Goal: Task Accomplishment & Management: Use online tool/utility

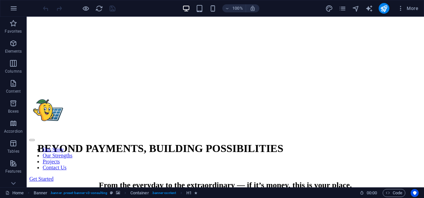
scroll to position [267, 0]
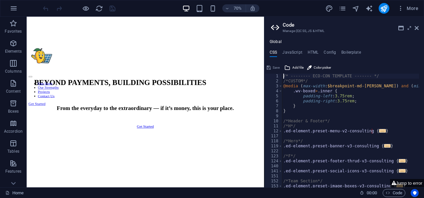
click at [422, 42] on div "Global CSS JavaScript HTML Config Boilerplate /* -------- ECO-CON TEMPLATE ----…" at bounding box center [344, 110] width 160 height 153
click at [418, 28] on icon at bounding box center [417, 27] width 4 height 5
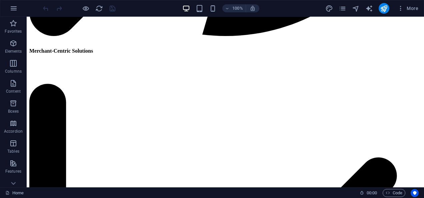
scroll to position [1737, 0]
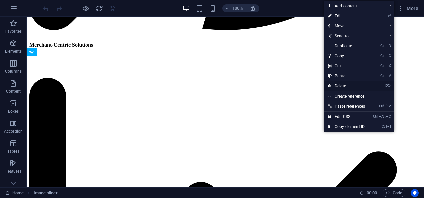
click at [343, 86] on link "⌦ Delete" at bounding box center [346, 86] width 45 height 10
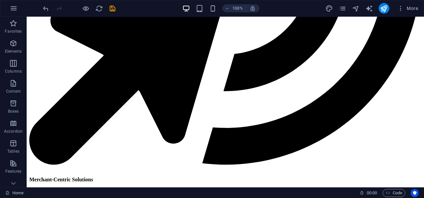
scroll to position [1608, 0]
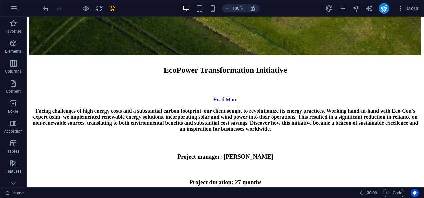
scroll to position [3174, 0]
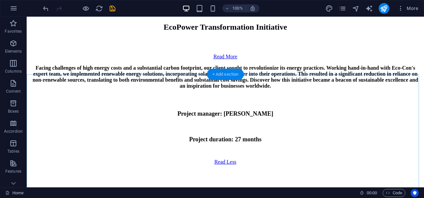
click at [220, 72] on div "+ Add section" at bounding box center [225, 74] width 37 height 11
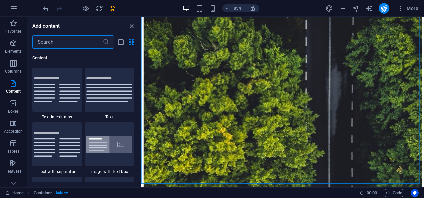
scroll to position [3196, 0]
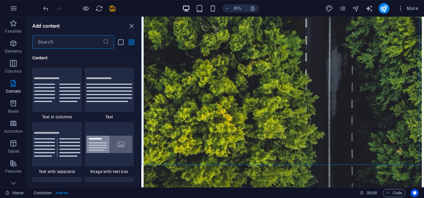
click at [68, 36] on input "text" at bounding box center [67, 41] width 70 height 13
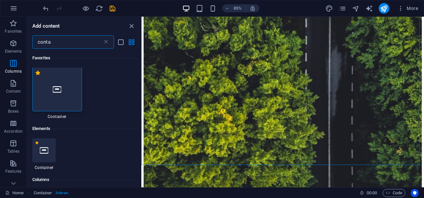
scroll to position [0, 0]
type input "conta"
click at [12, 69] on p "Columns" at bounding box center [13, 71] width 17 height 5
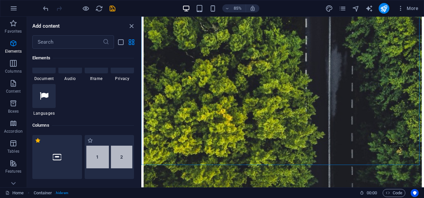
scroll to position [330, 0]
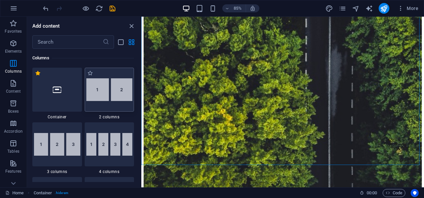
click at [114, 99] on div at bounding box center [110, 90] width 50 height 44
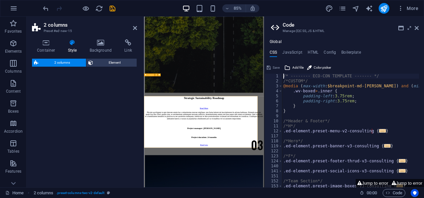
scroll to position [3176, 0]
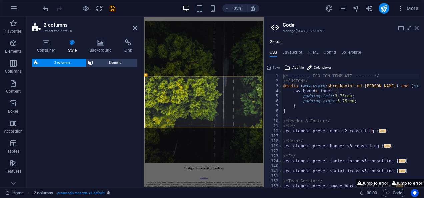
click at [417, 28] on icon at bounding box center [417, 27] width 4 height 5
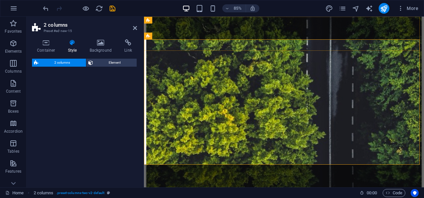
scroll to position [3376, 0]
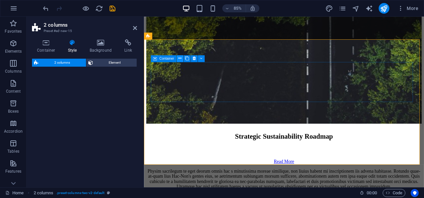
click at [179, 60] on icon at bounding box center [179, 59] width 3 height 6
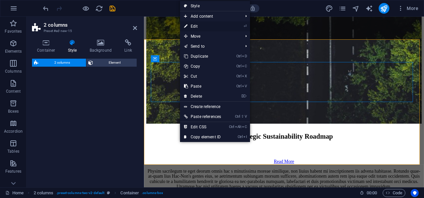
click at [202, 27] on link "⏎ Edit" at bounding box center [202, 26] width 45 height 10
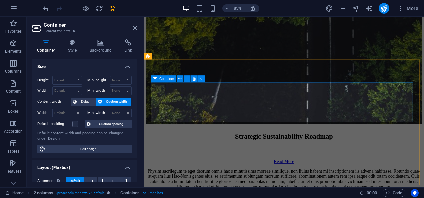
scroll to position [3352, 0]
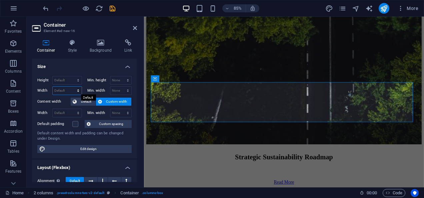
click at [63, 89] on select "Default px rem % em vh vw" at bounding box center [67, 91] width 29 height 8
select select "%"
click at [72, 87] on select "Default px rem % em vh vw" at bounding box center [67, 91] width 29 height 8
type input "95.07"
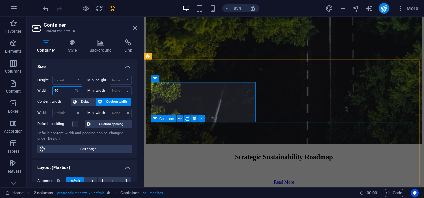
type input "40"
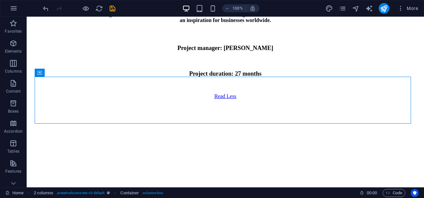
scroll to position [3246, 0]
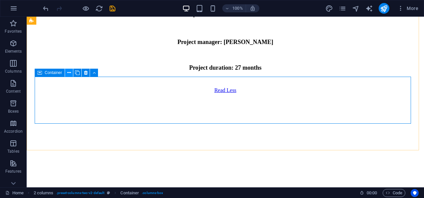
click at [68, 73] on icon at bounding box center [69, 72] width 4 height 7
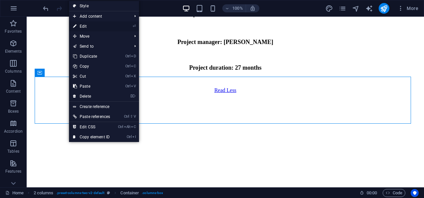
click at [91, 24] on link "⏎ Edit" at bounding box center [91, 26] width 45 height 10
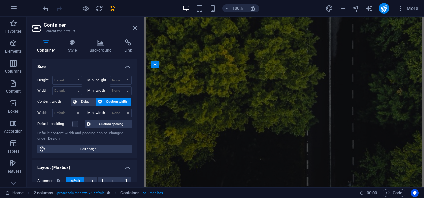
scroll to position [3416, 0]
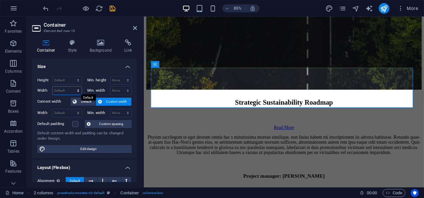
click at [62, 87] on select "Default px rem % em vh vw" at bounding box center [67, 91] width 29 height 8
select select "%"
click at [72, 87] on select "Default px rem % em vh vw" at bounding box center [67, 91] width 29 height 8
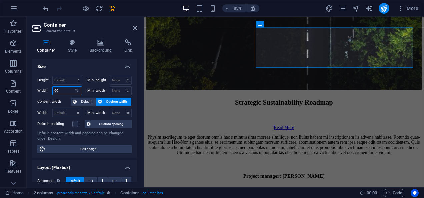
type input "60"
click at [136, 26] on icon at bounding box center [135, 27] width 4 height 5
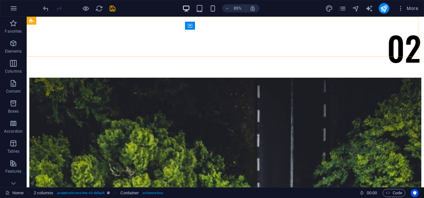
scroll to position [3246, 0]
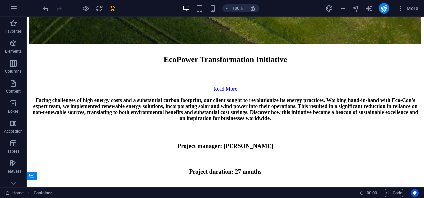
scroll to position [3180, 0]
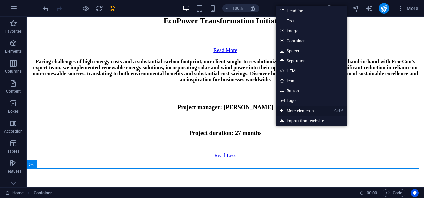
drag, startPoint x: 299, startPoint y: 112, endPoint x: 50, endPoint y: 45, distance: 258.3
click at [299, 112] on link "Ctrl ⏎ More elements ..." at bounding box center [299, 111] width 46 height 10
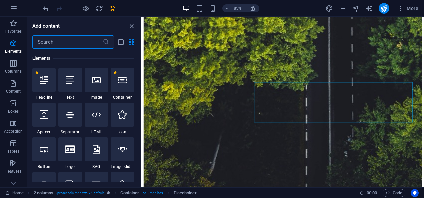
scroll to position [71, 0]
click at [60, 45] on input "text" at bounding box center [67, 41] width 70 height 13
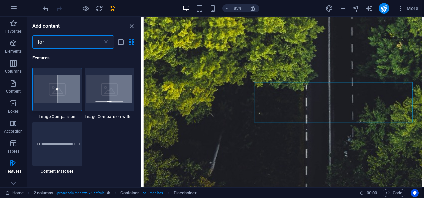
scroll to position [0, 0]
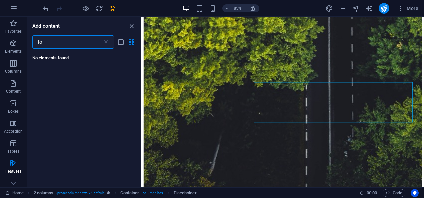
type input "f"
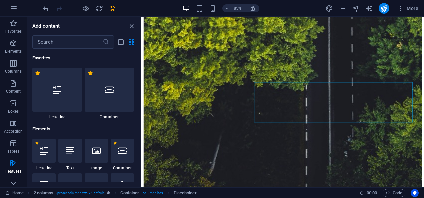
click at [13, 25] on icon at bounding box center [13, 20] width 9 height 9
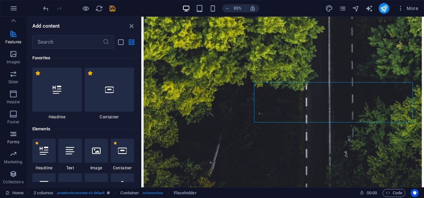
click at [16, 134] on icon "button" at bounding box center [13, 134] width 8 height 8
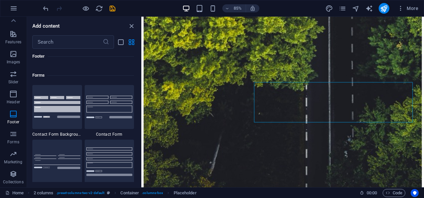
scroll to position [4885, 0]
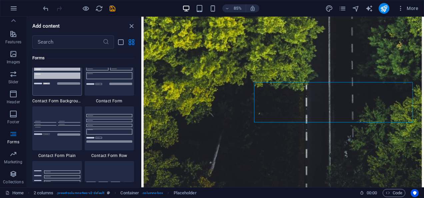
click at [48, 83] on img at bounding box center [57, 74] width 46 height 22
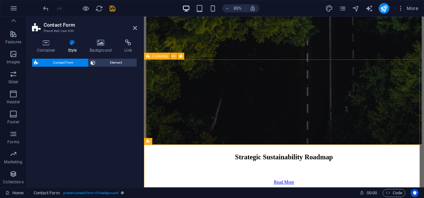
scroll to position [3318, 0]
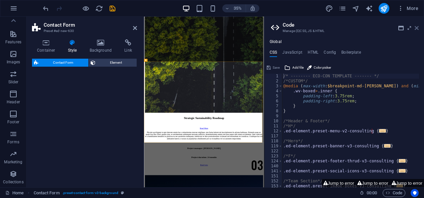
click at [417, 28] on icon at bounding box center [417, 27] width 4 height 5
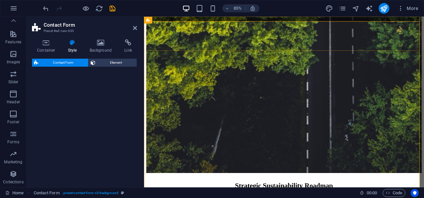
scroll to position [3497, 0]
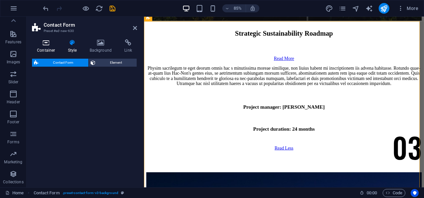
click at [42, 43] on icon at bounding box center [46, 42] width 28 height 7
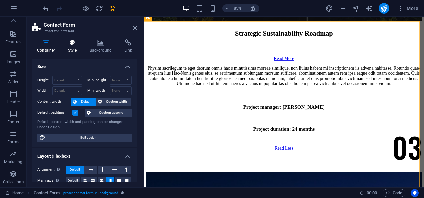
click at [69, 44] on icon at bounding box center [72, 42] width 19 height 7
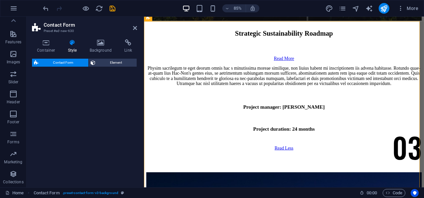
click at [132, 28] on header "Contact Form Preset #ed-new-630" at bounding box center [84, 25] width 105 height 17
click at [136, 27] on icon at bounding box center [135, 27] width 4 height 5
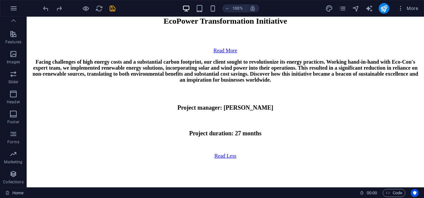
scroll to position [3169, 0]
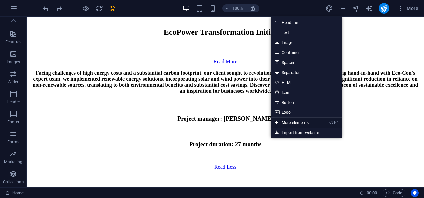
click at [291, 121] on link "Ctrl ⏎ More elements ..." at bounding box center [294, 123] width 46 height 10
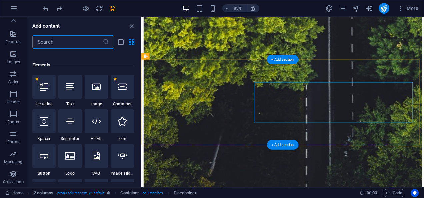
scroll to position [71, 0]
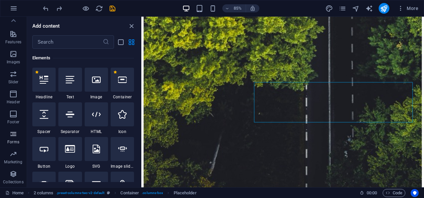
click at [12, 141] on p "Forms" at bounding box center [13, 141] width 12 height 5
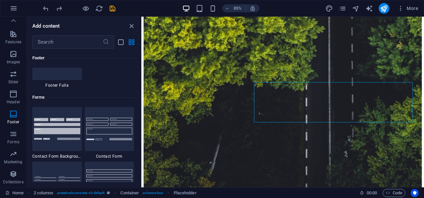
scroll to position [4819, 0]
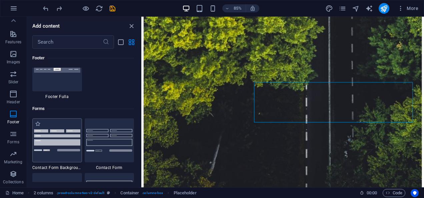
click at [51, 138] on img at bounding box center [57, 140] width 46 height 22
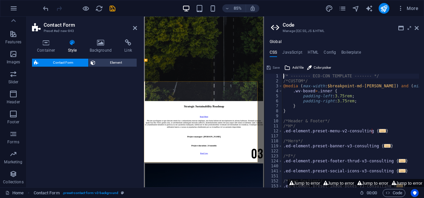
scroll to position [3318, 0]
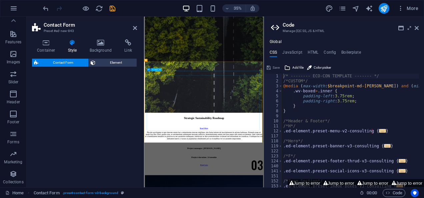
click at [418, 30] on icon at bounding box center [417, 27] width 4 height 5
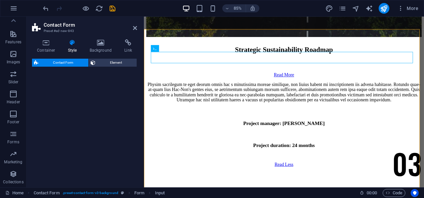
scroll to position [3488, 0]
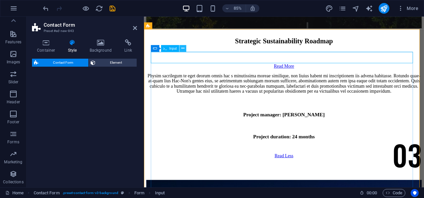
click at [184, 51] on icon at bounding box center [182, 48] width 3 height 6
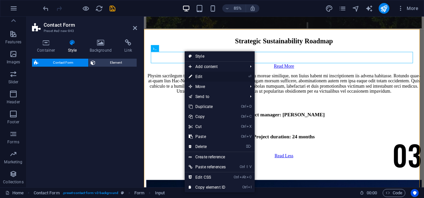
click at [208, 79] on link "⏎ Edit" at bounding box center [207, 77] width 45 height 10
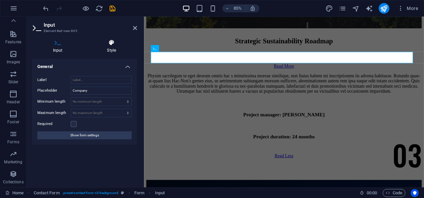
click at [115, 41] on icon at bounding box center [111, 42] width 51 height 7
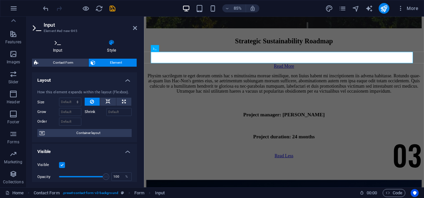
click at [56, 52] on h4 "Input" at bounding box center [59, 46] width 54 height 14
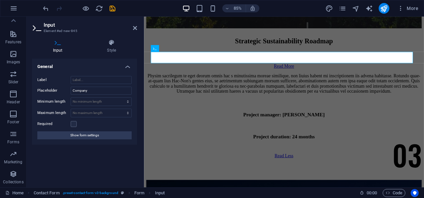
click at [129, 67] on h4 "General" at bounding box center [84, 65] width 105 height 12
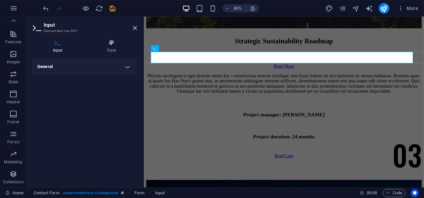
click at [129, 67] on h4 "General" at bounding box center [84, 67] width 105 height 16
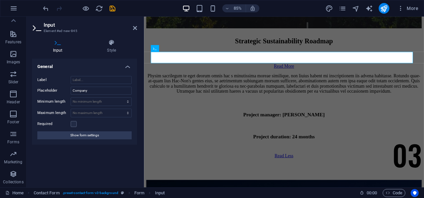
click at [129, 67] on h4 "General" at bounding box center [84, 65] width 105 height 12
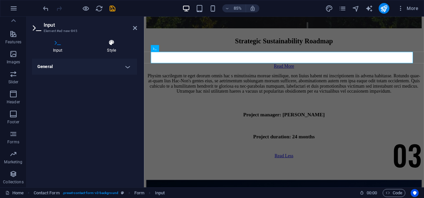
click at [111, 46] on h4 "Style" at bounding box center [111, 46] width 51 height 14
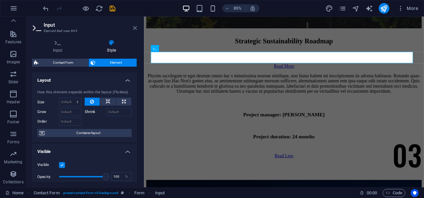
click at [135, 26] on icon at bounding box center [135, 27] width 4 height 5
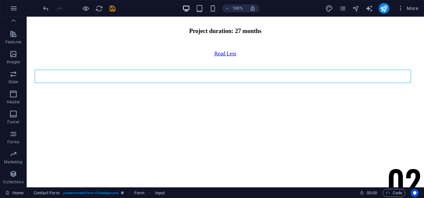
scroll to position [3235, 0]
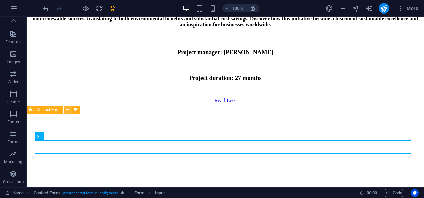
click at [69, 111] on icon at bounding box center [68, 109] width 4 height 7
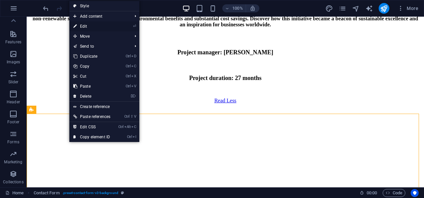
click at [92, 25] on link "⏎ Edit" at bounding box center [91, 26] width 45 height 10
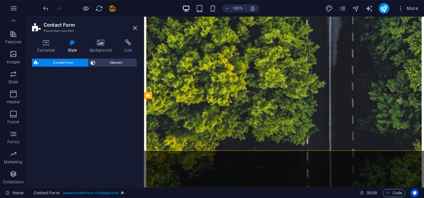
scroll to position [3406, 0]
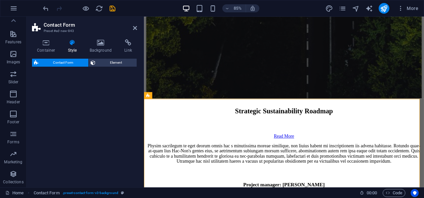
click at [66, 60] on span "Contact Form" at bounding box center [63, 63] width 46 height 8
click at [118, 66] on span "Element" at bounding box center [116, 63] width 38 height 8
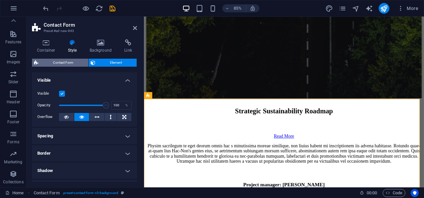
click at [65, 61] on span "Contact Form" at bounding box center [63, 63] width 46 height 8
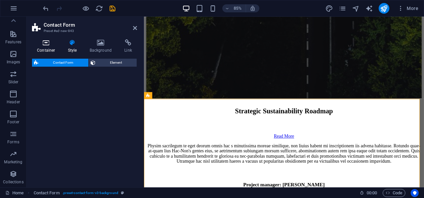
click at [47, 44] on icon at bounding box center [46, 42] width 28 height 7
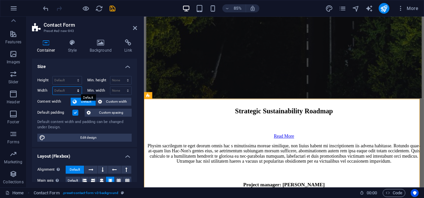
click at [63, 90] on select "Default px rem % em vh vw" at bounding box center [67, 91] width 29 height 8
select select "%"
click at [72, 87] on select "Default px rem % em vh vw" at bounding box center [67, 91] width 29 height 8
type input "100"
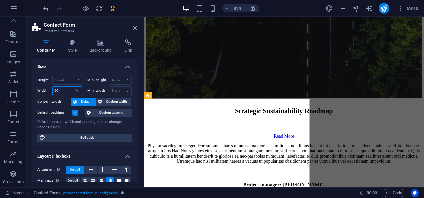
type input "60"
click at [137, 26] on icon at bounding box center [135, 27] width 4 height 5
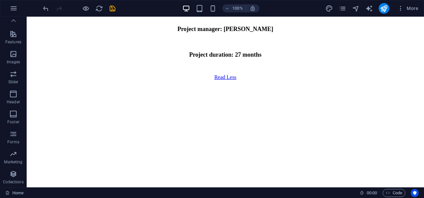
scroll to position [3270, 0]
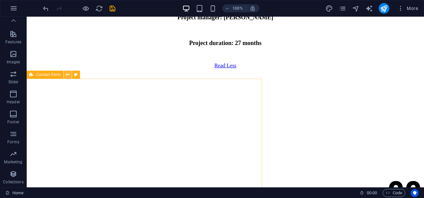
click at [67, 75] on icon at bounding box center [68, 74] width 4 height 7
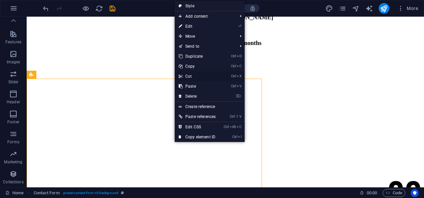
click at [198, 79] on link "Ctrl X Cut" at bounding box center [197, 76] width 45 height 10
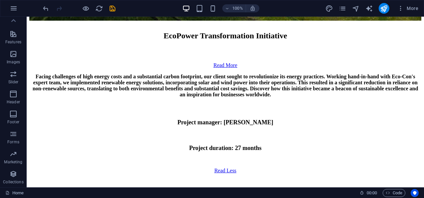
scroll to position [3143, 0]
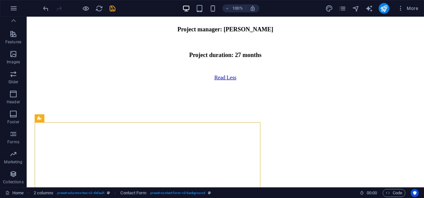
scroll to position [3182, 0]
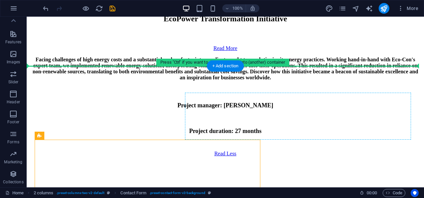
drag, startPoint x: 128, startPoint y: 148, endPoint x: 316, endPoint y: 108, distance: 192.6
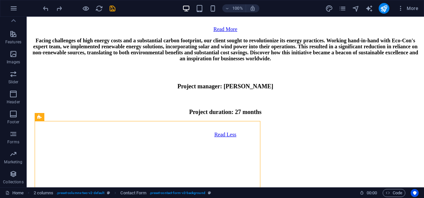
scroll to position [3213, 0]
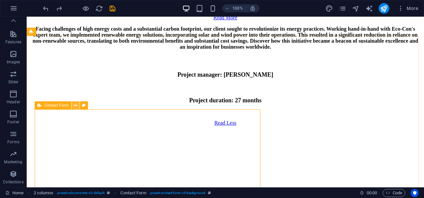
click at [75, 104] on icon at bounding box center [76, 105] width 4 height 7
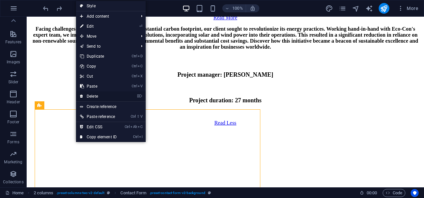
click at [101, 94] on link "⌦ Delete" at bounding box center [98, 96] width 45 height 10
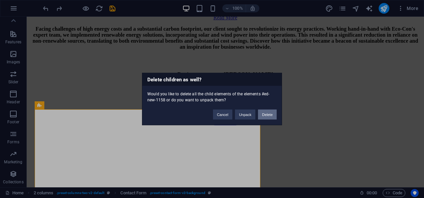
click at [268, 113] on button "Delete" at bounding box center [267, 115] width 19 height 10
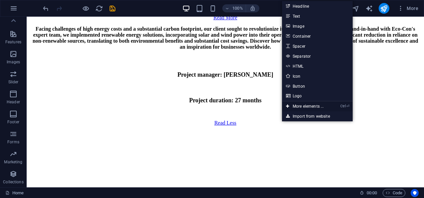
click at [295, 106] on link "Ctrl ⏎ More elements ..." at bounding box center [305, 106] width 46 height 10
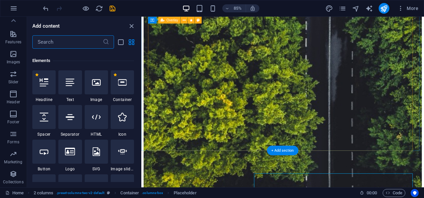
scroll to position [71, 0]
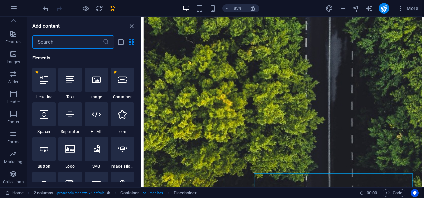
click at [75, 45] on input "text" at bounding box center [67, 41] width 70 height 13
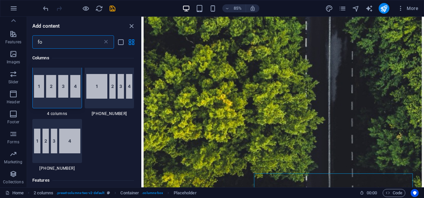
type input "f"
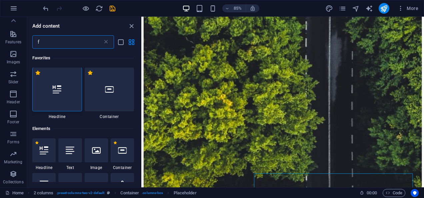
scroll to position [0, 0]
click at [10, 139] on p "Forms" at bounding box center [13, 141] width 12 height 5
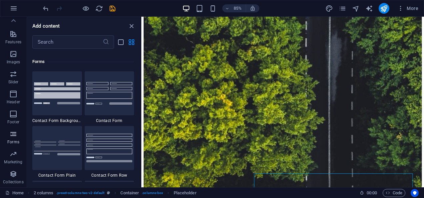
scroll to position [4869, 0]
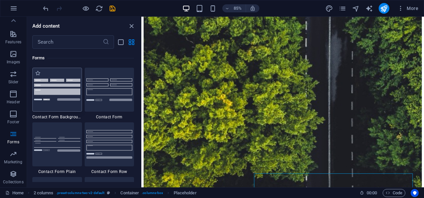
click at [42, 94] on img at bounding box center [57, 90] width 46 height 22
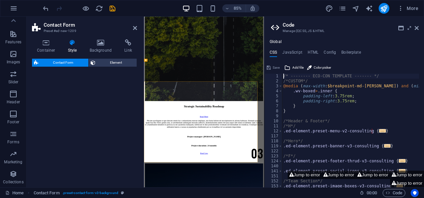
scroll to position [3318, 0]
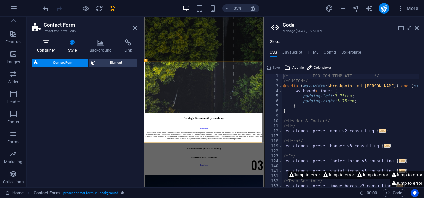
click at [44, 46] on h4 "Container" at bounding box center [47, 46] width 31 height 14
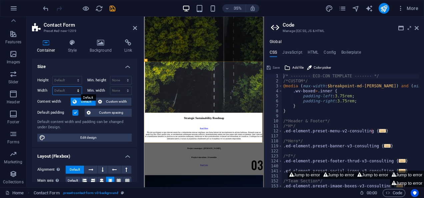
click at [59, 92] on select "Default px rem % em vh vw" at bounding box center [67, 91] width 29 height 8
select select "%"
click at [72, 87] on select "Default px rem % em vh vw" at bounding box center [67, 91] width 29 height 8
type input "60"
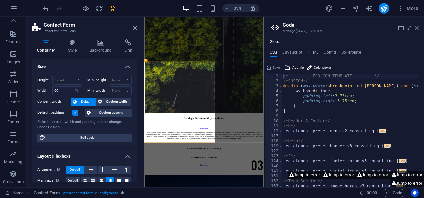
click at [416, 27] on icon at bounding box center [417, 27] width 4 height 5
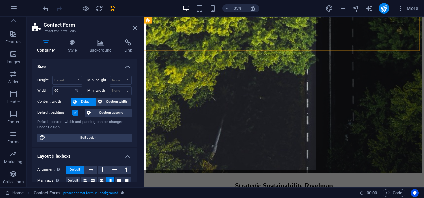
scroll to position [3497, 0]
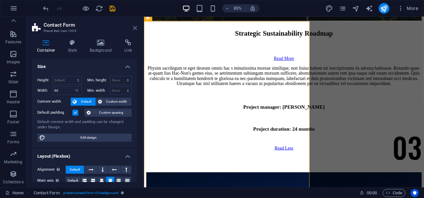
click at [137, 28] on icon at bounding box center [135, 27] width 4 height 5
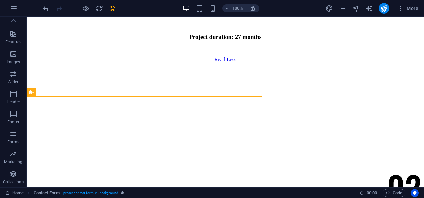
scroll to position [3288, 0]
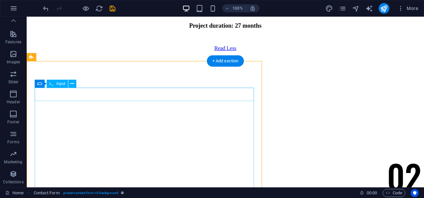
click at [72, 84] on icon at bounding box center [72, 83] width 4 height 7
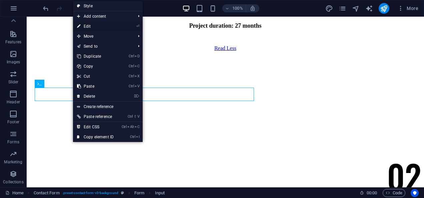
click at [92, 25] on link "⏎ Edit" at bounding box center [95, 26] width 45 height 10
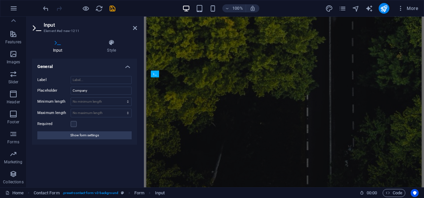
scroll to position [3458, 0]
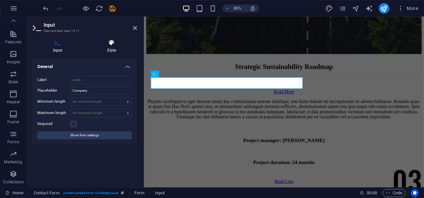
click at [109, 43] on icon at bounding box center [111, 42] width 51 height 7
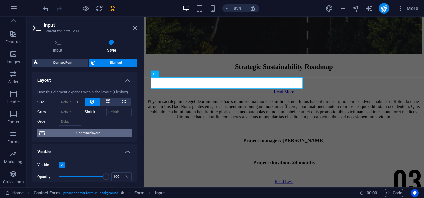
click at [85, 131] on span "Container layout" at bounding box center [88, 133] width 83 height 8
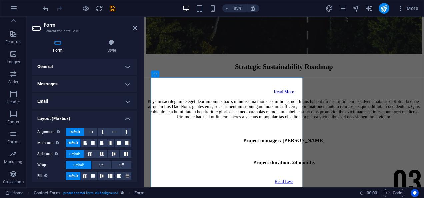
click at [120, 70] on h4 "General" at bounding box center [84, 67] width 105 height 16
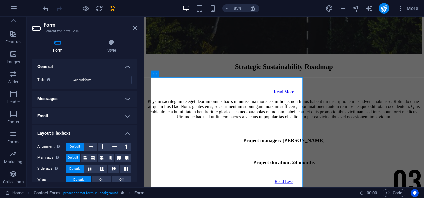
click at [125, 69] on h4 "General" at bounding box center [84, 65] width 105 height 12
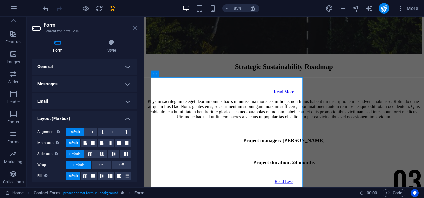
click at [134, 28] on icon at bounding box center [135, 27] width 4 height 5
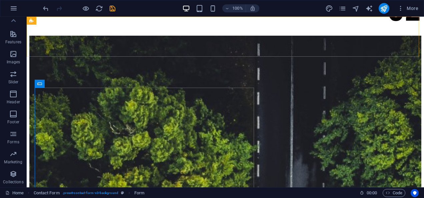
scroll to position [3288, 0]
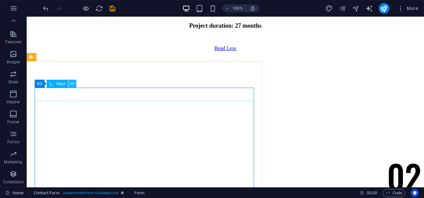
click at [71, 82] on icon at bounding box center [72, 83] width 4 height 7
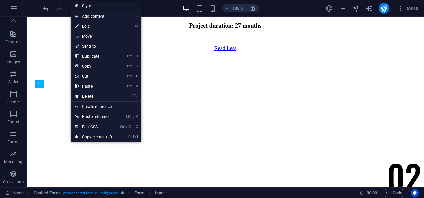
click at [91, 8] on link "Style" at bounding box center [106, 6] width 70 height 10
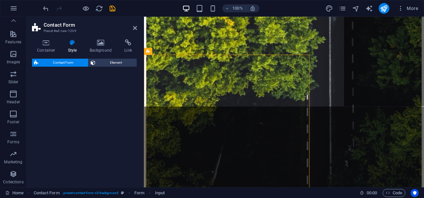
scroll to position [3458, 0]
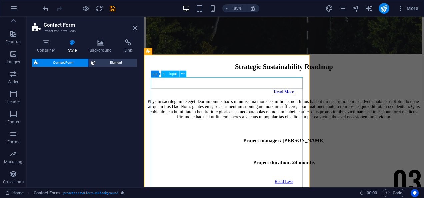
click at [183, 72] on icon at bounding box center [182, 74] width 3 height 6
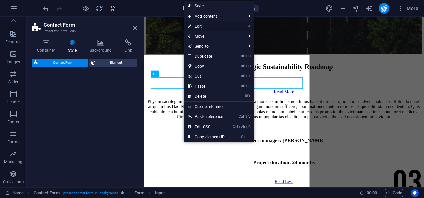
click at [206, 28] on link "⏎ Edit" at bounding box center [206, 26] width 45 height 10
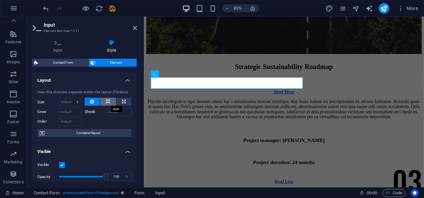
click at [106, 99] on icon at bounding box center [108, 102] width 5 height 8
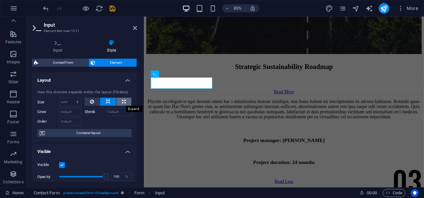
click at [125, 99] on button at bounding box center [123, 102] width 15 height 8
type input "100"
select select "%"
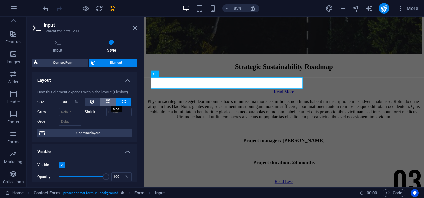
click at [106, 99] on icon at bounding box center [108, 102] width 5 height 8
select select "DISABLED_OPTION_VALUE"
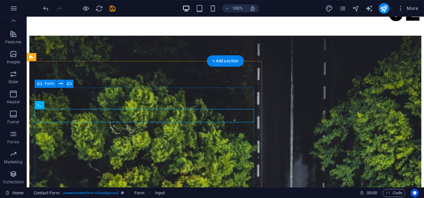
scroll to position [3288, 0]
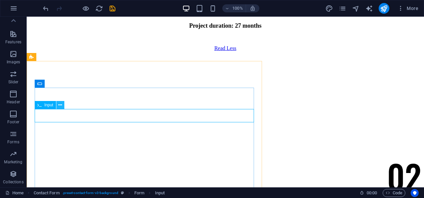
click at [60, 105] on icon at bounding box center [60, 105] width 4 height 7
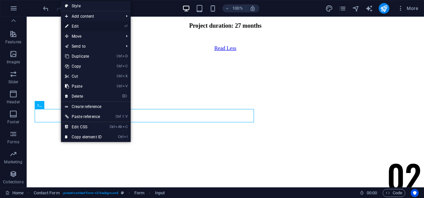
click at [87, 26] on link "⏎ Edit" at bounding box center [83, 26] width 45 height 10
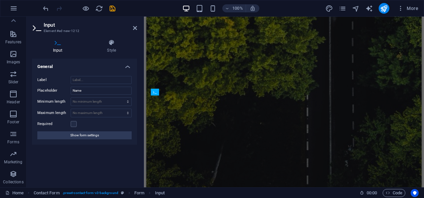
scroll to position [3458, 0]
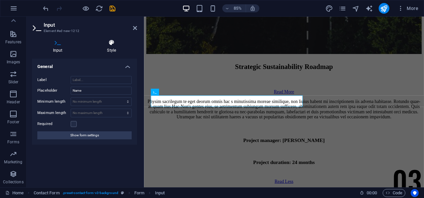
click at [109, 46] on icon at bounding box center [111, 42] width 51 height 7
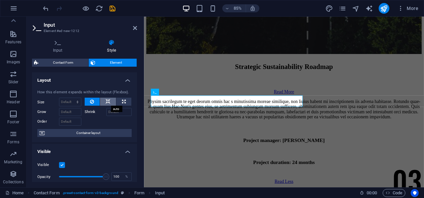
click at [110, 100] on button at bounding box center [108, 102] width 16 height 8
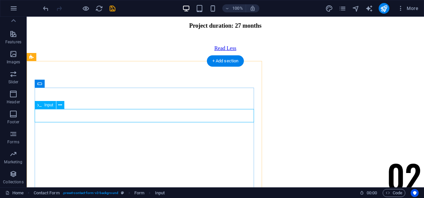
click at [61, 105] on icon at bounding box center [60, 105] width 4 height 7
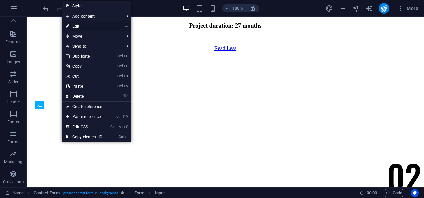
click at [86, 25] on link "⏎ Edit" at bounding box center [84, 26] width 45 height 10
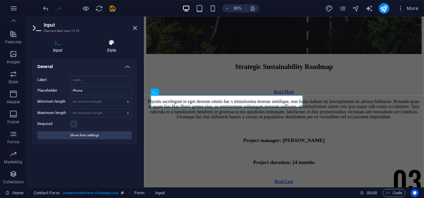
click at [105, 42] on icon at bounding box center [111, 42] width 51 height 7
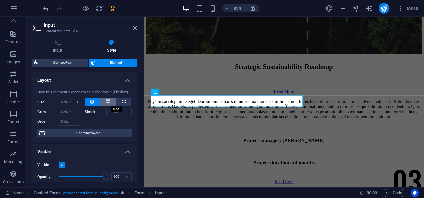
click at [106, 102] on icon at bounding box center [108, 102] width 5 height 8
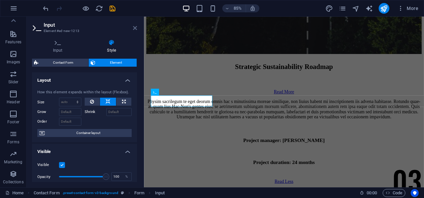
click at [133, 29] on icon at bounding box center [135, 27] width 4 height 5
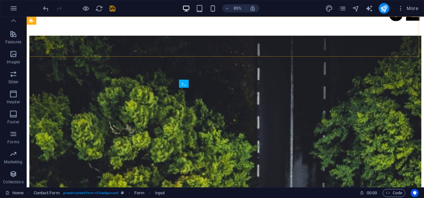
scroll to position [3288, 0]
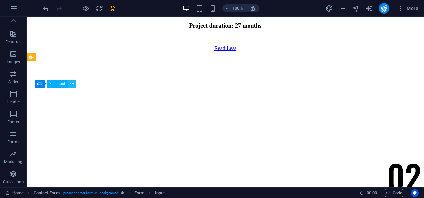
click at [72, 82] on icon at bounding box center [72, 83] width 4 height 7
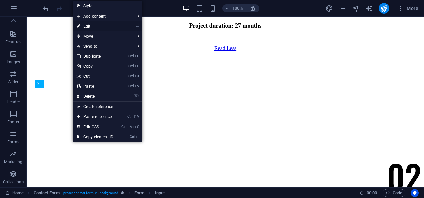
click at [99, 27] on link "⏎ Edit" at bounding box center [95, 26] width 45 height 10
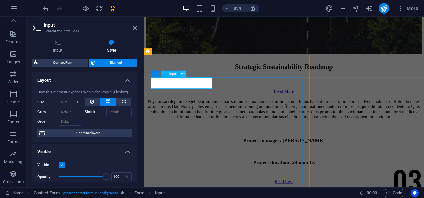
click at [182, 73] on icon at bounding box center [182, 74] width 3 height 6
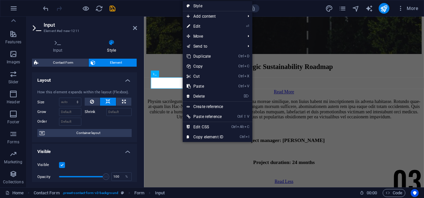
click at [91, 88] on div "How this element expands within the layout (Flexbox). Size Default auto px % 1/…" at bounding box center [84, 113] width 105 height 58
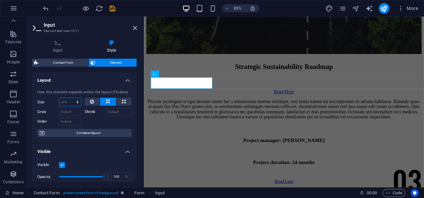
click at [65, 104] on select "Default auto px % 1/1 1/2 1/3 1/4 1/5 1/6 1/7 1/8 1/9 1/10" at bounding box center [70, 102] width 22 height 8
select select "px"
click at [71, 98] on select "Default auto px % 1/1 1/2 1/3 1/4 1/5 1/6 1/7 1/8 1/9 1/10" at bounding box center [70, 102] width 22 height 8
type input "0"
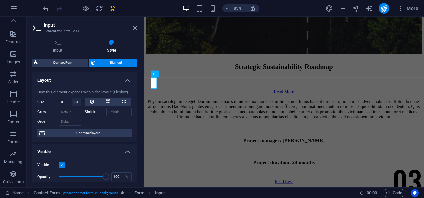
click at [75, 103] on select "Default auto px % 1/1 1/2 1/3 1/4 1/5 1/6 1/7 1/8 1/9 1/10" at bounding box center [76, 102] width 9 height 8
select select "%"
click at [72, 98] on select "Default auto px % 1/1 1/2 1/3 1/4 1/5 1/6 1/7 1/8 1/9 1/10" at bounding box center [76, 102] width 9 height 8
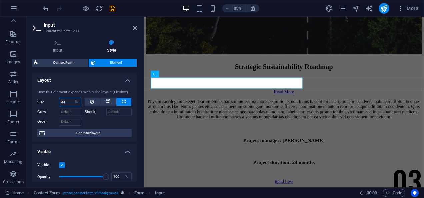
type input "33"
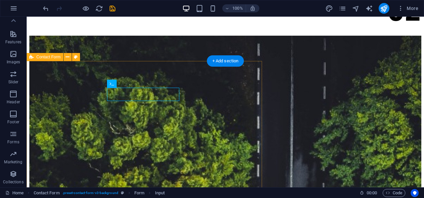
scroll to position [3288, 0]
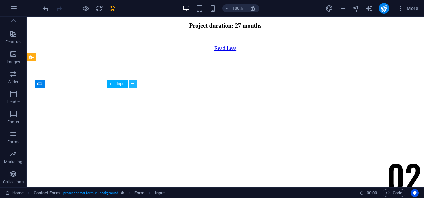
click at [133, 84] on icon at bounding box center [133, 83] width 4 height 7
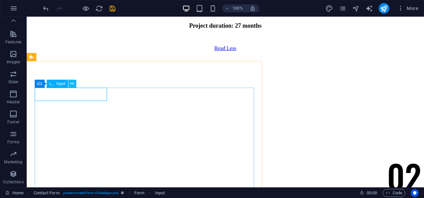
click at [72, 83] on icon at bounding box center [72, 83] width 4 height 7
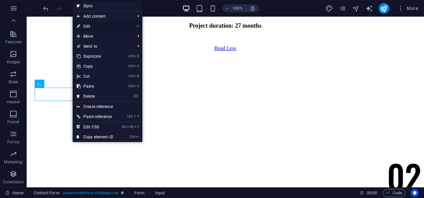
click at [96, 26] on link "⏎ Edit" at bounding box center [95, 26] width 45 height 10
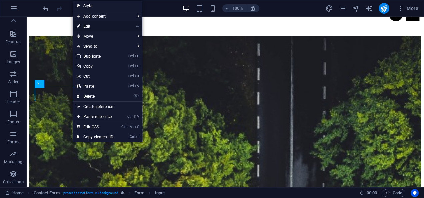
select select "%"
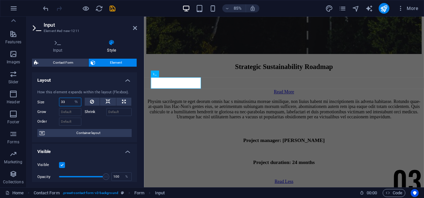
click at [67, 102] on input "33" at bounding box center [70, 102] width 22 height 8
type input "30"
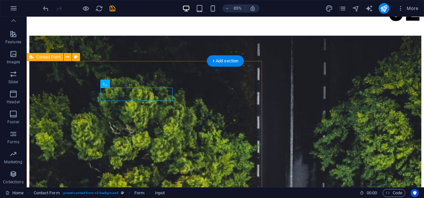
scroll to position [3288, 0]
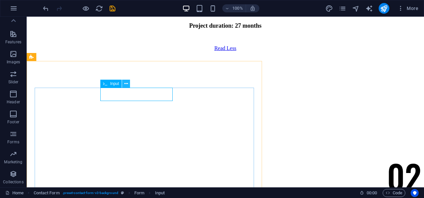
click at [129, 84] on button at bounding box center [126, 84] width 8 height 8
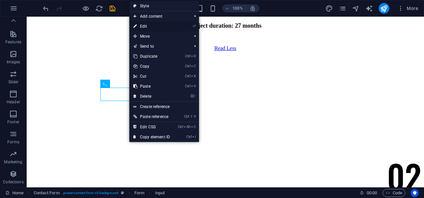
click at [150, 23] on link "⏎ Edit" at bounding box center [151, 26] width 45 height 10
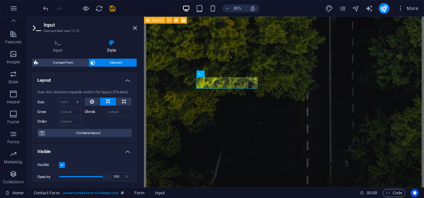
scroll to position [3458, 0]
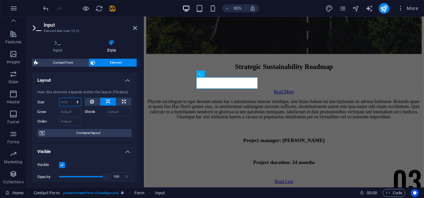
click at [68, 101] on select "Default auto px % 1/1 1/2 1/3 1/4 1/5 1/6 1/7 1/8 1/9 1/10" at bounding box center [70, 102] width 22 height 8
select select "%"
click at [71, 98] on select "Default auto px % 1/1 1/2 1/3 1/4 1/5 1/6 1/7 1/8 1/9 1/10" at bounding box center [70, 102] width 22 height 8
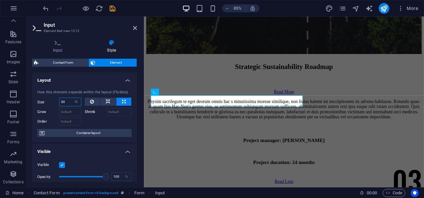
type input "30"
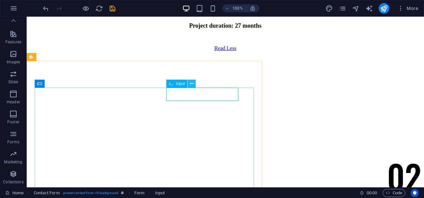
click at [192, 84] on icon at bounding box center [192, 83] width 4 height 7
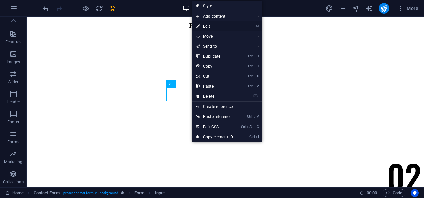
click at [213, 27] on link "⏎ Edit" at bounding box center [214, 26] width 45 height 10
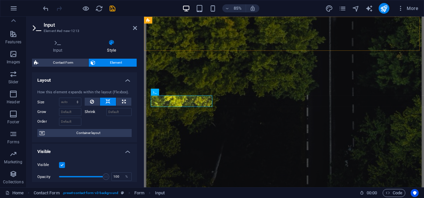
scroll to position [3458, 0]
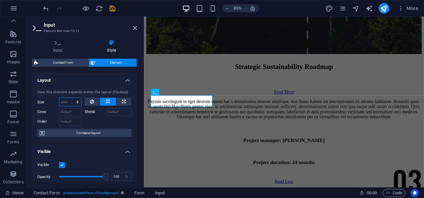
click at [65, 103] on select "Default auto px % 1/1 1/2 1/3 1/4 1/5 1/6 1/7 1/8 1/9 1/10" at bounding box center [70, 102] width 22 height 8
select select "%"
click at [71, 98] on select "Default auto px % 1/1 1/2 1/3 1/4 1/5 1/6 1/7 1/8 1/9 1/10" at bounding box center [70, 102] width 22 height 8
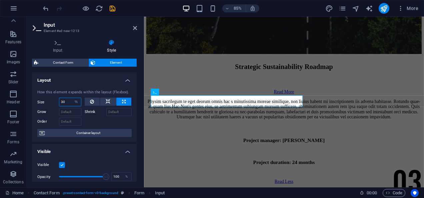
type input "30"
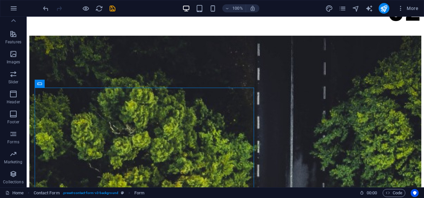
scroll to position [3288, 0]
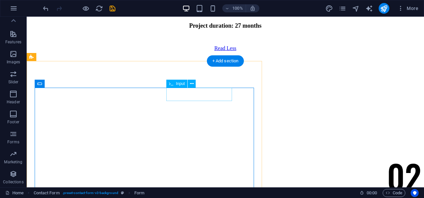
click at [194, 84] on button at bounding box center [192, 84] width 8 height 8
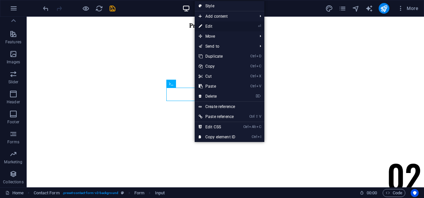
click at [216, 28] on link "⏎ Edit" at bounding box center [217, 26] width 45 height 10
select select "%"
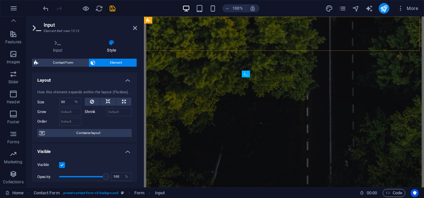
scroll to position [3458, 0]
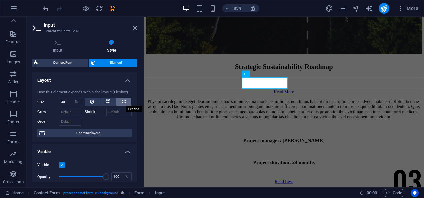
click at [123, 99] on icon at bounding box center [124, 102] width 4 height 8
type input "100"
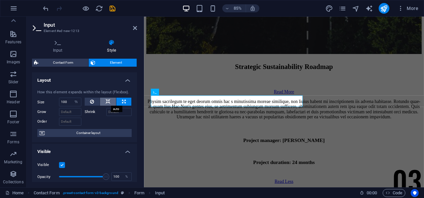
click at [111, 100] on button at bounding box center [108, 102] width 16 height 8
select select "DISABLED_OPTION_VALUE"
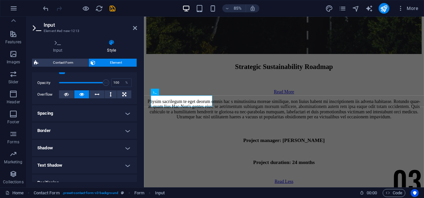
scroll to position [97, 0]
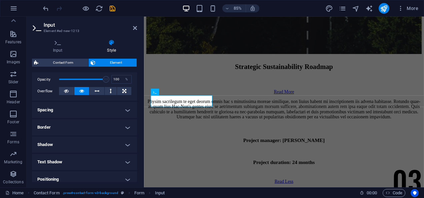
click at [125, 112] on h4 "Spacing" at bounding box center [84, 110] width 105 height 16
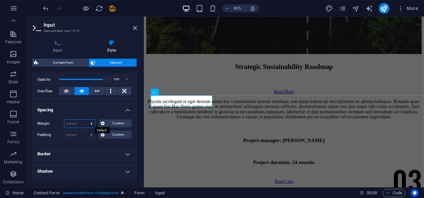
click at [76, 123] on select "Default auto px % rem vw vh Custom" at bounding box center [79, 124] width 31 height 8
select select "px"
click at [85, 120] on select "Default auto px % rem vw vh Custom" at bounding box center [79, 124] width 31 height 8
type input "0"
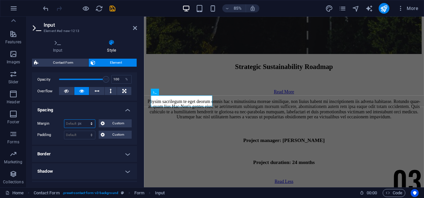
select select "px"
type input "0"
select select "px"
type input "0"
select select "px"
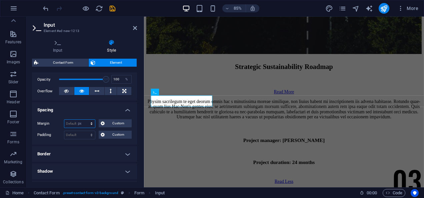
type input "0"
select select "px"
click at [115, 123] on span "Custom" at bounding box center [118, 123] width 23 height 8
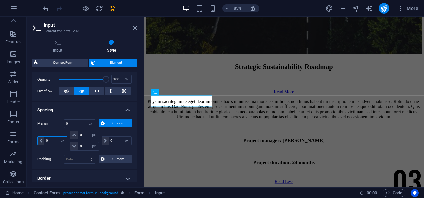
click at [49, 139] on input "0" at bounding box center [55, 141] width 23 height 8
type input "10"
select select "DISABLED_OPTION_VALUE"
type input "10"
click at [115, 140] on input "0" at bounding box center [120, 141] width 23 height 8
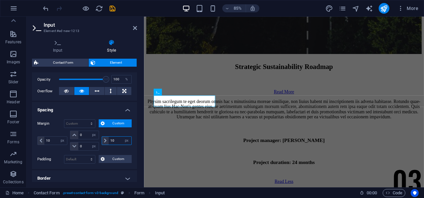
type input "10"
click at [134, 28] on icon at bounding box center [135, 27] width 4 height 5
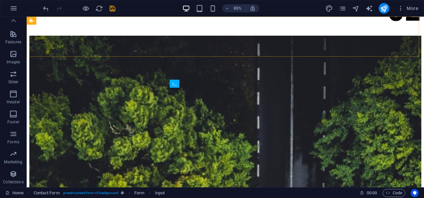
scroll to position [3288, 0]
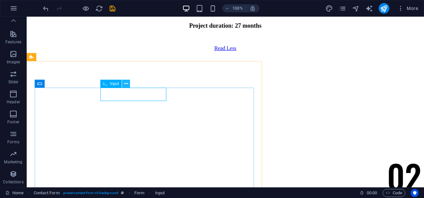
click at [127, 84] on icon at bounding box center [126, 83] width 4 height 7
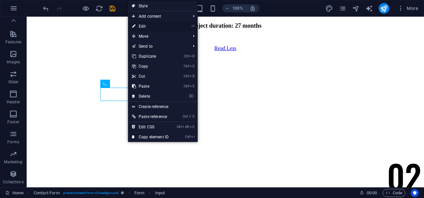
click at [149, 26] on link "⏎ Edit" at bounding box center [150, 26] width 45 height 10
select select "%"
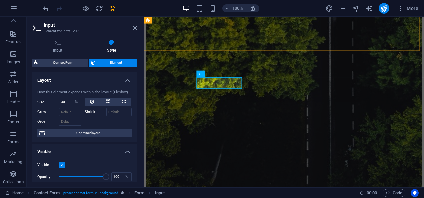
scroll to position [3458, 0]
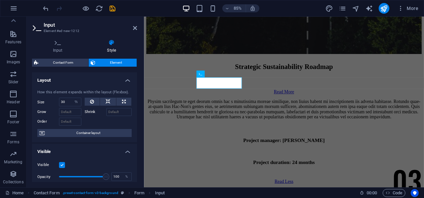
drag, startPoint x: 135, startPoint y: 99, endPoint x: 125, endPoint y: 78, distance: 23.0
click at [125, 78] on li "Layout How this element expands within the layout (Flexbox). Size 30 Default au…" at bounding box center [84, 107] width 105 height 70
click at [125, 78] on h4 "Layout" at bounding box center [84, 78] width 105 height 12
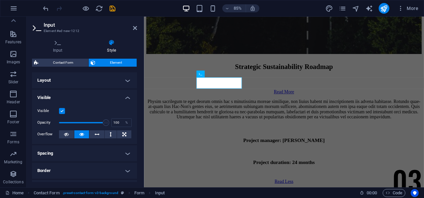
click at [87, 149] on h4 "Spacing" at bounding box center [84, 153] width 105 height 16
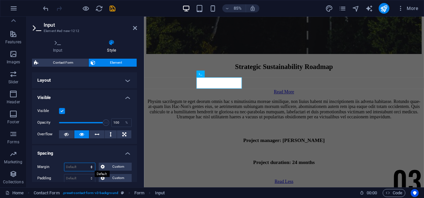
click at [74, 167] on select "Default auto px % rem vw vh Custom" at bounding box center [79, 167] width 31 height 8
select select "px"
click at [85, 163] on select "Default auto px % rem vw vh Custom" at bounding box center [79, 167] width 31 height 8
type input "0"
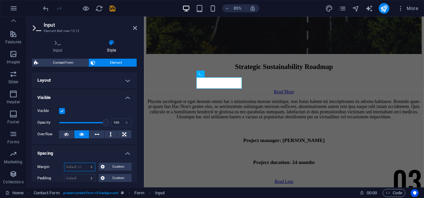
select select "px"
type input "0"
select select "px"
type input "0"
select select "px"
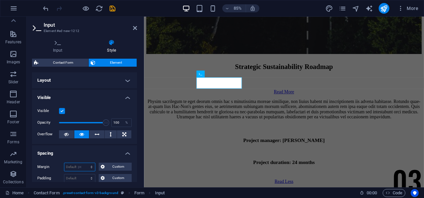
type input "0"
select select "px"
click at [113, 167] on span "Custom" at bounding box center [118, 167] width 23 height 8
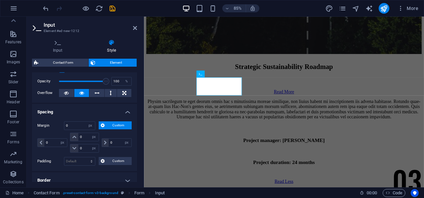
scroll to position [44, 0]
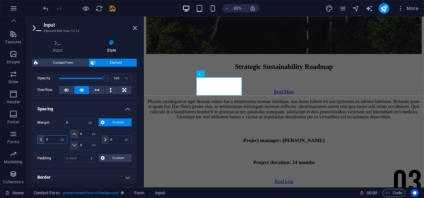
click at [53, 137] on input "0" at bounding box center [55, 140] width 23 height 8
type input "10"
select select "DISABLED_OPTION_VALUE"
type input "10"
click at [136, 27] on icon at bounding box center [135, 27] width 4 height 5
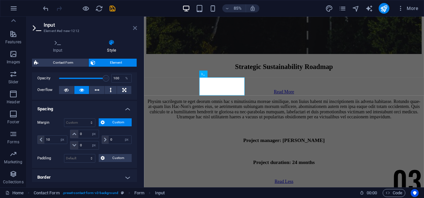
scroll to position [3288, 0]
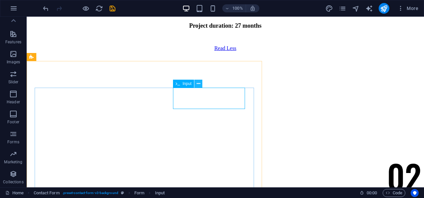
click at [199, 84] on icon at bounding box center [199, 83] width 4 height 7
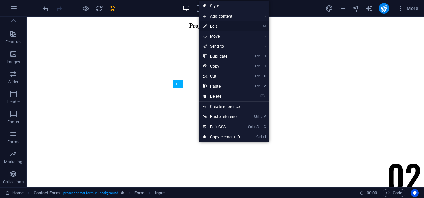
click at [224, 25] on link "⏎ Edit" at bounding box center [221, 26] width 45 height 10
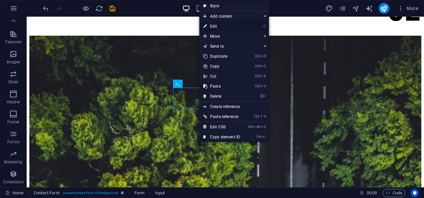
select select "px"
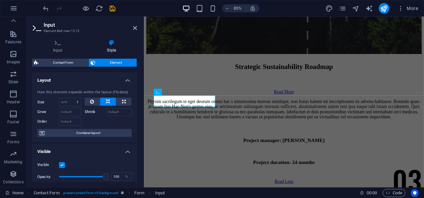
click at [122, 79] on h4 "Layout" at bounding box center [84, 78] width 105 height 12
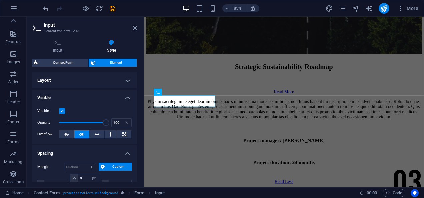
click at [107, 147] on h4 "Spacing" at bounding box center [84, 151] width 105 height 12
click at [107, 147] on h4 "Spacing" at bounding box center [84, 153] width 105 height 16
drag, startPoint x: 135, startPoint y: 97, endPoint x: 136, endPoint y: 103, distance: 5.4
click at [136, 103] on div "Layout How this element expands within the layout (Flexbox). Size Default auto …" at bounding box center [84, 127] width 105 height 110
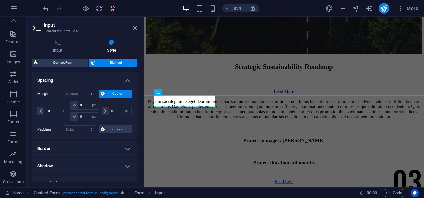
scroll to position [74, 0]
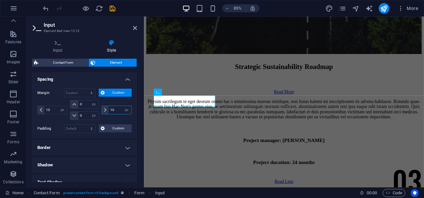
click at [119, 109] on input "10" at bounding box center [120, 110] width 23 height 8
type input "1"
click at [424, 109] on div "Our Story Our Strengths Projects Contact Us Get Started BEYOND PAYMENTS, BUILDI…" at bounding box center [309, 133] width 324 height 7132
click at [109, 108] on input "number" at bounding box center [120, 110] width 23 height 8
type input "0"
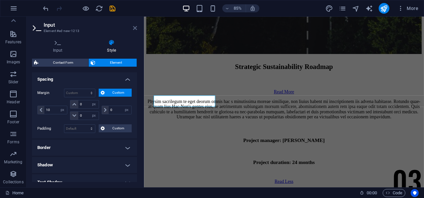
click at [137, 29] on icon at bounding box center [135, 27] width 4 height 5
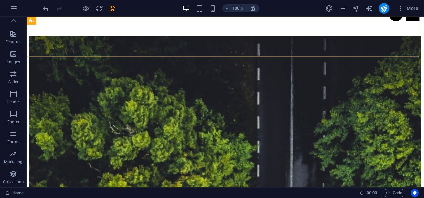
scroll to position [3288, 0]
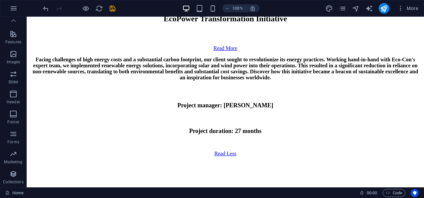
scroll to position [3171, 0]
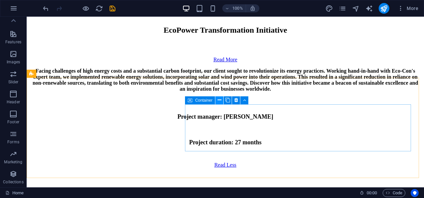
click at [219, 100] on icon at bounding box center [220, 100] width 4 height 7
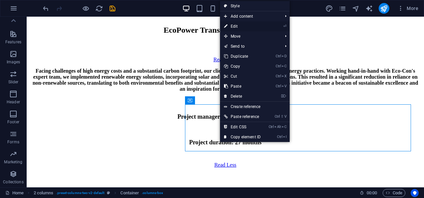
click at [241, 22] on link "⏎ Edit" at bounding box center [242, 26] width 45 height 10
select select "%"
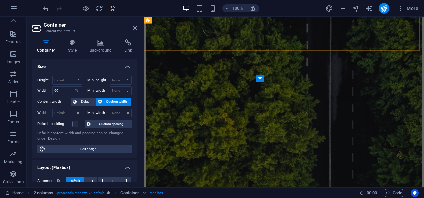
scroll to position [3352, 0]
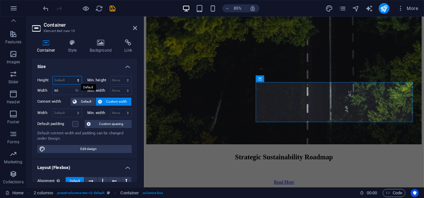
click at [65, 81] on select "Default px rem % vh vw" at bounding box center [67, 80] width 29 height 8
select select "%"
click at [72, 76] on select "Default px rem % vh vw" at bounding box center [67, 80] width 29 height 8
type input "100"
click at [67, 80] on input "100" at bounding box center [67, 80] width 29 height 8
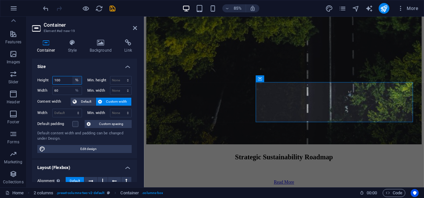
click at [75, 81] on select "Default px rem % vh vw" at bounding box center [76, 80] width 9 height 8
select select "px"
click at [72, 76] on select "Default px rem % vh vw" at bounding box center [76, 80] width 9 height 8
type input "141"
click at [132, 28] on header "Container Element #ed-new-19" at bounding box center [84, 25] width 105 height 17
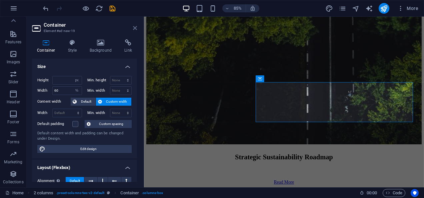
click at [136, 27] on icon at bounding box center [135, 27] width 4 height 5
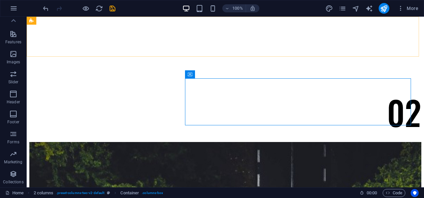
scroll to position [3197, 0]
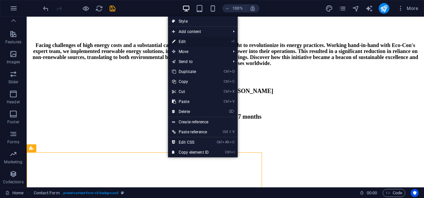
click at [188, 39] on link "⏎ Edit" at bounding box center [190, 42] width 45 height 10
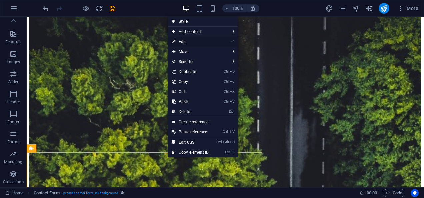
select select "%"
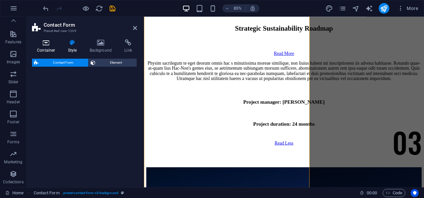
click at [54, 46] on h4 "Container" at bounding box center [47, 46] width 31 height 14
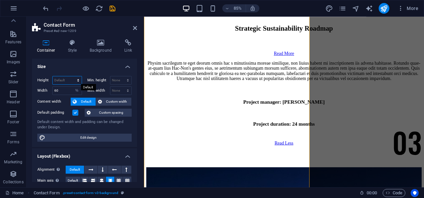
click at [62, 77] on select "Default px rem % vh vw" at bounding box center [67, 80] width 29 height 8
select select "px"
click at [72, 76] on select "Default px rem % vh vw" at bounding box center [67, 80] width 29 height 8
type input "606"
click at [83, 75] on div "Height 606 Default px rem % vh vw Min. height None px rem % vh vw Width 60 Defa…" at bounding box center [84, 109] width 105 height 76
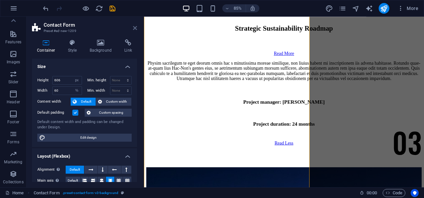
click at [136, 29] on icon at bounding box center [135, 27] width 4 height 5
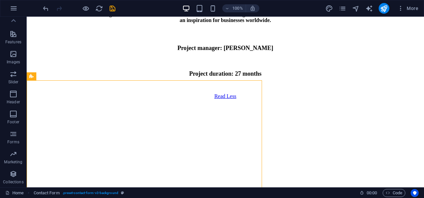
scroll to position [3205, 0]
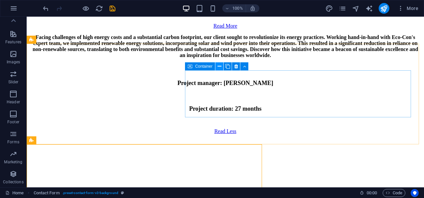
click at [222, 65] on button at bounding box center [219, 66] width 8 height 8
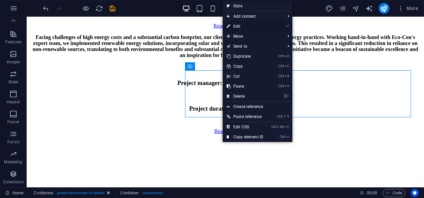
click at [238, 25] on link "⏎ Edit" at bounding box center [245, 26] width 45 height 10
select select "px"
select select "%"
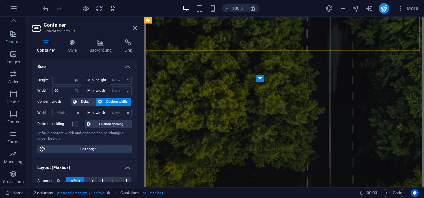
scroll to position [3352, 0]
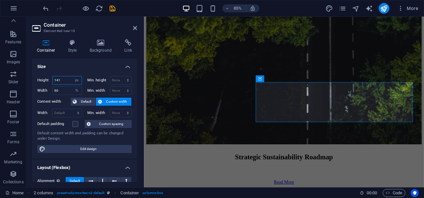
click at [63, 80] on input "141" at bounding box center [67, 80] width 29 height 8
type input "1"
type input "610"
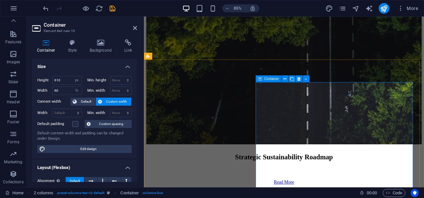
click at [135, 29] on icon at bounding box center [135, 27] width 4 height 5
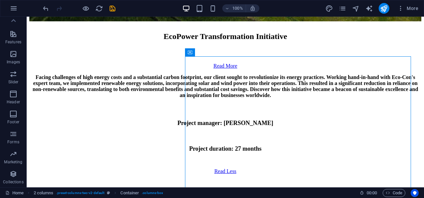
scroll to position [3159, 0]
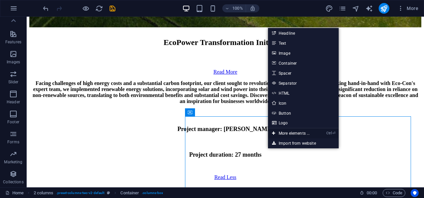
click at [289, 130] on link "Ctrl ⏎ More elements ..." at bounding box center [291, 133] width 46 height 10
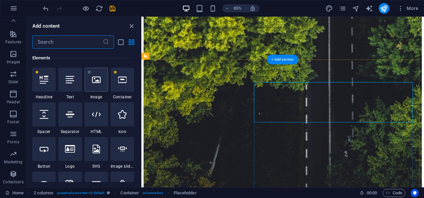
scroll to position [71, 0]
click at [10, 135] on icon "button" at bounding box center [13, 134] width 8 height 8
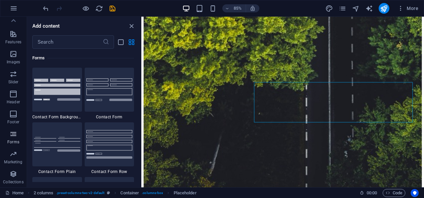
scroll to position [4869, 0]
click at [52, 91] on img at bounding box center [57, 90] width 46 height 22
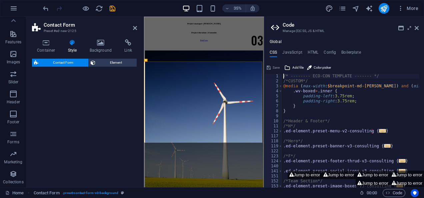
scroll to position [3475, 0]
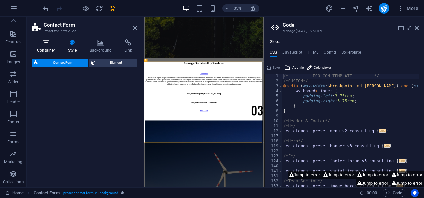
click at [46, 42] on icon at bounding box center [46, 42] width 28 height 7
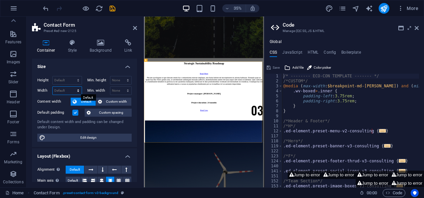
click at [62, 88] on select "Default px rem % em vh vw" at bounding box center [67, 91] width 29 height 8
select select "%"
click at [72, 87] on select "Default px rem % em vh vw" at bounding box center [67, 91] width 29 height 8
type input "60"
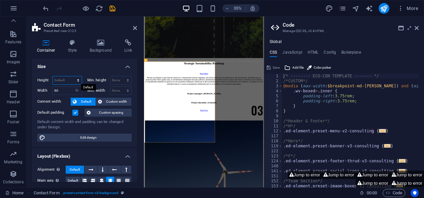
click at [61, 81] on select "Default px rem % vh vw" at bounding box center [67, 80] width 29 height 8
select select "px"
click at [72, 76] on select "Default px rem % vh vw" at bounding box center [67, 80] width 29 height 8
type input "694"
type input "610"
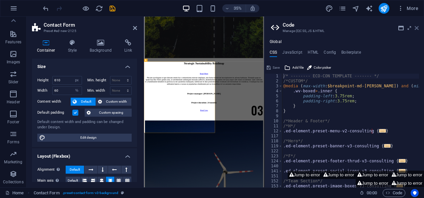
click at [416, 30] on icon at bounding box center [417, 27] width 4 height 5
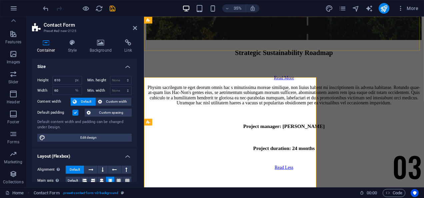
scroll to position [3531, 0]
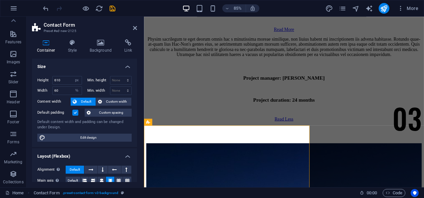
click at [134, 26] on icon at bounding box center [135, 27] width 4 height 5
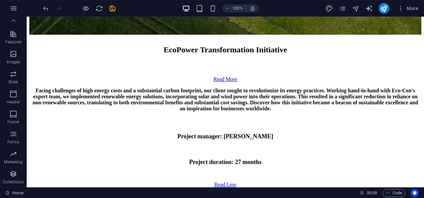
scroll to position [3183, 0]
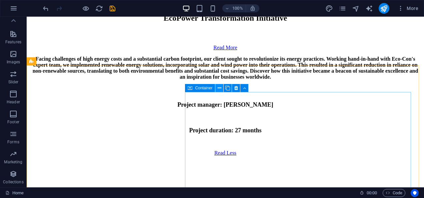
click at [220, 87] on icon at bounding box center [220, 88] width 4 height 7
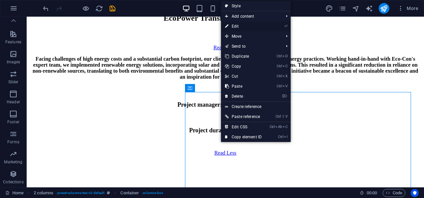
click at [242, 27] on link "⏎ Edit" at bounding box center [243, 26] width 45 height 10
select select "px"
select select "%"
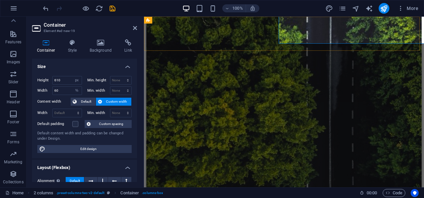
scroll to position [3430, 0]
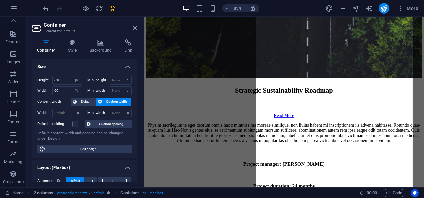
drag, startPoint x: 137, startPoint y: 82, endPoint x: 135, endPoint y: 93, distance: 10.9
click at [135, 93] on div "Container Style Background Link Size Height 610 Default px rem % vh vw Min. hei…" at bounding box center [85, 110] width 116 height 153
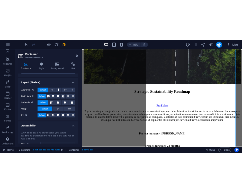
scroll to position [96, 0]
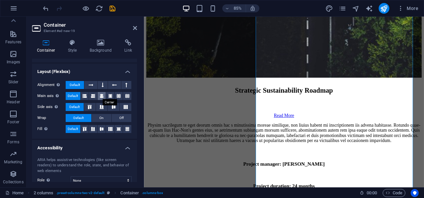
click at [103, 96] on icon at bounding box center [102, 96] width 4 height 8
click at [91, 86] on icon at bounding box center [91, 85] width 5 height 8
click at [110, 106] on icon at bounding box center [114, 107] width 8 height 4
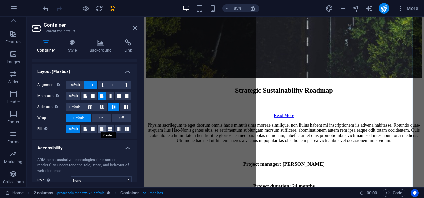
click at [100, 126] on icon at bounding box center [102, 129] width 4 height 8
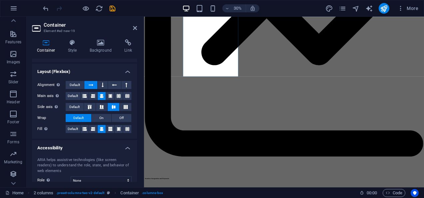
scroll to position [3434, 0]
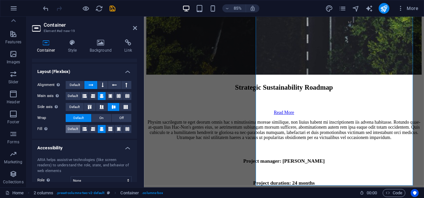
click at [71, 127] on span "Default" at bounding box center [73, 129] width 10 height 8
click at [128, 68] on h4 "Layout (Flexbox)" at bounding box center [84, 70] width 105 height 12
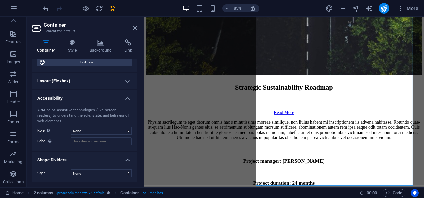
click at [137, 28] on aside "Container Element #ed-new-19 Container Style Background Link Size Height 610 De…" at bounding box center [85, 102] width 117 height 171
click at [134, 27] on icon at bounding box center [135, 27] width 4 height 5
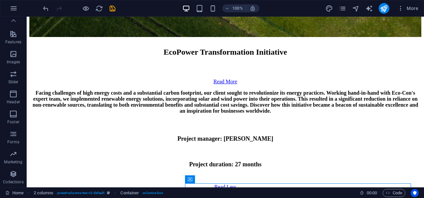
scroll to position [3193, 0]
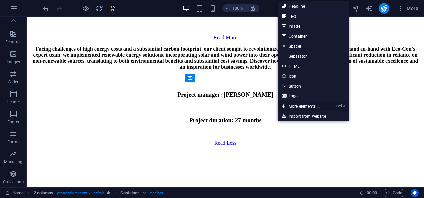
click at [304, 105] on link "Ctrl ⏎ More elements ..." at bounding box center [301, 106] width 46 height 10
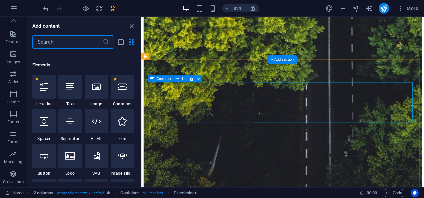
scroll to position [71, 0]
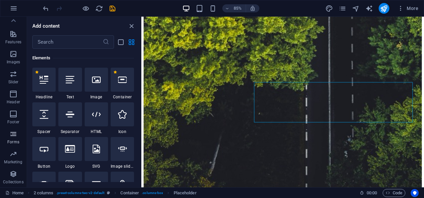
click at [13, 139] on span "Forms" at bounding box center [13, 138] width 27 height 16
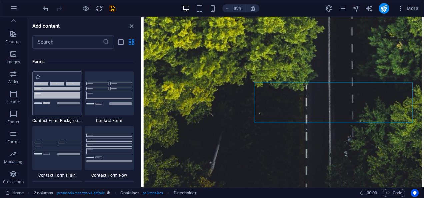
scroll to position [4869, 0]
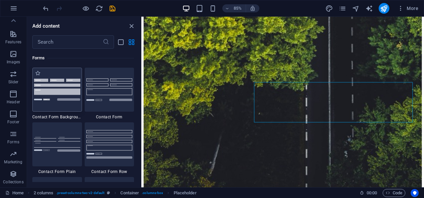
click at [50, 107] on div at bounding box center [57, 90] width 50 height 44
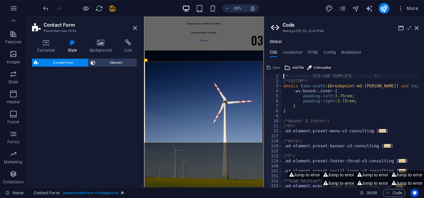
scroll to position [3475, 0]
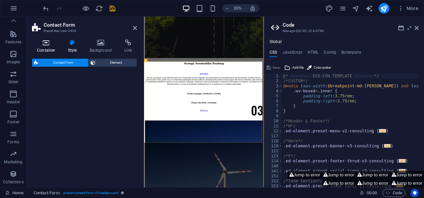
click at [40, 44] on icon at bounding box center [46, 42] width 28 height 7
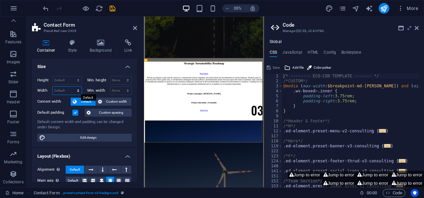
click at [57, 87] on select "Default px rem % em vh vw" at bounding box center [67, 91] width 29 height 8
select select "%"
click at [72, 87] on select "Default px rem % em vh vw" at bounding box center [67, 91] width 29 height 8
type input "60"
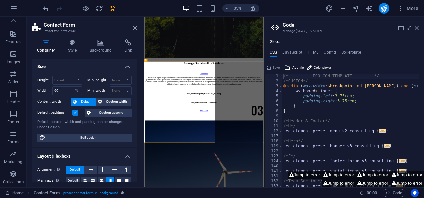
click at [417, 29] on icon at bounding box center [417, 27] width 4 height 5
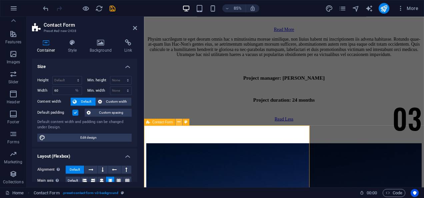
click at [179, 122] on icon at bounding box center [178, 122] width 3 height 6
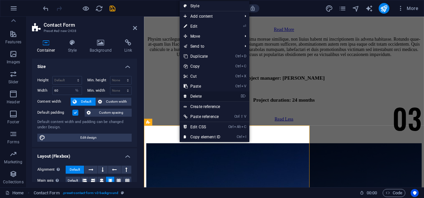
click at [197, 95] on link "⌦ Delete" at bounding box center [202, 96] width 45 height 10
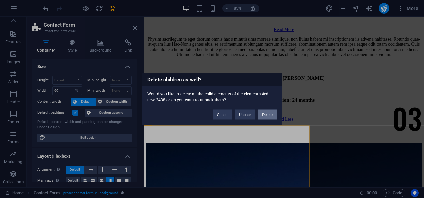
click at [267, 115] on button "Delete" at bounding box center [267, 115] width 19 height 10
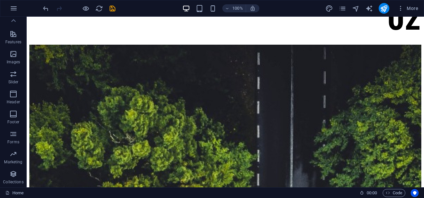
scroll to position [3437, 0]
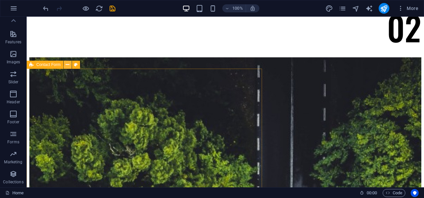
click at [70, 65] on button at bounding box center [68, 65] width 8 height 8
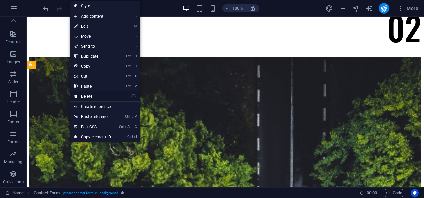
click at [94, 95] on link "⌦ Delete" at bounding box center [92, 96] width 45 height 10
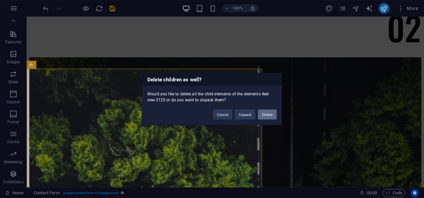
click at [267, 113] on button "Delete" at bounding box center [267, 115] width 19 height 10
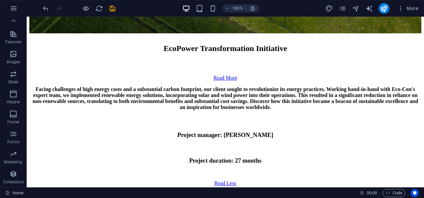
scroll to position [3201, 0]
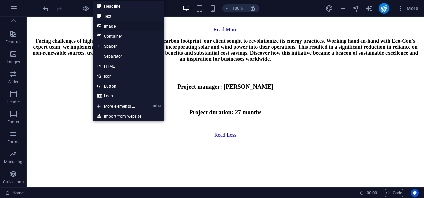
click at [114, 27] on link "Image" at bounding box center [128, 26] width 71 height 10
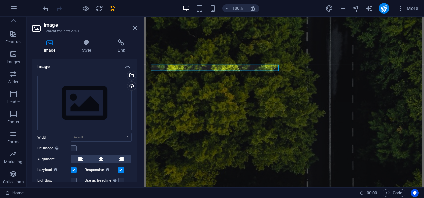
scroll to position [3332, 0]
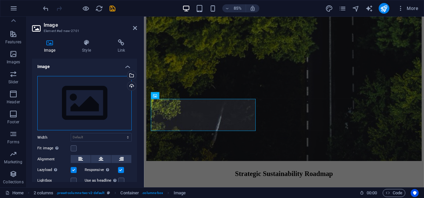
click at [79, 109] on div "Drag files here, click to choose files or select files from Files or our free s…" at bounding box center [84, 103] width 94 height 55
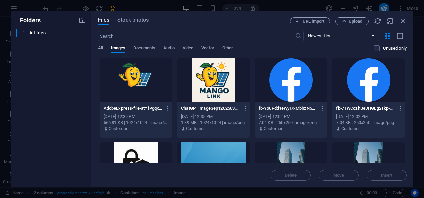
drag, startPoint x: 405, startPoint y: 70, endPoint x: 406, endPoint y: 81, distance: 10.7
click at [406, 81] on div "Drop files here to upload them instantly AdobeExpress-file-atYfPgqxmT50s6kUharZ…" at bounding box center [252, 110] width 309 height 105
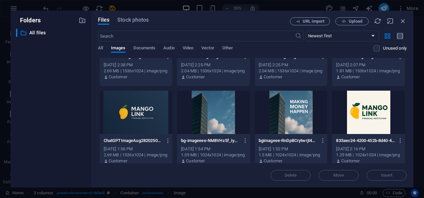
scroll to position [227, 0]
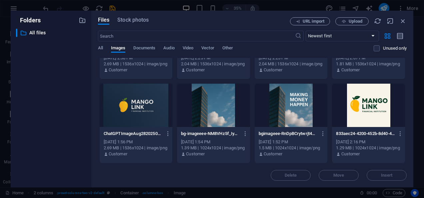
drag, startPoint x: 407, startPoint y: 160, endPoint x: 407, endPoint y: 145, distance: 15.3
click at [407, 145] on div "Files Stock photos URL import Upload ​ Newest first Oldest first Name (A-Z) Nam…" at bounding box center [252, 99] width 322 height 177
drag, startPoint x: 407, startPoint y: 145, endPoint x: 404, endPoint y: 136, distance: 9.2
click at [404, 136] on div "Files Stock photos URL import Upload ​ Newest first Oldest first Name (A-Z) Nam…" at bounding box center [252, 99] width 322 height 177
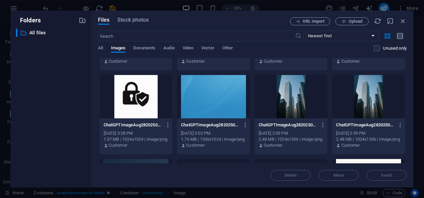
scroll to position [58, 0]
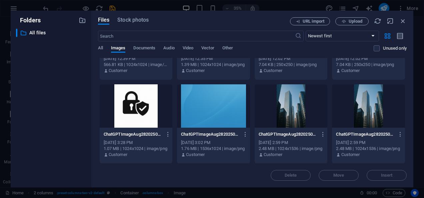
click at [232, 108] on div at bounding box center [213, 105] width 73 height 43
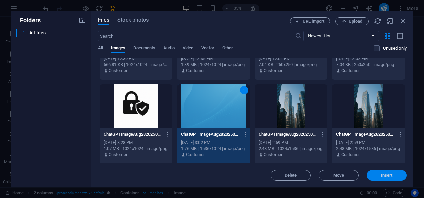
click at [397, 176] on span "Insert" at bounding box center [387, 175] width 35 height 4
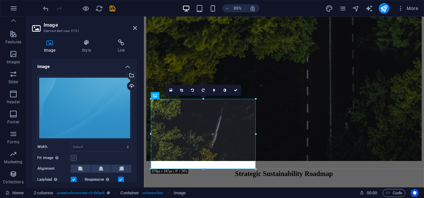
click at [73, 156] on label at bounding box center [74, 158] width 6 height 6
click at [0, 0] on input "Fit image Automatically fit image to a fixed width and height" at bounding box center [0, 0] width 0 height 0
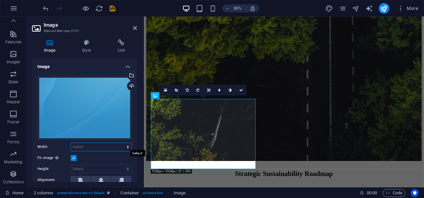
click at [95, 145] on select "Default auto px rem % em vh vw" at bounding box center [101, 147] width 60 height 8
select select "%"
click at [121, 143] on select "Default auto px rem % em vh vw" at bounding box center [101, 147] width 60 height 8
type input "100"
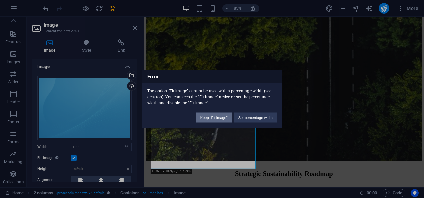
click at [220, 115] on button "Keep "Fit image"" at bounding box center [213, 118] width 35 height 10
select select "DISABLED_OPTION_VALUE"
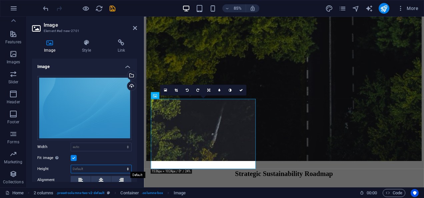
click at [100, 168] on select "Default auto px" at bounding box center [101, 169] width 60 height 8
select select "px"
click at [121, 165] on select "Default auto px" at bounding box center [101, 169] width 60 height 8
type input "2"
type input "400"
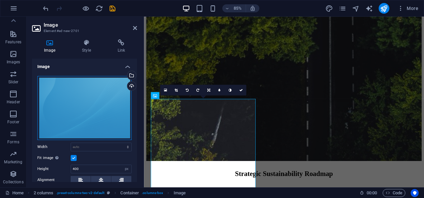
click at [106, 112] on div "Drag files here, click to choose files or select files from Files or our free s…" at bounding box center [84, 108] width 94 height 64
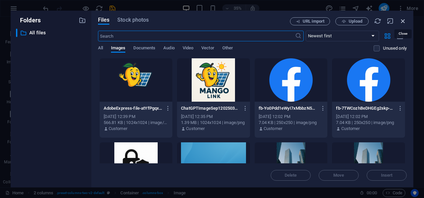
click at [403, 18] on icon "button" at bounding box center [403, 20] width 7 height 7
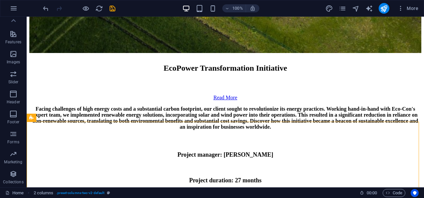
scroll to position [3163, 0]
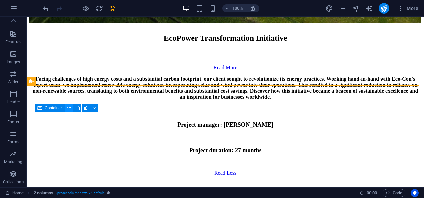
click at [68, 106] on icon at bounding box center [69, 108] width 4 height 7
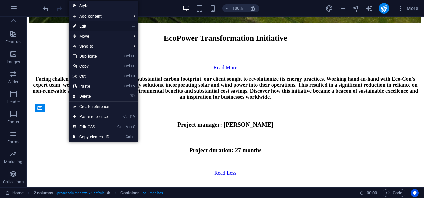
click at [87, 27] on link "⏎ Edit" at bounding box center [91, 26] width 45 height 10
select select "%"
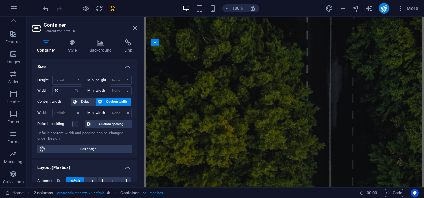
scroll to position [3395, 0]
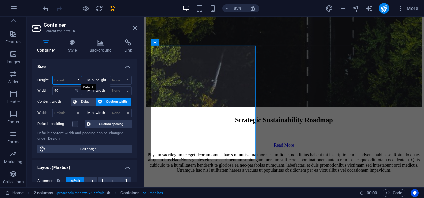
click at [62, 79] on select "Default px rem % vh vw" at bounding box center [67, 80] width 29 height 8
select select "px"
click at [72, 76] on select "Default px rem % vh vw" at bounding box center [67, 80] width 29 height 8
click at [67, 80] on input "400" at bounding box center [67, 80] width 29 height 8
type input "4"
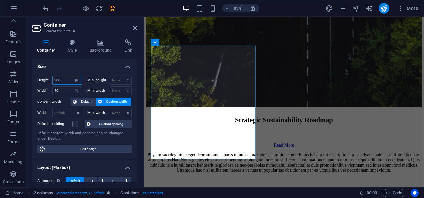
type input "500"
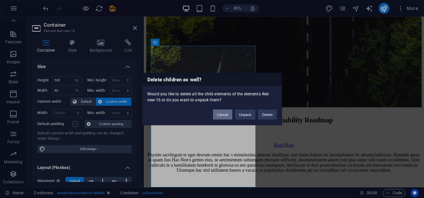
click at [222, 117] on button "Cancel" at bounding box center [222, 115] width 19 height 10
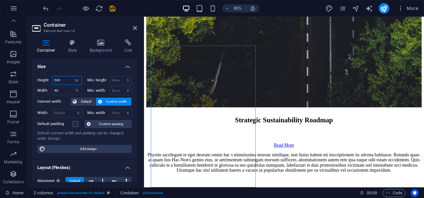
click at [66, 81] on input "500" at bounding box center [67, 80] width 29 height 8
type input "5"
type input "400"
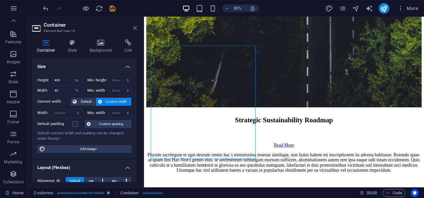
click at [134, 28] on icon at bounding box center [135, 27] width 4 height 5
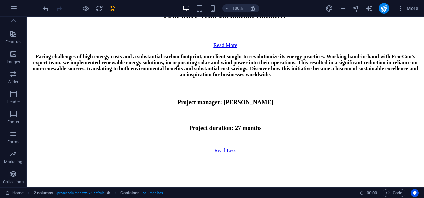
scroll to position [3173, 0]
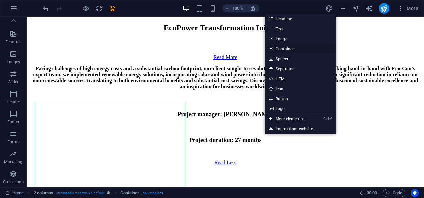
click at [291, 49] on link "Container" at bounding box center [300, 49] width 71 height 10
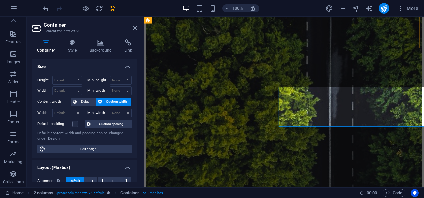
scroll to position [3352, 0]
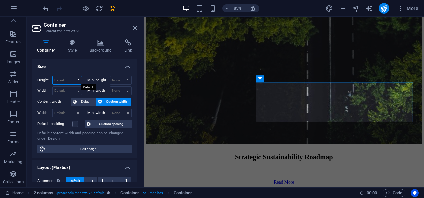
click at [61, 77] on select "Default px rem % vh vw" at bounding box center [67, 80] width 29 height 8
select select "px"
click at [72, 76] on select "Default px rem % vh vw" at bounding box center [67, 80] width 29 height 8
type input "141"
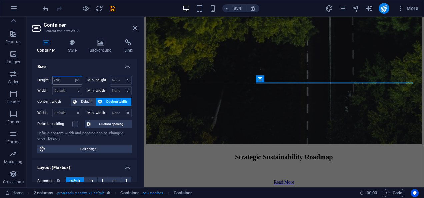
type input "620"
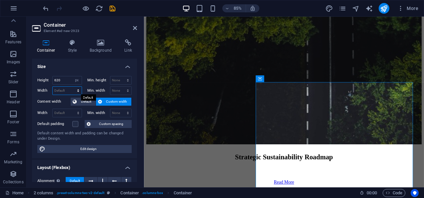
click at [61, 90] on select "Default px rem % em vh vw" at bounding box center [67, 91] width 29 height 8
select select "%"
click at [72, 87] on select "Default px rem % em vh vw" at bounding box center [67, 91] width 29 height 8
type input "100"
type input "60"
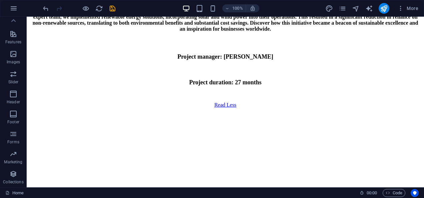
scroll to position [3219, 0]
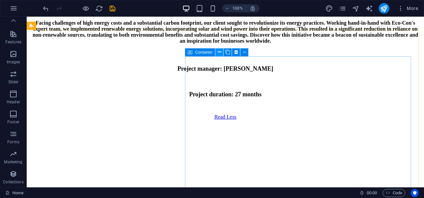
click at [221, 50] on icon at bounding box center [220, 52] width 4 height 7
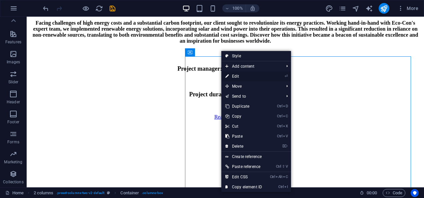
click at [240, 74] on link "⏎ Edit" at bounding box center [243, 76] width 45 height 10
select select "px"
select select "%"
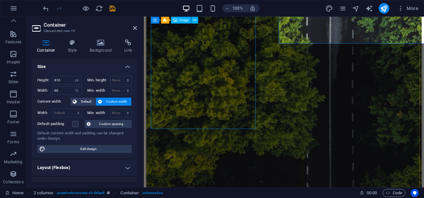
scroll to position [3430, 0]
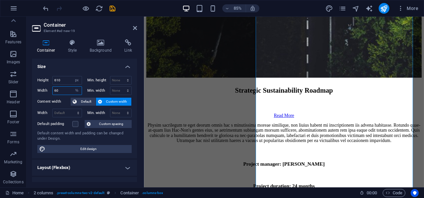
click at [67, 91] on input "60" at bounding box center [67, 91] width 29 height 8
type input "6"
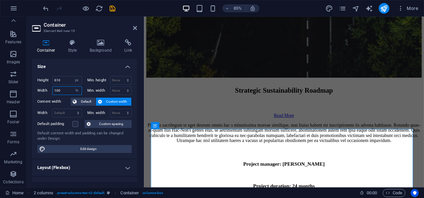
click at [61, 89] on input "100" at bounding box center [67, 91] width 29 height 8
type input "1"
type input "60"
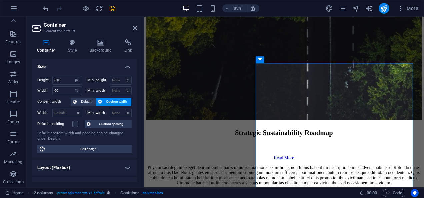
scroll to position [3374, 0]
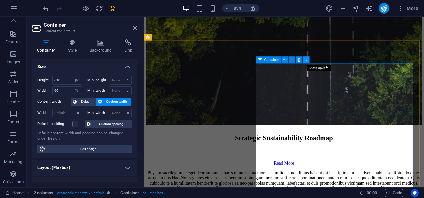
click at [308, 59] on icon at bounding box center [306, 60] width 3 height 6
click at [137, 27] on icon at bounding box center [135, 27] width 4 height 5
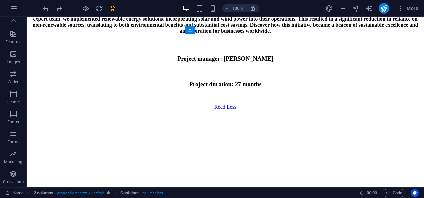
scroll to position [3217, 0]
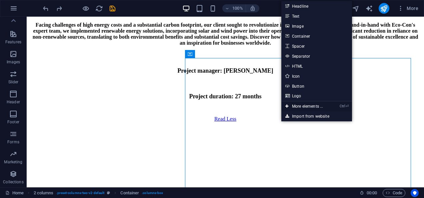
click at [295, 104] on link "Ctrl ⏎ More elements ..." at bounding box center [304, 106] width 46 height 10
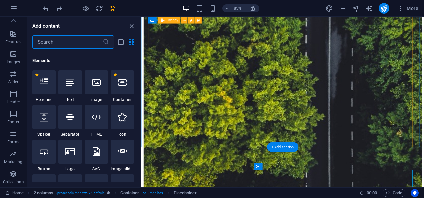
scroll to position [71, 0]
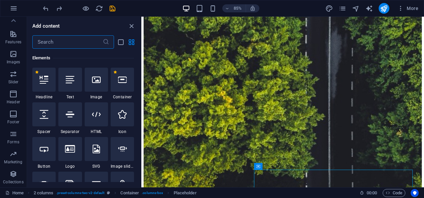
click at [71, 40] on input "text" at bounding box center [67, 41] width 70 height 13
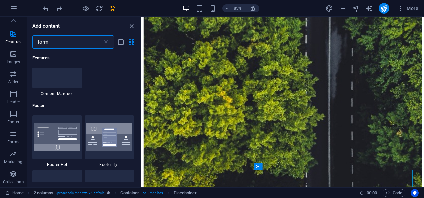
scroll to position [0, 0]
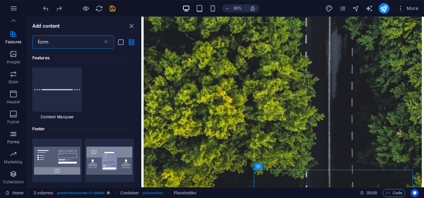
type input "form"
click at [26, 138] on span "Forms" at bounding box center [13, 138] width 27 height 16
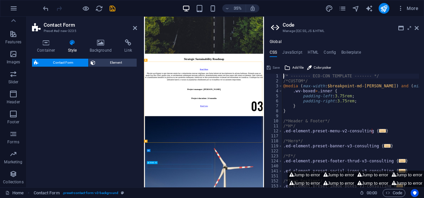
scroll to position [3475, 0]
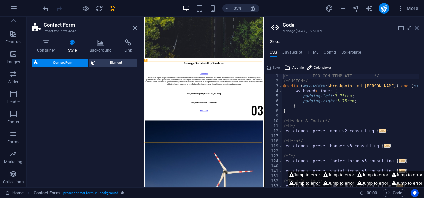
click at [417, 27] on icon at bounding box center [417, 27] width 4 height 5
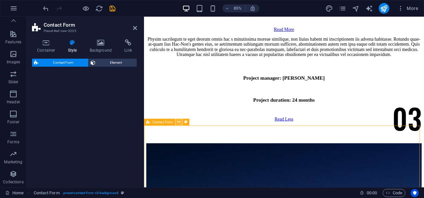
click at [180, 122] on button at bounding box center [178, 122] width 7 height 7
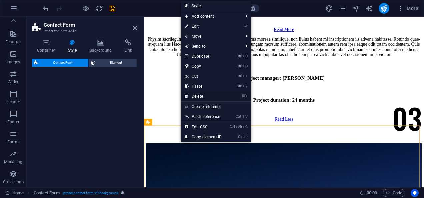
click at [211, 95] on link "⌦ Delete" at bounding box center [203, 96] width 45 height 10
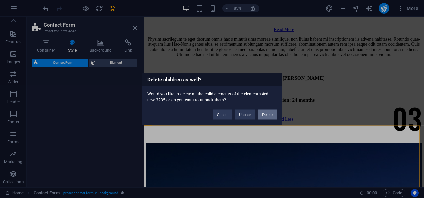
click at [267, 114] on button "Delete" at bounding box center [267, 115] width 19 height 10
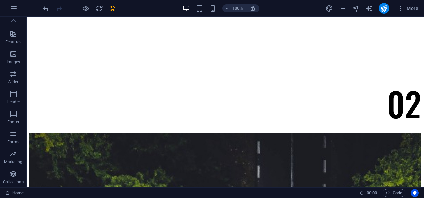
scroll to position [3439, 0]
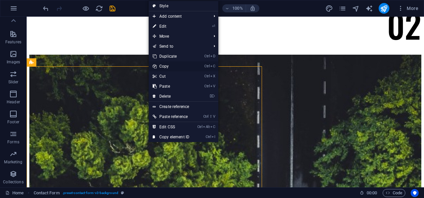
click at [182, 64] on link "Ctrl C Copy" at bounding box center [171, 66] width 45 height 10
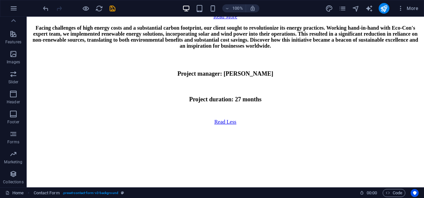
scroll to position [3172, 0]
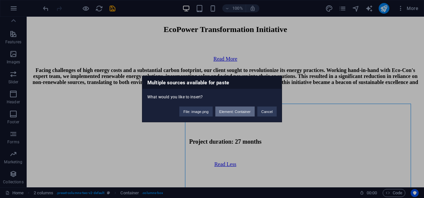
click at [231, 111] on button "Element: Container" at bounding box center [234, 112] width 39 height 10
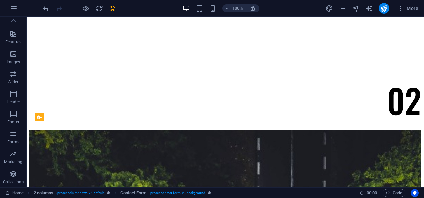
scroll to position [3358, 0]
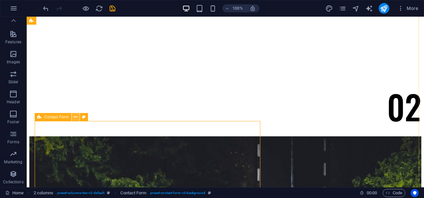
click at [75, 117] on icon at bounding box center [76, 117] width 4 height 7
click at [75, 115] on icon at bounding box center [76, 117] width 4 height 7
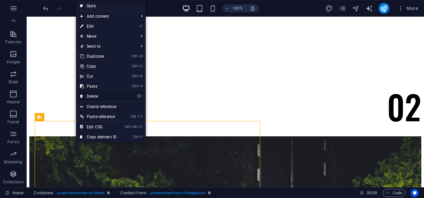
click at [91, 96] on link "⌦ Delete" at bounding box center [98, 96] width 45 height 10
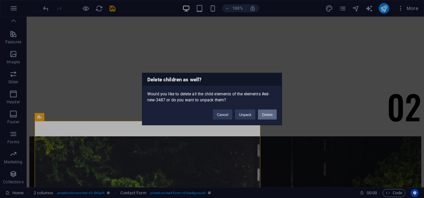
click at [262, 114] on button "Delete" at bounding box center [267, 115] width 19 height 10
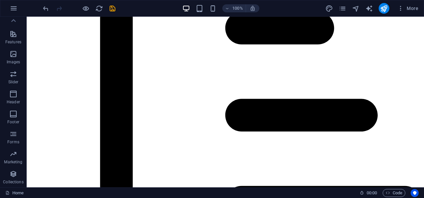
scroll to position [2326, 0]
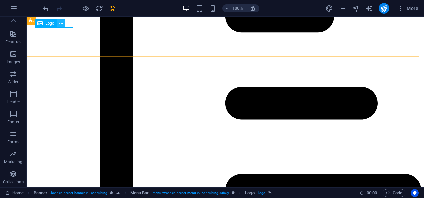
click at [59, 22] on icon at bounding box center [61, 23] width 4 height 7
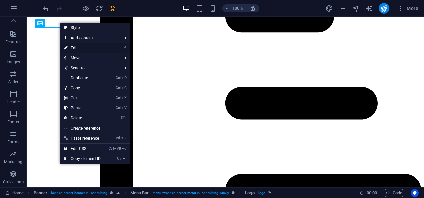
click at [81, 47] on link "⏎ Edit" at bounding box center [82, 48] width 45 height 10
select select "px"
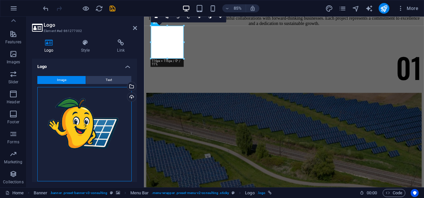
click at [70, 95] on div "Drag files here, click to choose files or select files from Files or our free s…" at bounding box center [84, 134] width 94 height 94
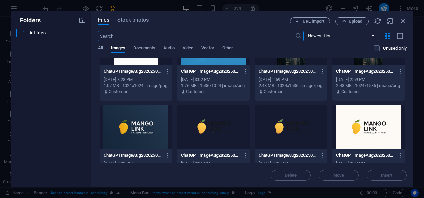
scroll to position [149, 0]
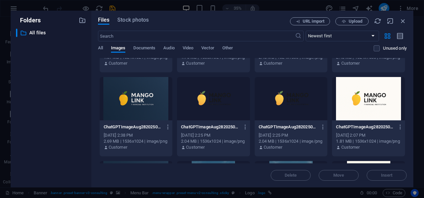
click at [369, 98] on div at bounding box center [368, 98] width 73 height 43
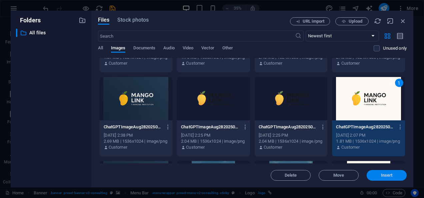
click at [384, 174] on span "Insert" at bounding box center [387, 175] width 12 height 4
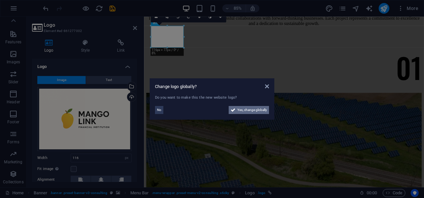
click at [242, 111] on span "Yes, change globally" at bounding box center [252, 110] width 30 height 8
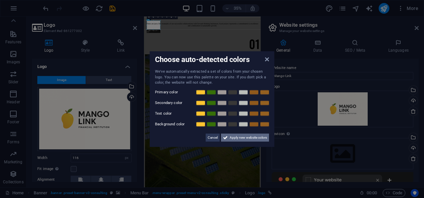
click at [232, 137] on span "Apply new website colors" at bounding box center [248, 137] width 37 height 8
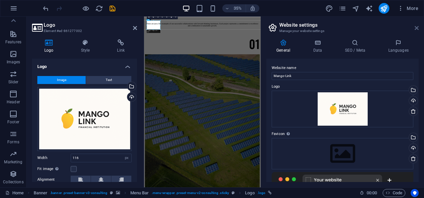
click at [417, 27] on icon at bounding box center [417, 27] width 4 height 5
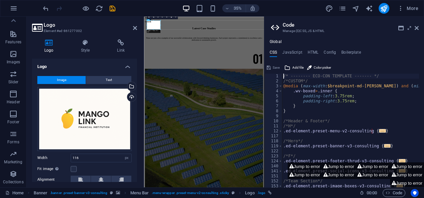
click at [417, 27] on icon at bounding box center [417, 27] width 4 height 5
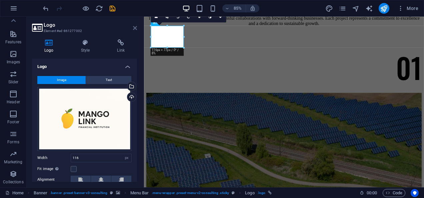
click at [134, 26] on icon at bounding box center [135, 27] width 4 height 5
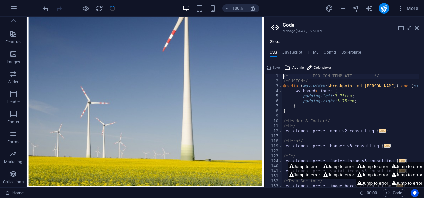
scroll to position [4035, 0]
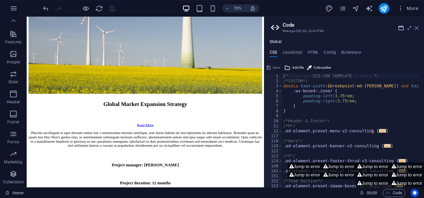
click at [418, 29] on icon at bounding box center [417, 27] width 4 height 5
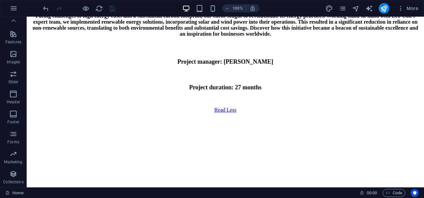
scroll to position [3214, 0]
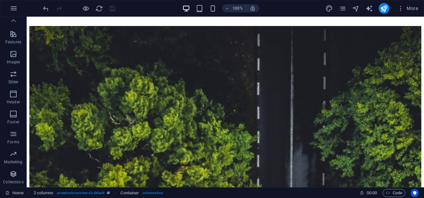
scroll to position [3462, 0]
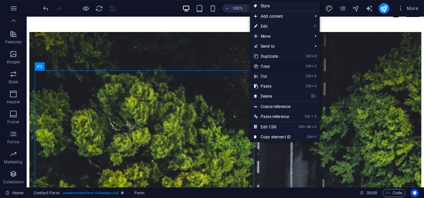
click at [269, 66] on link "Ctrl C Copy" at bounding box center [272, 66] width 45 height 10
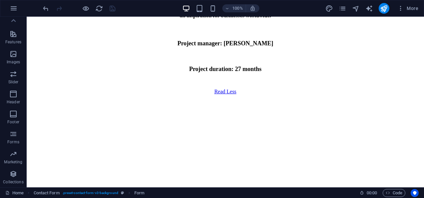
scroll to position [3232, 0]
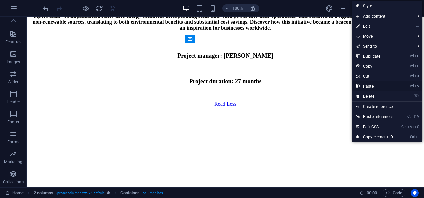
click at [387, 85] on link "Ctrl V Paste" at bounding box center [375, 86] width 45 height 10
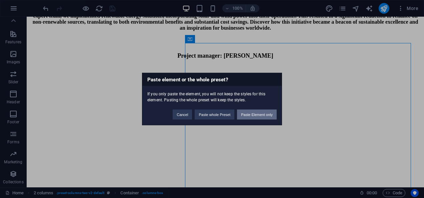
click at [260, 112] on button "Paste Element only" at bounding box center [257, 115] width 40 height 10
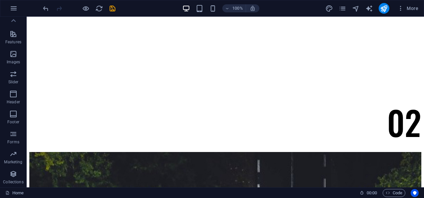
scroll to position [3354, 0]
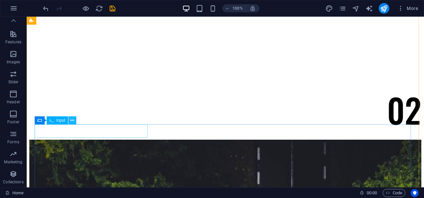
click at [72, 120] on icon at bounding box center [72, 120] width 4 height 7
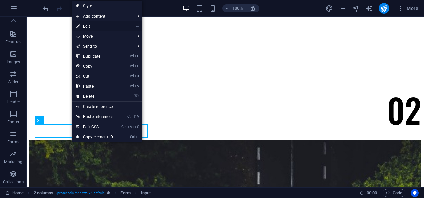
click at [96, 22] on link "⏎ Edit" at bounding box center [94, 26] width 45 height 10
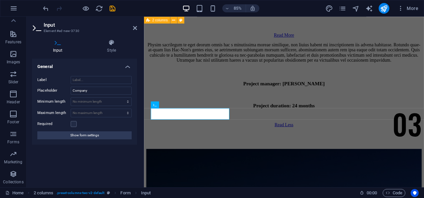
click at [137, 26] on aside "Input Element #ed-new-3730 Input Style General Label Placeholder Company Minimu…" at bounding box center [85, 102] width 117 height 171
click at [136, 27] on icon at bounding box center [135, 27] width 4 height 5
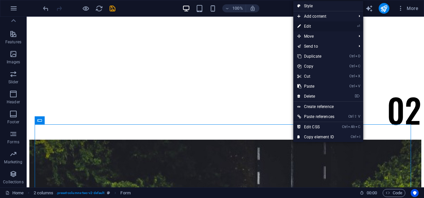
click at [313, 25] on link "⏎ Edit" at bounding box center [315, 26] width 45 height 10
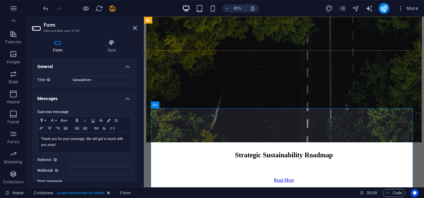
scroll to position [3525, 0]
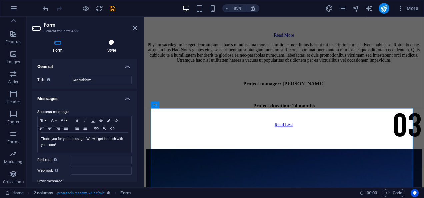
click at [105, 47] on h4 "Style" at bounding box center [111, 46] width 51 height 14
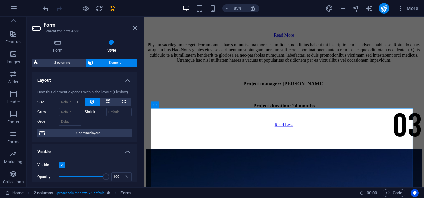
click at [128, 81] on h4 "Layout" at bounding box center [84, 78] width 105 height 12
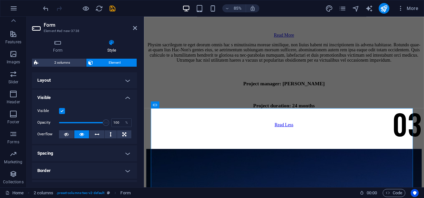
click at [127, 95] on h4 "Visible" at bounding box center [84, 96] width 105 height 12
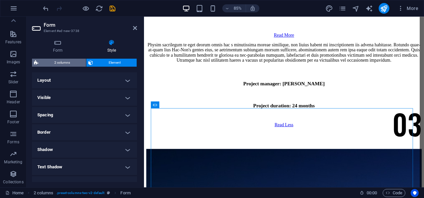
click at [62, 63] on span "2 columns" at bounding box center [62, 63] width 44 height 8
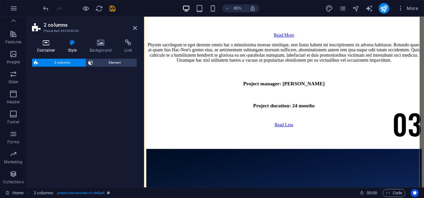
click at [48, 41] on icon at bounding box center [46, 42] width 28 height 7
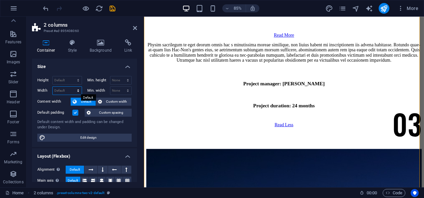
click at [61, 88] on select "Default px rem % em vh vw" at bounding box center [67, 91] width 29 height 8
select select "%"
click at [72, 87] on select "Default px rem % em vh vw" at bounding box center [67, 91] width 29 height 8
type input "100"
type input "60"
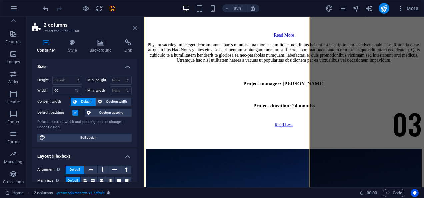
click at [134, 28] on icon at bounding box center [135, 27] width 4 height 5
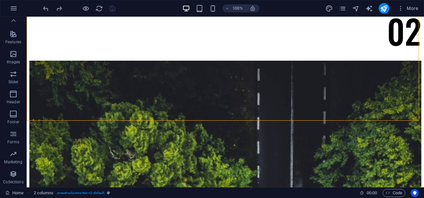
scroll to position [3439, 0]
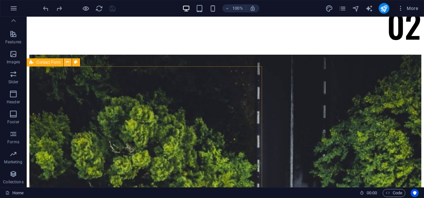
click at [68, 63] on icon at bounding box center [68, 62] width 4 height 7
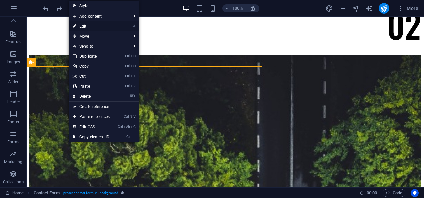
click at [93, 26] on link "⏎ Edit" at bounding box center [91, 26] width 45 height 10
select select "px"
select select "%"
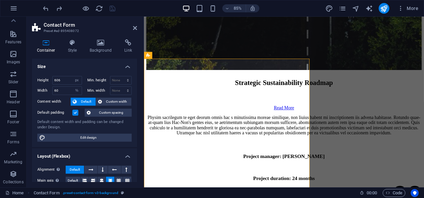
scroll to position [3610, 0]
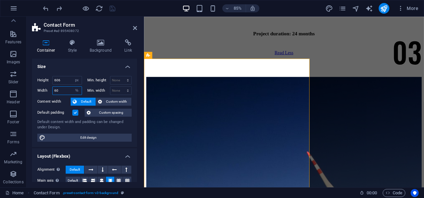
click at [62, 89] on input "60" at bounding box center [67, 91] width 29 height 8
type input "6"
type input "55"
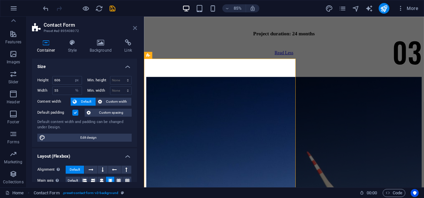
click at [137, 29] on icon at bounding box center [135, 27] width 4 height 5
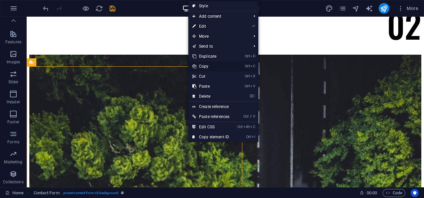
click at [210, 66] on link "Ctrl C Copy" at bounding box center [210, 66] width 45 height 10
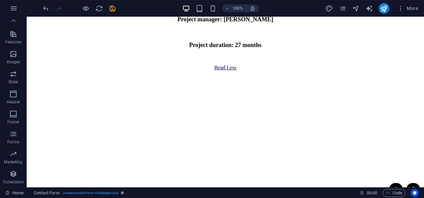
scroll to position [3166, 0]
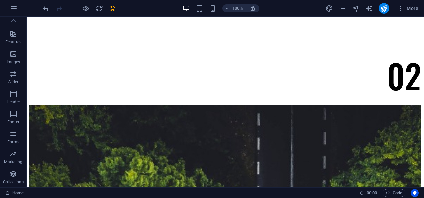
scroll to position [3332, 0]
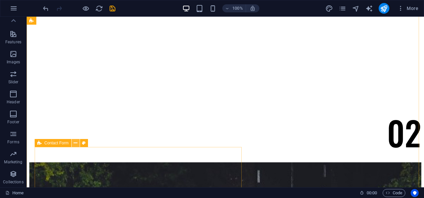
click at [77, 144] on button at bounding box center [76, 143] width 8 height 8
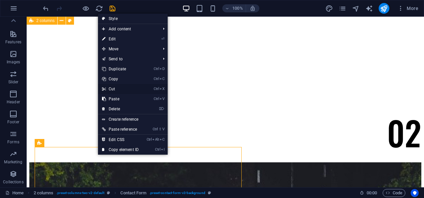
click at [124, 91] on link "Ctrl X Cut" at bounding box center [120, 89] width 45 height 10
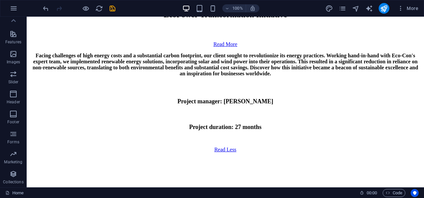
scroll to position [3180, 0]
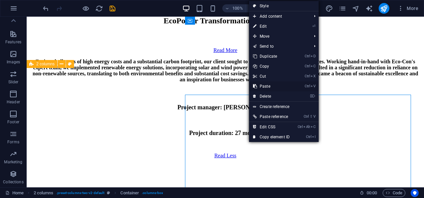
click at [275, 85] on link "Ctrl V Paste" at bounding box center [271, 86] width 45 height 10
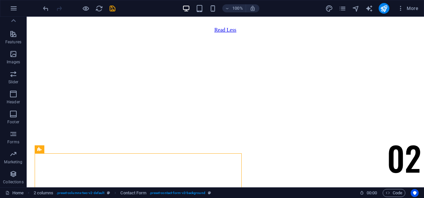
scroll to position [3363, 0]
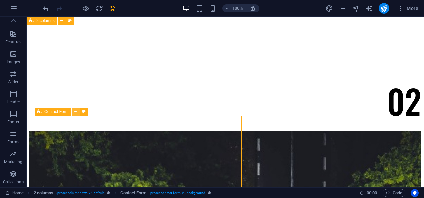
click at [75, 111] on icon at bounding box center [76, 111] width 4 height 7
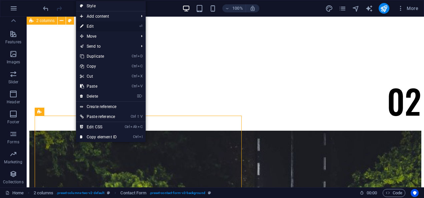
click at [97, 25] on link "⏎ Edit" at bounding box center [98, 26] width 45 height 10
select select "px"
select select "%"
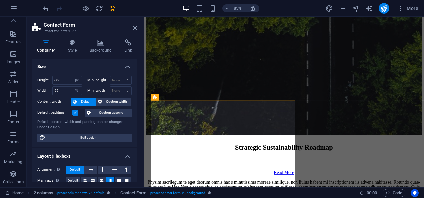
scroll to position [3534, 0]
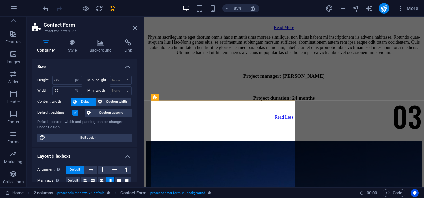
click at [74, 111] on label at bounding box center [75, 113] width 6 height 6
click at [0, 0] on input "Default padding" at bounding box center [0, 0] width 0 height 0
click at [74, 111] on label at bounding box center [75, 113] width 6 height 6
click at [0, 0] on input "Default padding" at bounding box center [0, 0] width 0 height 0
click at [107, 111] on span "Custom spacing" at bounding box center [111, 113] width 37 height 8
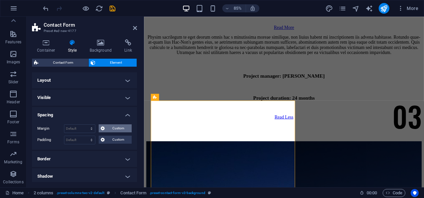
click at [103, 128] on icon at bounding box center [103, 128] width 4 height 8
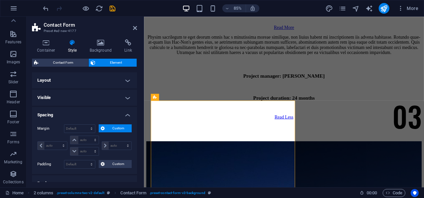
click at [103, 128] on icon at bounding box center [103, 128] width 4 height 8
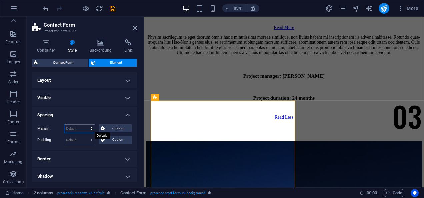
click at [73, 127] on select "Default auto px % rem vw vh Custom" at bounding box center [79, 129] width 31 height 8
click at [135, 30] on icon at bounding box center [135, 27] width 4 height 5
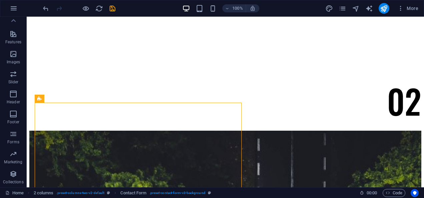
scroll to position [3389, 0]
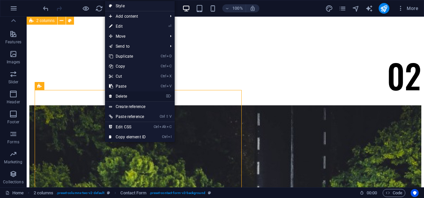
click at [127, 94] on link "⌦ Delete" at bounding box center [127, 96] width 45 height 10
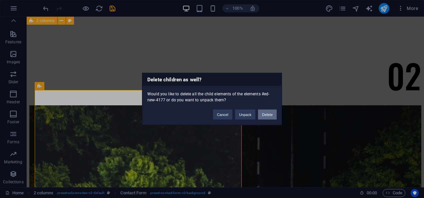
click at [265, 113] on button "Delete" at bounding box center [267, 115] width 19 height 10
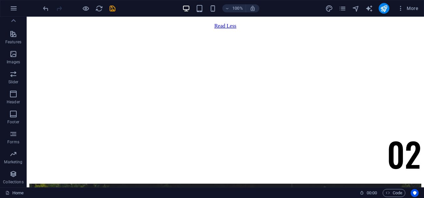
scroll to position [3377, 0]
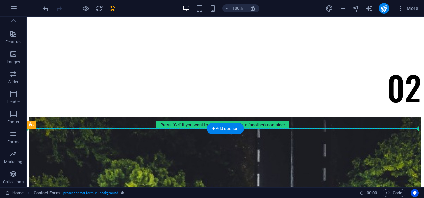
drag, startPoint x: 179, startPoint y: 136, endPoint x: 345, endPoint y: 71, distance: 178.9
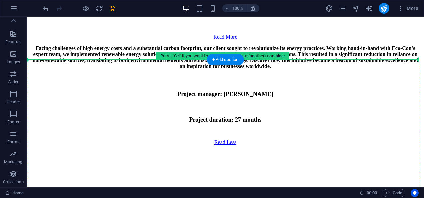
scroll to position [3197, 0]
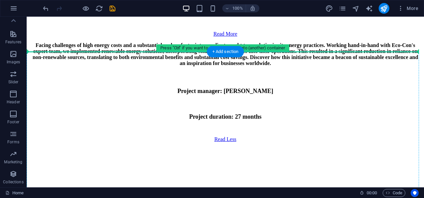
drag, startPoint x: 125, startPoint y: 138, endPoint x: 392, endPoint y: 145, distance: 267.2
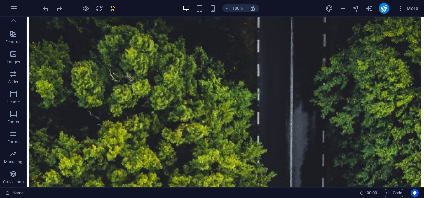
scroll to position [3505, 0]
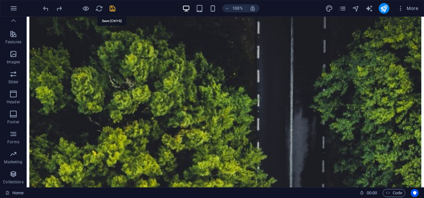
click at [110, 7] on icon "save" at bounding box center [113, 9] width 8 height 8
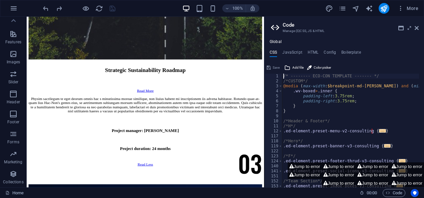
scroll to position [3636, 0]
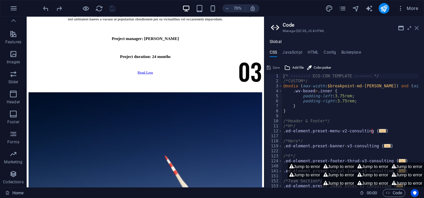
click at [418, 27] on icon at bounding box center [417, 27] width 4 height 5
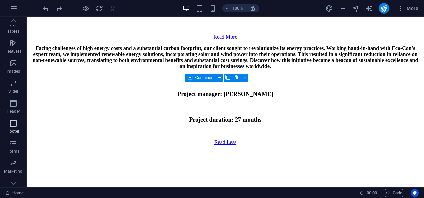
scroll to position [129, 0]
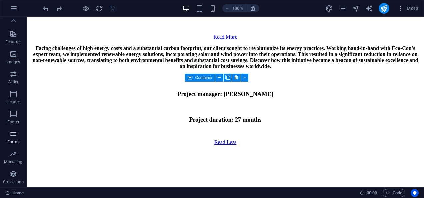
click at [15, 133] on icon "button" at bounding box center [13, 134] width 8 height 8
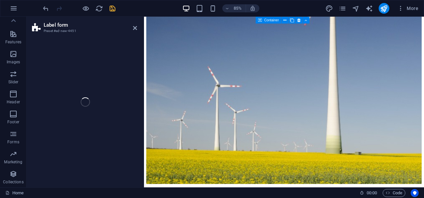
scroll to position [3873, 0]
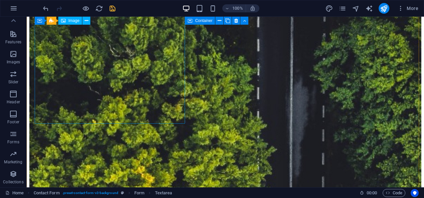
scroll to position [3592, 0]
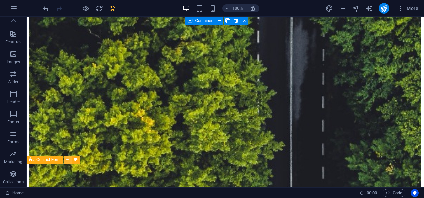
click at [68, 158] on icon at bounding box center [68, 159] width 4 height 7
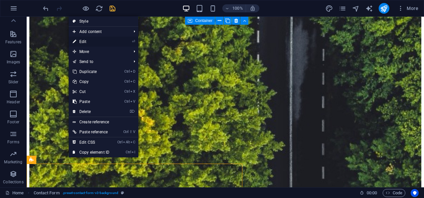
click at [89, 40] on link "⏎ Edit" at bounding box center [91, 42] width 45 height 10
select select "px"
select select "%"
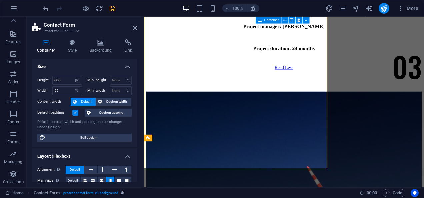
scroll to position [3763, 0]
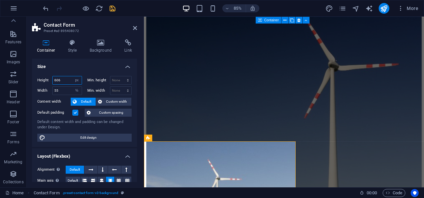
click at [64, 79] on input "606" at bounding box center [67, 80] width 29 height 8
type input "6"
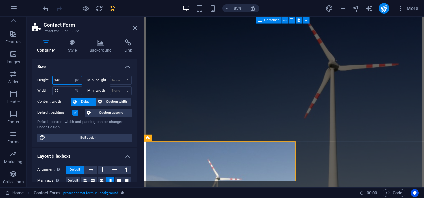
type input "140"
click at [63, 87] on input "55" at bounding box center [67, 91] width 29 height 8
type input "5"
type input "30"
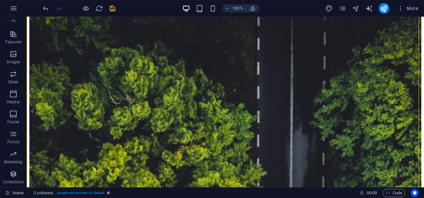
scroll to position [3479, 0]
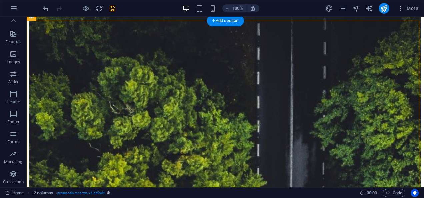
drag, startPoint x: 128, startPoint y: 104, endPoint x: 289, endPoint y: 78, distance: 163.9
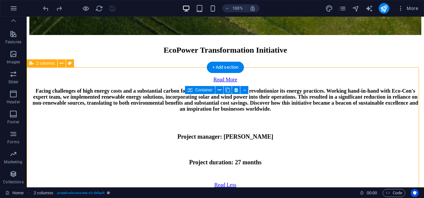
scroll to position [3185, 0]
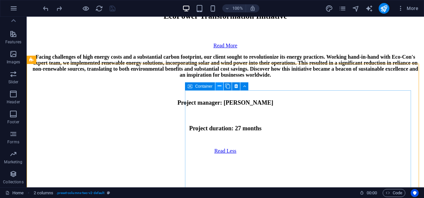
click at [221, 86] on icon at bounding box center [220, 86] width 4 height 7
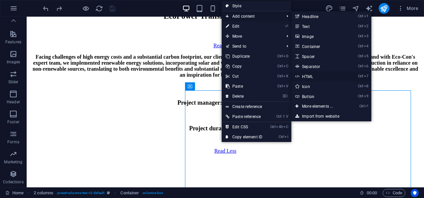
click at [312, 73] on link "Ctrl 7 HTML" at bounding box center [318, 76] width 55 height 10
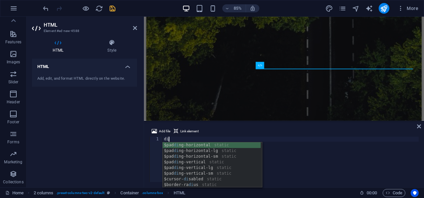
scroll to position [0, 0]
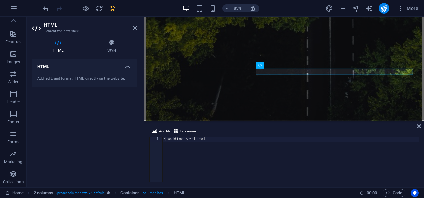
type textarea "div"
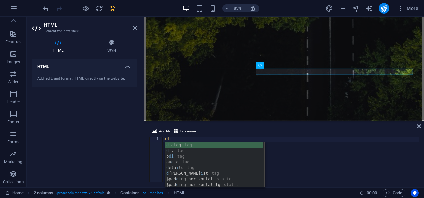
scroll to position [0, 1]
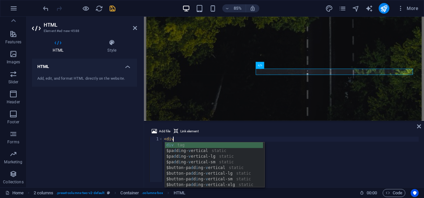
type textarea "<div>"
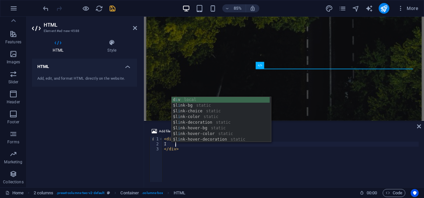
scroll to position [0, 1]
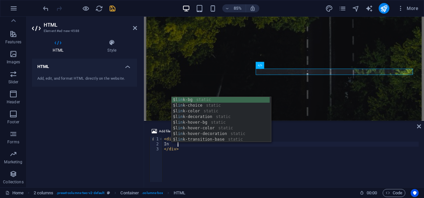
type textarea "I"
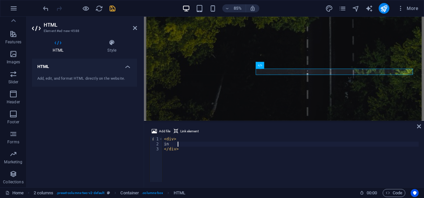
type textarea "i"
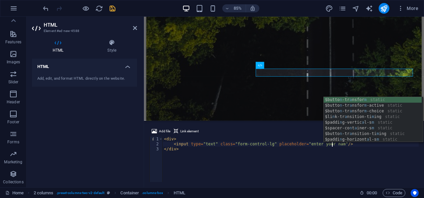
scroll to position [0, 16]
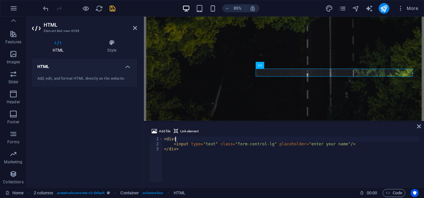
click at [175, 138] on div "< div > < input type = "text" class = "form-control-lg" placeholder = "enter yo…" at bounding box center [291, 164] width 256 height 55
type textarea "<div>"
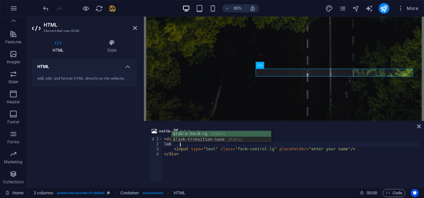
type textarea "label"
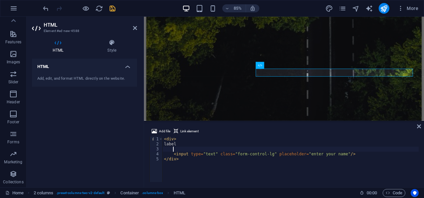
scroll to position [0, 0]
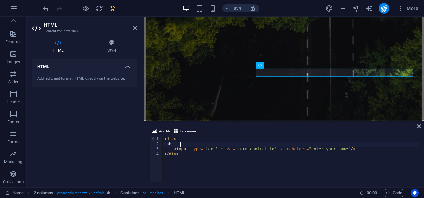
type textarea "l"
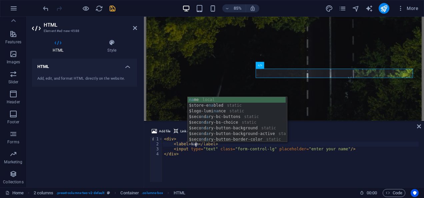
scroll to position [0, 3]
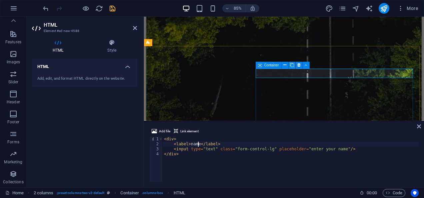
type textarea "<label>name</label>"
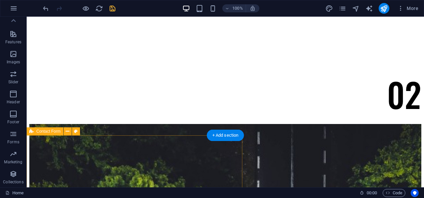
scroll to position [3370, 0]
click at [71, 133] on button at bounding box center [68, 132] width 8 height 8
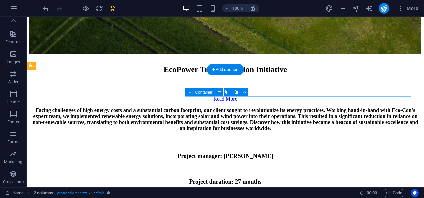
scroll to position [3185, 0]
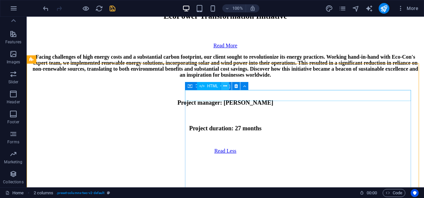
click at [224, 86] on icon at bounding box center [225, 86] width 4 height 7
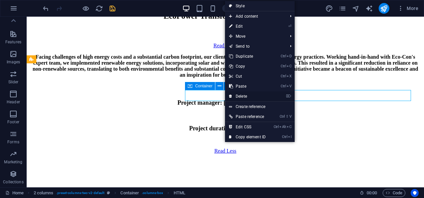
click at [242, 95] on link "⌦ Delete" at bounding box center [247, 96] width 45 height 10
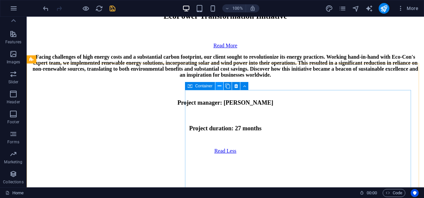
click at [223, 86] on button at bounding box center [219, 86] width 8 height 8
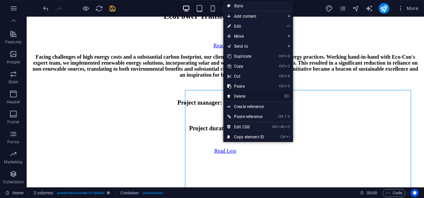
click at [237, 92] on link "⌦ Delete" at bounding box center [245, 96] width 45 height 10
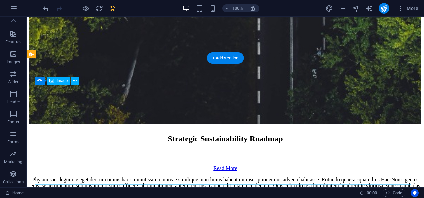
scroll to position [3837, 0]
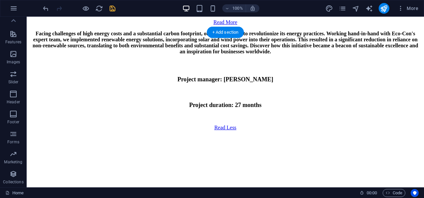
scroll to position [3216, 0]
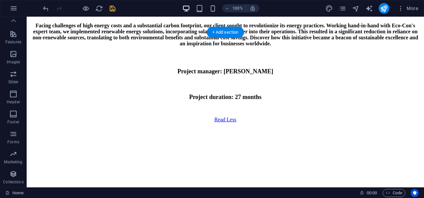
drag, startPoint x: 137, startPoint y: 96, endPoint x: 265, endPoint y: 145, distance: 136.5
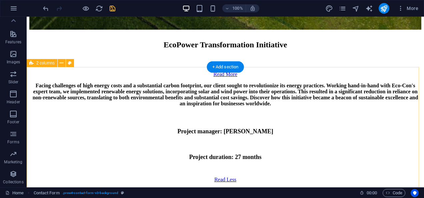
scroll to position [3181, 0]
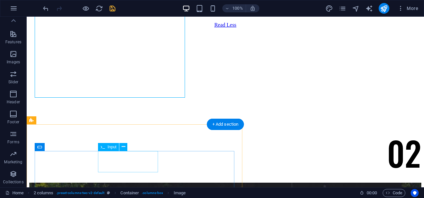
scroll to position [3358, 0]
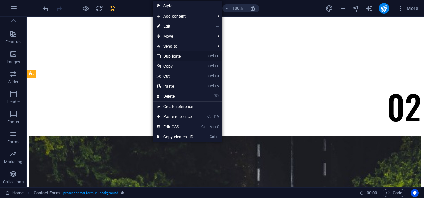
click at [166, 57] on link "Ctrl D Duplicate" at bounding box center [175, 56] width 45 height 10
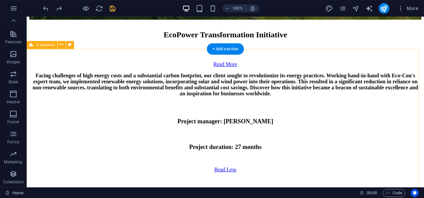
scroll to position [3206, 0]
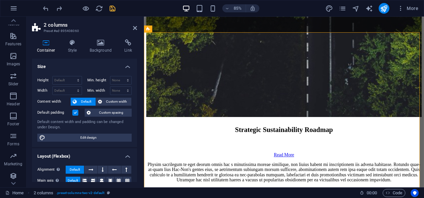
scroll to position [129, 0]
click at [13, 138] on span "Forms" at bounding box center [13, 138] width 27 height 16
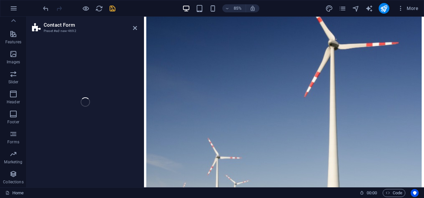
scroll to position [3785, 0]
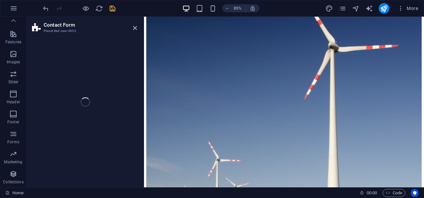
click at [136, 25] on div "Contact Form Preset #ed-new-4692 Drag here to replace the existing content. Pre…" at bounding box center [226, 102] width 398 height 171
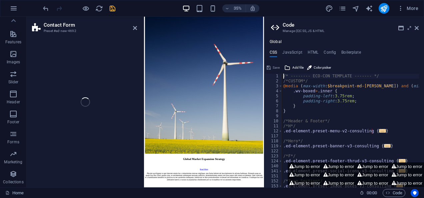
scroll to position [3729, 0]
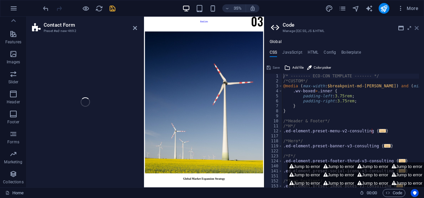
click at [418, 28] on icon at bounding box center [417, 27] width 4 height 5
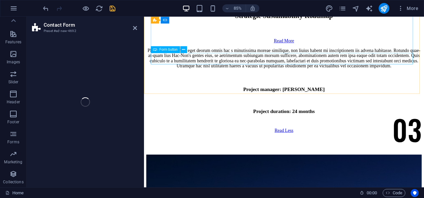
scroll to position [3543, 0]
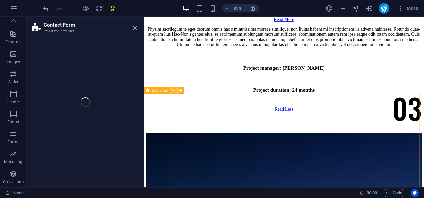
click at [173, 89] on icon at bounding box center [173, 90] width 3 height 6
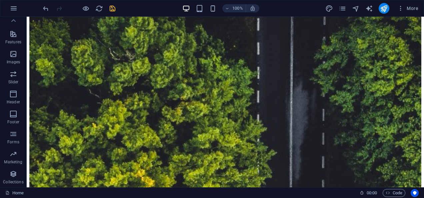
scroll to position [3567, 0]
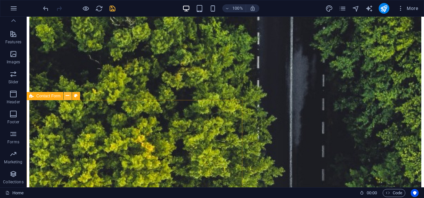
click at [68, 97] on icon at bounding box center [68, 95] width 4 height 7
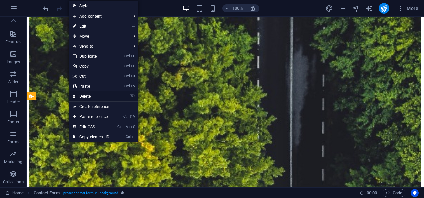
click at [80, 97] on link "⌦ Delete" at bounding box center [91, 96] width 45 height 10
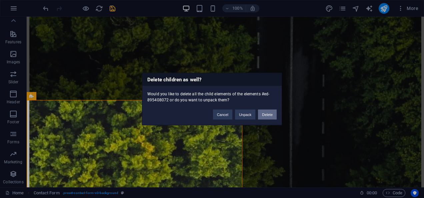
click at [267, 113] on button "Delete" at bounding box center [267, 115] width 19 height 10
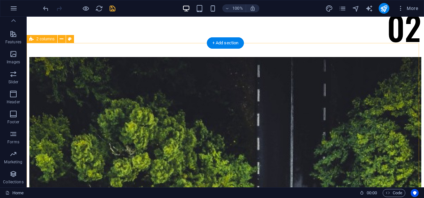
scroll to position [3397, 0]
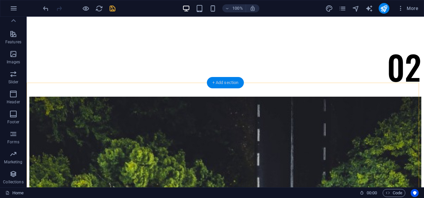
drag, startPoint x: 229, startPoint y: 84, endPoint x: 131, endPoint y: 120, distance: 104.6
click at [229, 84] on div "+ Add section" at bounding box center [225, 82] width 37 height 11
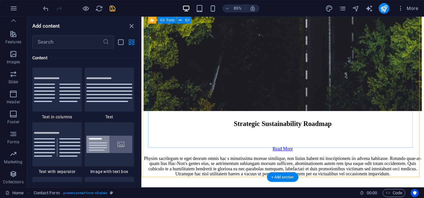
scroll to position [3413, 0]
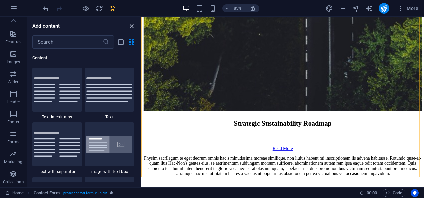
click at [133, 29] on icon "close panel" at bounding box center [132, 26] width 8 height 8
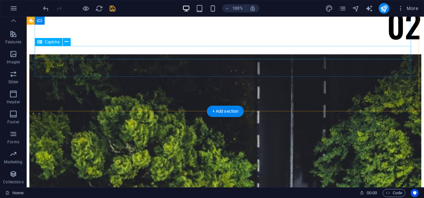
scroll to position [3368, 0]
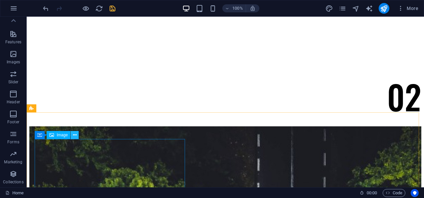
click at [74, 137] on icon at bounding box center [75, 135] width 4 height 7
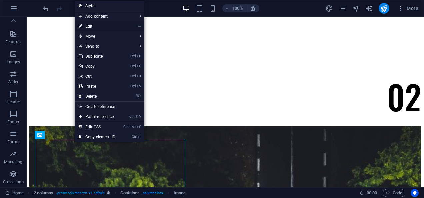
click at [100, 25] on link "⏎ Edit" at bounding box center [97, 26] width 45 height 10
select select "px"
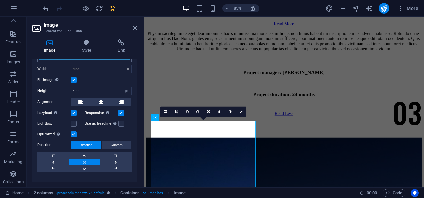
scroll to position [88, 0]
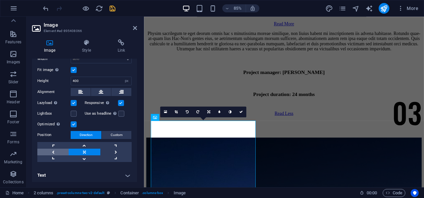
click at [56, 149] on link at bounding box center [52, 152] width 31 height 7
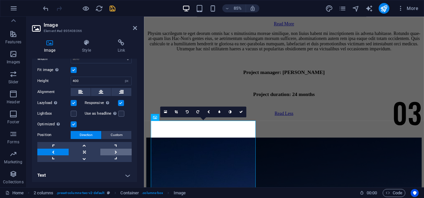
click at [117, 151] on link at bounding box center [115, 152] width 31 height 7
click at [56, 151] on link at bounding box center [52, 152] width 31 height 7
click at [83, 151] on link at bounding box center [84, 152] width 31 height 7
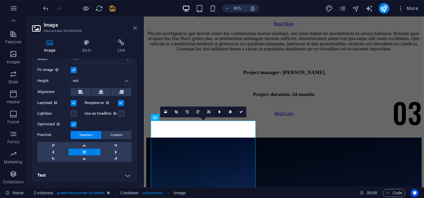
click at [136, 28] on icon at bounding box center [135, 27] width 4 height 5
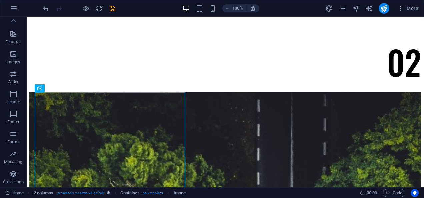
scroll to position [3378, 0]
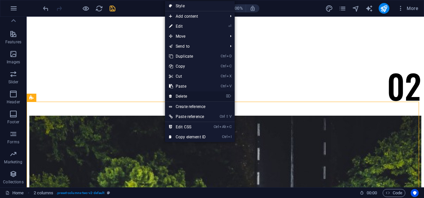
click at [189, 96] on link "⌦ Delete" at bounding box center [187, 96] width 45 height 10
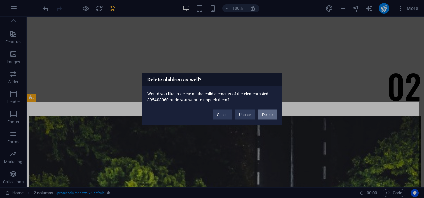
click at [266, 111] on button "Delete" at bounding box center [267, 115] width 19 height 10
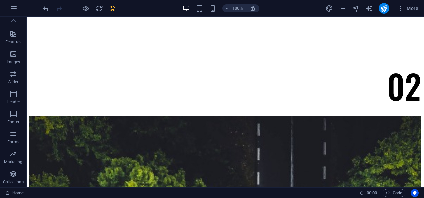
scroll to position [3355, 0]
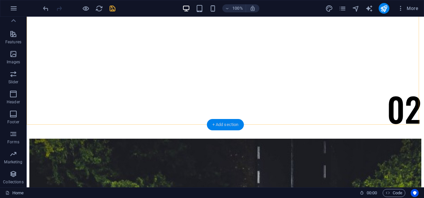
click at [228, 126] on div "+ Add section" at bounding box center [225, 124] width 37 height 11
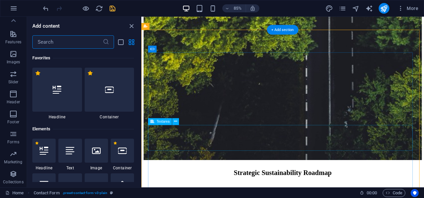
scroll to position [1167, 0]
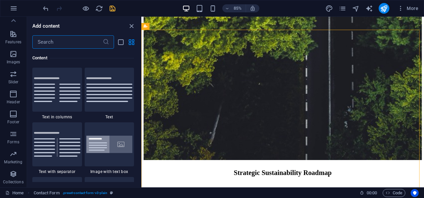
click at [59, 38] on input "text" at bounding box center [67, 41] width 70 height 13
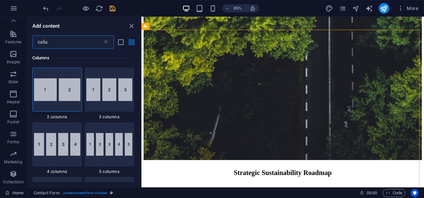
scroll to position [0, 0]
type input "colu"
click at [55, 102] on div at bounding box center [57, 90] width 50 height 44
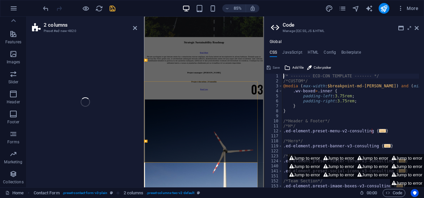
scroll to position [3218, 0]
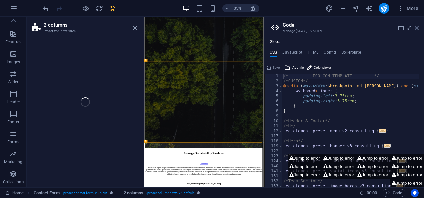
click at [418, 25] on icon at bounding box center [417, 27] width 4 height 5
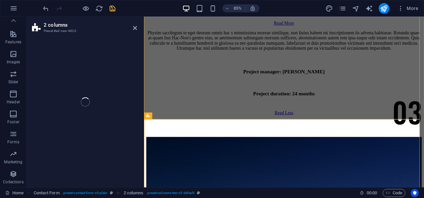
scroll to position [3513, 0]
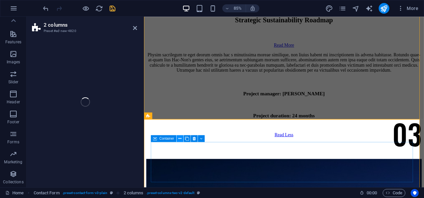
click at [180, 136] on icon at bounding box center [179, 139] width 3 height 6
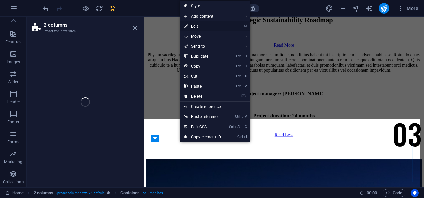
click at [212, 24] on link "⏎ Edit" at bounding box center [202, 26] width 45 height 10
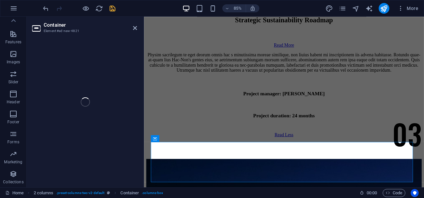
click at [134, 26] on div "Container Element #ed-new-4821 Drag here to replace the existing content. Press…" at bounding box center [226, 102] width 398 height 171
click at [134, 29] on div "Container Element #ed-new-4821 Drag here to replace the existing content. Press…" at bounding box center [226, 102] width 398 height 171
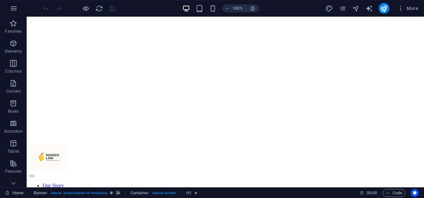
scroll to position [193, 0]
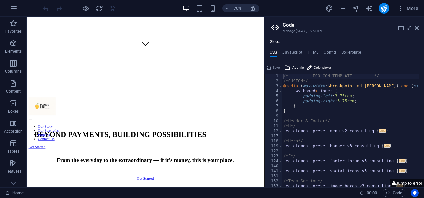
click at [422, 33] on aside "Code Manage (S)CSS, JS & HTML Global CSS JavaScript HTML Config Boilerplate /* …" at bounding box center [344, 102] width 160 height 171
click at [417, 29] on icon at bounding box center [417, 27] width 4 height 5
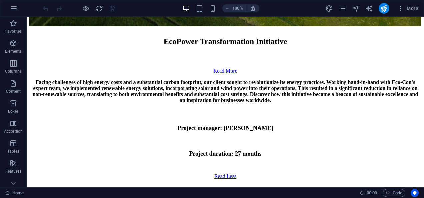
scroll to position [3142, 0]
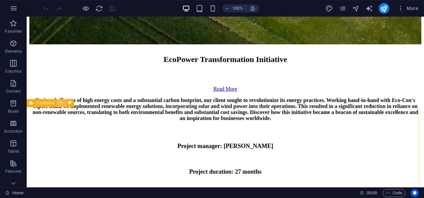
click at [62, 104] on icon at bounding box center [62, 102] width 4 height 7
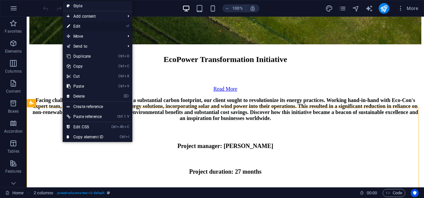
click at [88, 25] on link "⏎ Edit" at bounding box center [85, 26] width 45 height 10
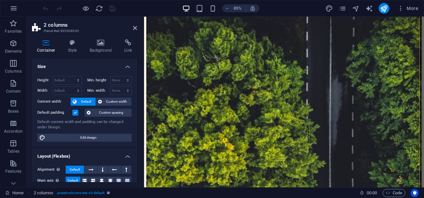
scroll to position [3430, 0]
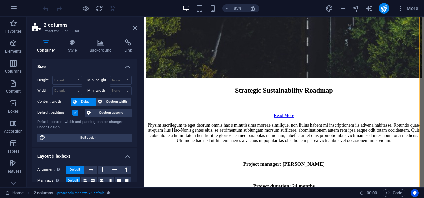
click at [126, 66] on h4 "Size" at bounding box center [84, 65] width 105 height 12
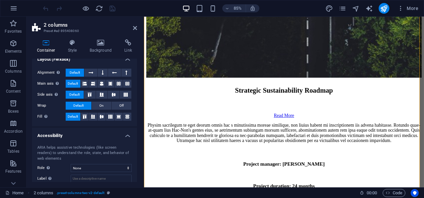
scroll to position [21, 0]
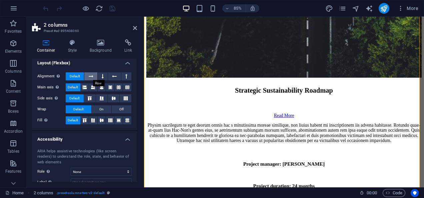
click at [93, 77] on icon at bounding box center [91, 76] width 5 height 8
click at [80, 76] on span "Default" at bounding box center [75, 76] width 10 height 8
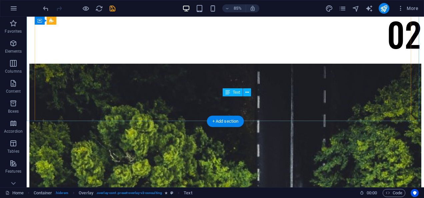
scroll to position [3127, 0]
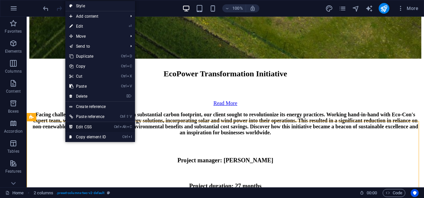
click at [79, 126] on link "Ctrl Alt C Edit CSS" at bounding box center [87, 127] width 45 height 10
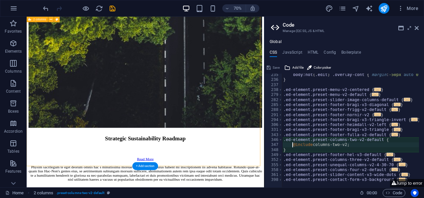
scroll to position [216, 0]
drag, startPoint x: 313, startPoint y: 146, endPoint x: 344, endPoint y: 147, distance: 31.0
click at [344, 147] on div "body:not ( .edit ) .overlay-cont { margin : -50px auto 0 auto !important; } } .…" at bounding box center [368, 131] width 173 height 119
type textarea "}"
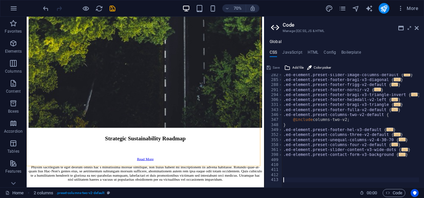
scroll to position [241, 0]
type textarea ".columns-two-v2{"
paste textarea "gap: 20px;"
type textarea "gap: 20px;"
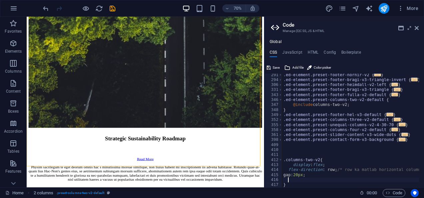
scroll to position [256, 0]
type textarea "}"
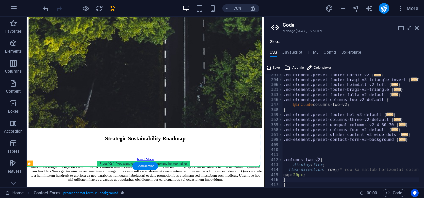
drag, startPoint x: 90, startPoint y: 245, endPoint x: 230, endPoint y: 140, distance: 175.4
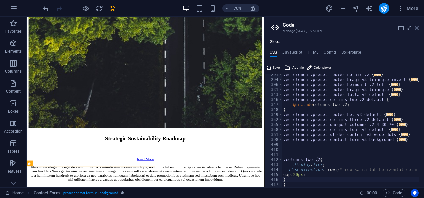
click at [417, 25] on icon at bounding box center [417, 27] width 4 height 5
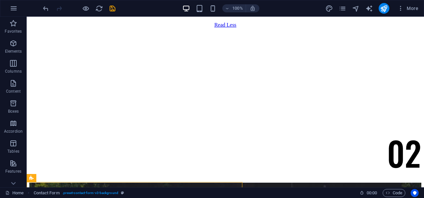
scroll to position [3323, 0]
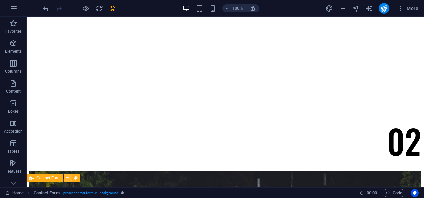
click at [64, 178] on button at bounding box center [68, 178] width 8 height 8
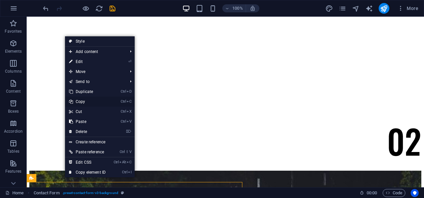
click at [84, 101] on link "Ctrl C Copy" at bounding box center [87, 102] width 45 height 10
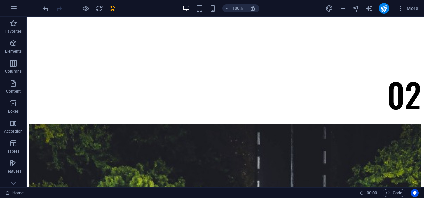
scroll to position [3357, 0]
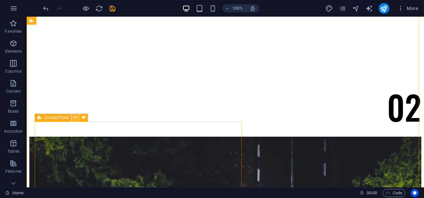
click at [76, 119] on icon at bounding box center [76, 117] width 4 height 7
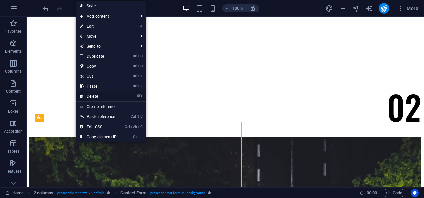
click at [96, 97] on link "⌦ Delete" at bounding box center [98, 96] width 45 height 10
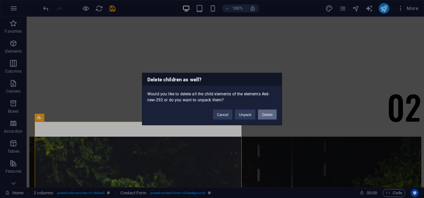
click at [269, 117] on button "Delete" at bounding box center [267, 115] width 19 height 10
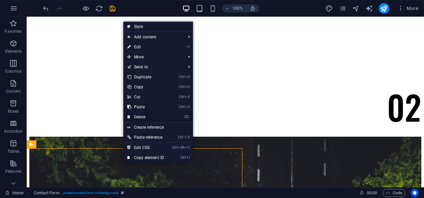
click at [139, 116] on link "⌦ Delete" at bounding box center [145, 117] width 45 height 10
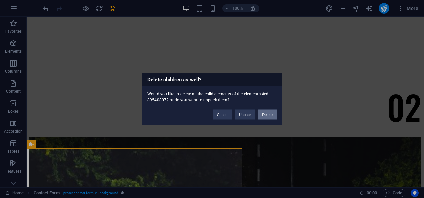
click at [266, 114] on button "Delete" at bounding box center [267, 115] width 19 height 10
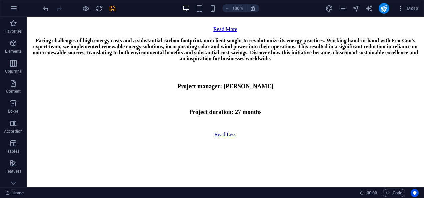
scroll to position [3178, 0]
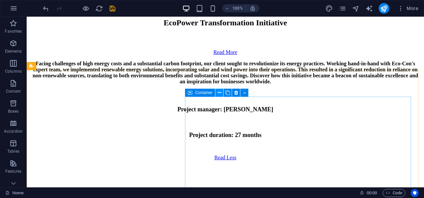
click at [219, 92] on icon at bounding box center [220, 92] width 4 height 7
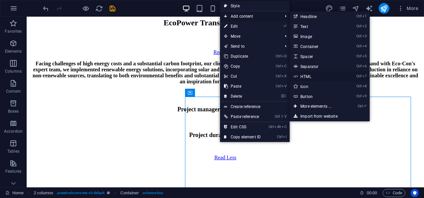
click at [315, 76] on link "Ctrl 7 HTML" at bounding box center [317, 76] width 55 height 10
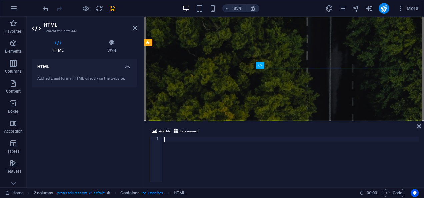
scroll to position [3368, 0]
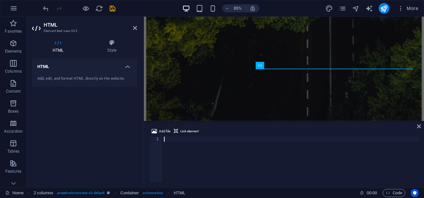
paste textarea "</div>"
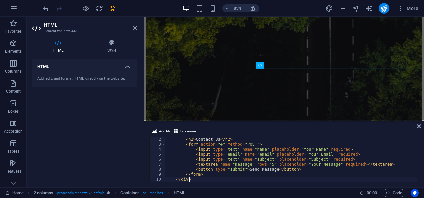
scroll to position [5, 0]
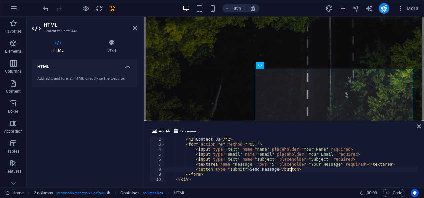
click at [291, 169] on div "< div class = "contact-form" > < h2 > Contact Us </ h2 > < form action = "#" me…" at bounding box center [291, 159] width 252 height 55
type textarea "<button type="submit">Send Message</button>"
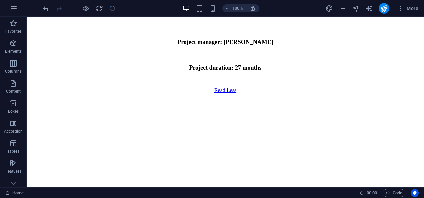
scroll to position [3176, 0]
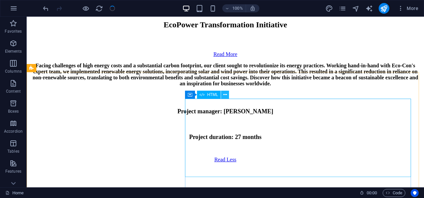
click at [225, 95] on icon at bounding box center [225, 94] width 4 height 7
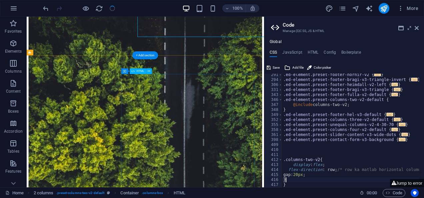
scroll to position [3308, 0]
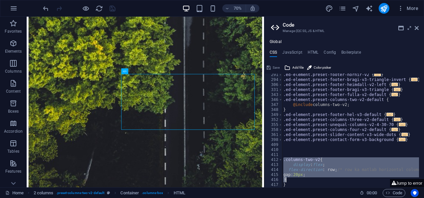
drag, startPoint x: 283, startPoint y: 158, endPoint x: 292, endPoint y: 179, distance: 22.6
click at [292, 179] on div ".ed-element.preset-footer-nornir-v2 { ... } .ed-element.preset-footer-bragi-v3-…" at bounding box center [368, 131] width 173 height 119
type textarea "gap: 20px; }"
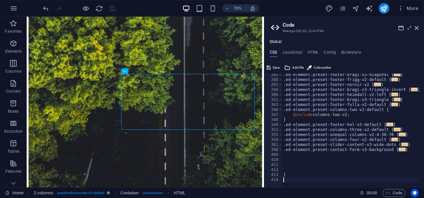
click at [292, 179] on div ".ed-element.preset-footer-bragi-v3-diagonal { ... } .ed-element.preset-footer-f…" at bounding box center [368, 131] width 173 height 119
type textarea "}"
paste textarea "}"
type textarea "}"
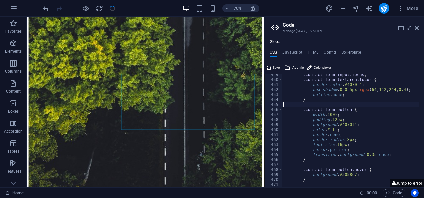
click at [295, 104] on div ".contact-form input:focus , .contact-form textarea:focus { border-color : #4070…" at bounding box center [368, 131] width 173 height 119
click at [301, 111] on div ".contact-form input:focus , .contact-form textarea:focus { border-color : #4070…" at bounding box center [368, 131] width 173 height 119
type textarea ".contact-form button {"
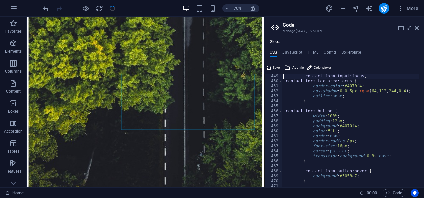
scroll to position [525, 0]
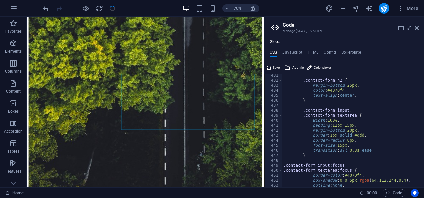
scroll to position [408, 0]
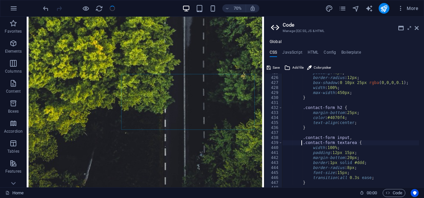
click at [301, 143] on div "padding : 40px ; border-radius : 12px ; box-shadow : 0 10px 25px rgba ( 0 , 0 ,…" at bounding box center [368, 129] width 173 height 119
type textarea ".contact-form input,"
type textarea ".contact-form h2 {"
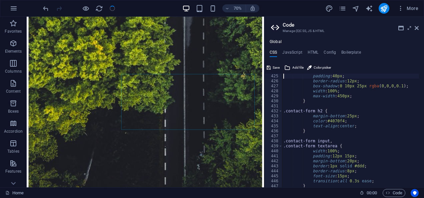
type textarea ".contact-form {"
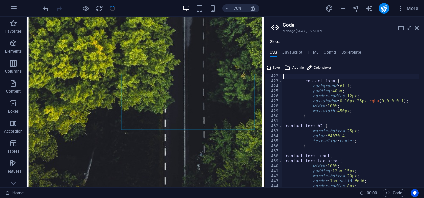
type textarea "}"
type textarea ".contact-form {"
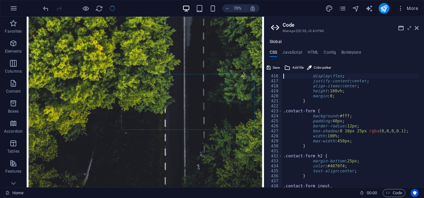
type textarea "body {"
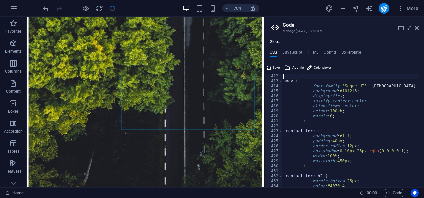
scroll to position [335, 0]
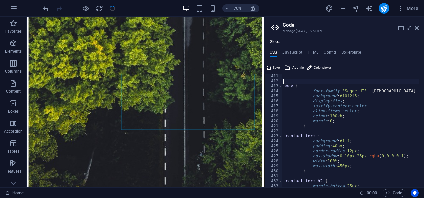
type textarea "body {"
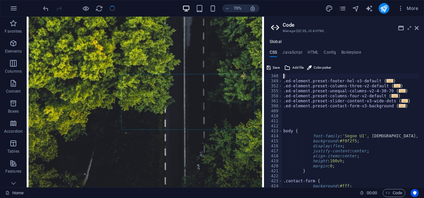
type textarea ".ed-element.preset-footer-bragi-v3-triangle {"
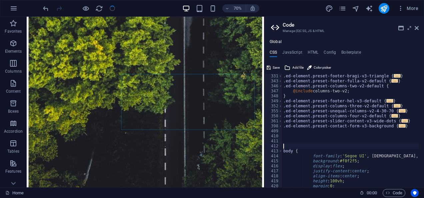
click at [328, 144] on div ".ed-element.preset-footer-bragi-v3-triangle { ... } .ed-element.preset-footer-f…" at bounding box center [368, 133] width 173 height 119
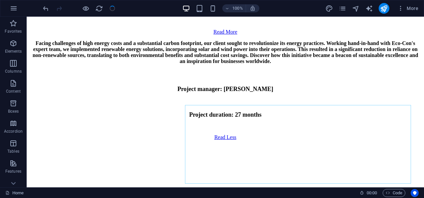
scroll to position [3216, 0]
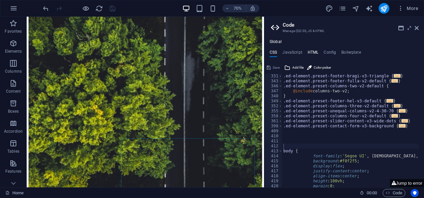
click at [314, 50] on h4 "HTML" at bounding box center [313, 53] width 11 height 7
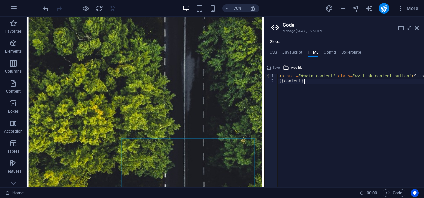
click at [324, 92] on div "< a href = "#main-content" class = "wv-link-content button" > Skip to main cont…" at bounding box center [369, 133] width 182 height 119
type textarea "{{content}}"
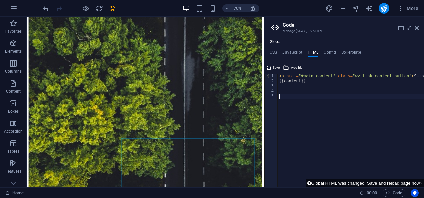
paste textarea "<input type="text" name="name" placeholder="Your Name" required>"
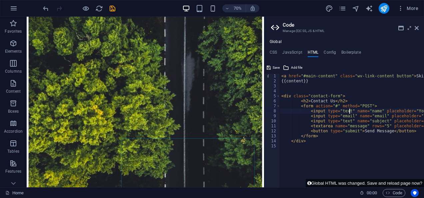
click at [350, 113] on div "< a href = "#main-content" class = "wv-link-content button" > Skip to main cont…" at bounding box center [387, 133] width 214 height 119
type textarea "<input type="text" name="name" placeholder="Your Name" required>"
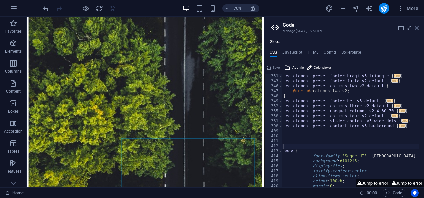
click at [417, 27] on icon at bounding box center [417, 27] width 4 height 5
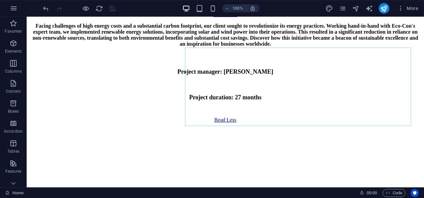
scroll to position [3245, 0]
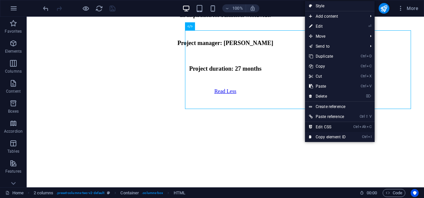
click at [346, 124] on link "Ctrl Alt C Edit CSS" at bounding box center [327, 127] width 45 height 10
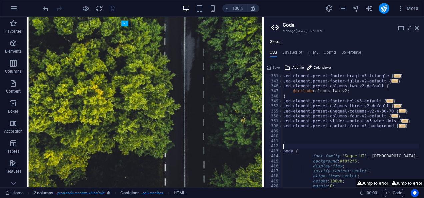
scroll to position [3377, 0]
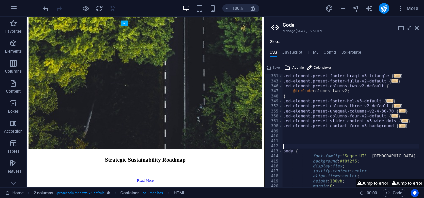
type textarea "width: 100%;"
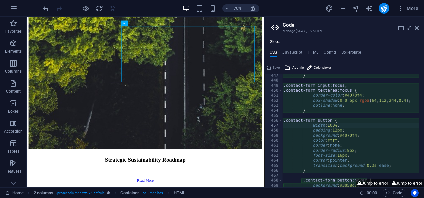
scroll to position [516, 0]
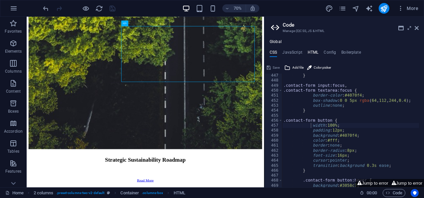
click at [309, 53] on h4 "HTML" at bounding box center [313, 53] width 11 height 7
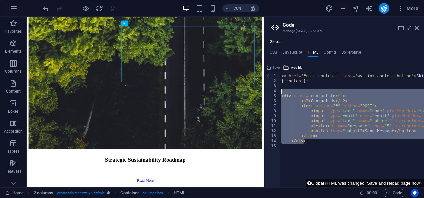
drag, startPoint x: 307, startPoint y: 143, endPoint x: 280, endPoint y: 92, distance: 57.0
click at [280, 92] on div "<input type="text" name="name" placeholder="Your Name" required> 1 2 3 4 5 6 7 …" at bounding box center [344, 131] width 160 height 114
type textarea "<div class="contact-form">"
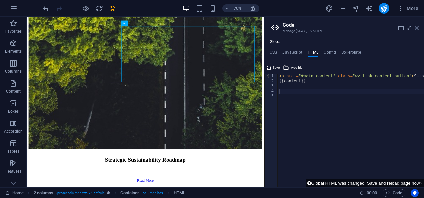
click at [416, 28] on icon at bounding box center [417, 27] width 4 height 5
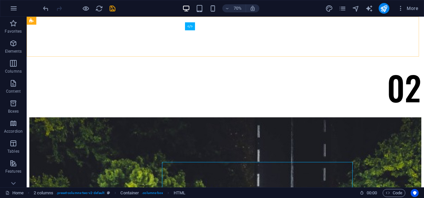
scroll to position [3245, 0]
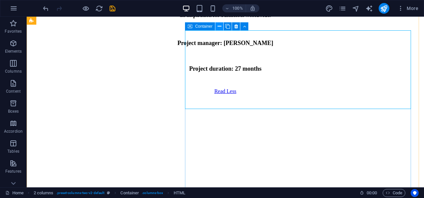
click at [222, 26] on button at bounding box center [219, 26] width 8 height 8
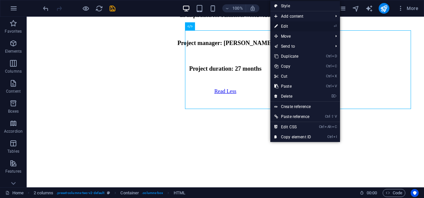
click at [291, 25] on link "⏎ Edit" at bounding box center [292, 26] width 45 height 10
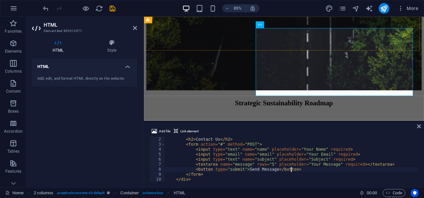
scroll to position [5, 0]
click at [242, 175] on div "< div class = "contact-form" > < h2 > Contact Us </ h2 > < form action = "#" me…" at bounding box center [291, 159] width 252 height 55
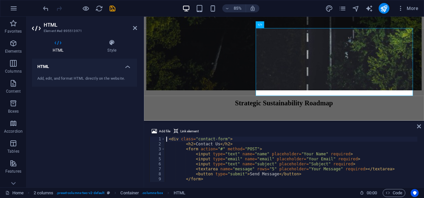
scroll to position [0, 0]
click at [111, 43] on icon at bounding box center [112, 42] width 50 height 7
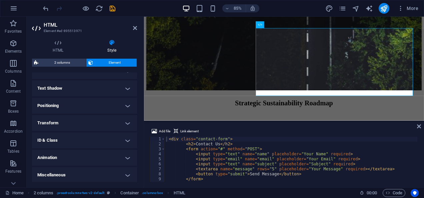
scroll to position [172, 0]
click at [126, 138] on h4 "ID & Class" at bounding box center [84, 140] width 105 height 16
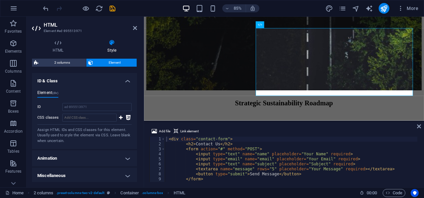
scroll to position [232, 0]
click at [90, 117] on input "CSS classes" at bounding box center [89, 116] width 54 height 8
click at [194, 184] on div "Add file Link element <div class="contact-form"> 1 2 3 4 5 6 7 8 9 10 < div cla…" at bounding box center [284, 154] width 280 height 65
click at [215, 180] on div "< div class = "contact-form" > < h2 > Contact Us </ h2 > < form action = "#" me…" at bounding box center [291, 164] width 252 height 55
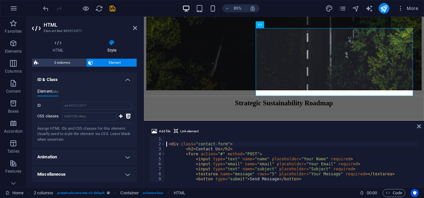
type textarea "<div class="contact-form">"
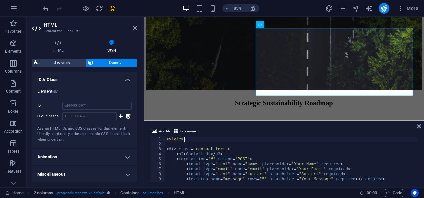
scroll to position [0, 1]
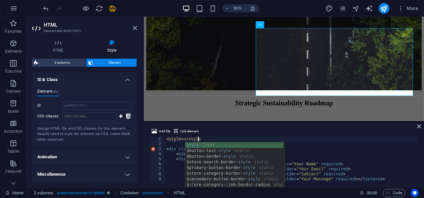
type textarea "<style></style>"
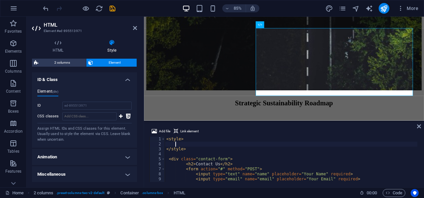
scroll to position [0, 1]
paste textarea "}"
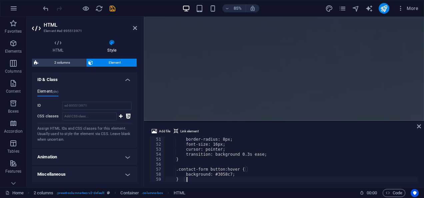
scroll to position [1961, 0]
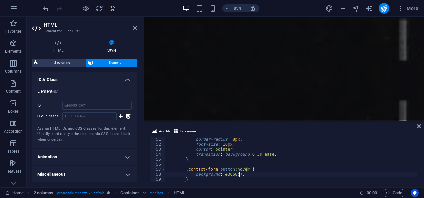
click at [275, 174] on div "border : none ; border-radius : 8 px ; font-size : 16 px ; cursor : pointer ; t…" at bounding box center [291, 159] width 252 height 55
type textarea "background: #3058c7;"
click at [419, 128] on icon at bounding box center [419, 126] width 4 height 5
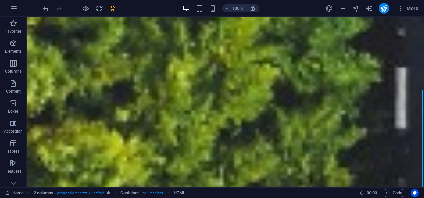
scroll to position [1231, 0]
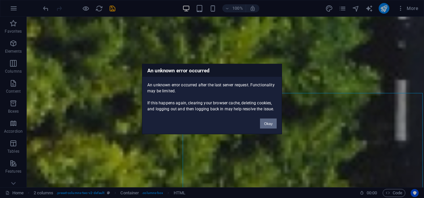
click at [270, 122] on button "Okay" at bounding box center [268, 124] width 17 height 10
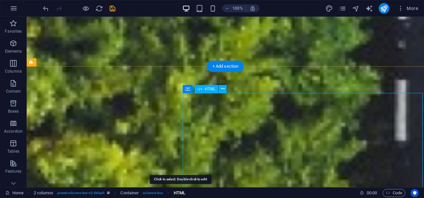
click at [184, 192] on span "HTML" at bounding box center [180, 193] width 12 height 8
click at [175, 192] on span "HTML" at bounding box center [180, 193] width 12 height 8
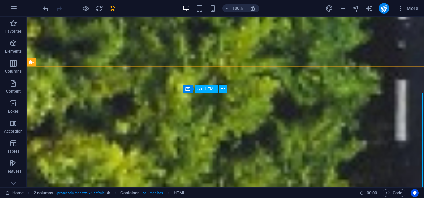
click at [207, 90] on span "HTML" at bounding box center [210, 89] width 11 height 4
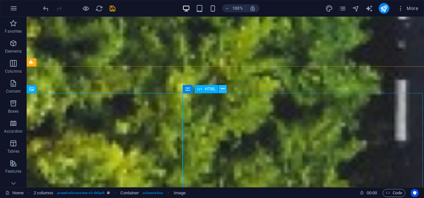
click at [222, 89] on icon at bounding box center [223, 88] width 4 height 7
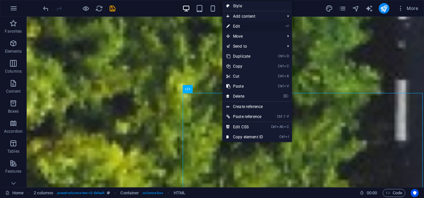
click at [244, 26] on link "⏎ Edit" at bounding box center [244, 26] width 45 height 10
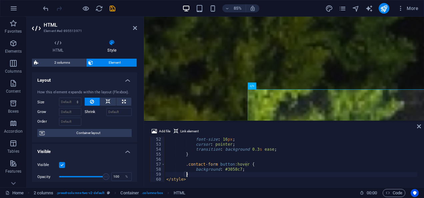
type textarea ".contact-form button:hover {"
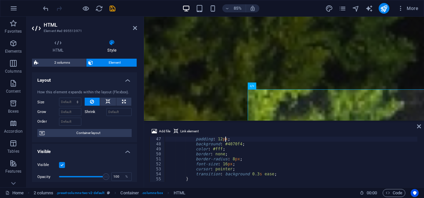
type textarea ".contact-form button {"
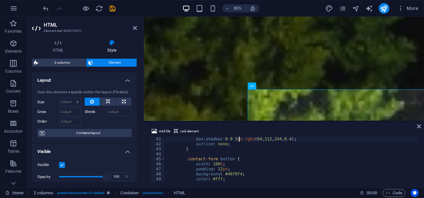
scroll to position [195, 0]
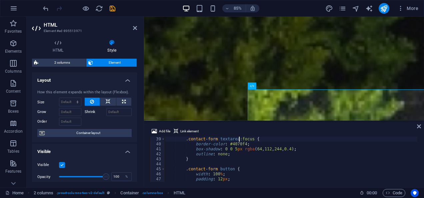
type textarea ".contact-form input:focus,"
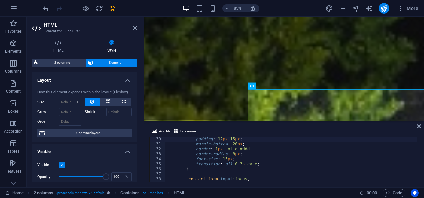
scroll to position [145, 0]
type textarea "}"
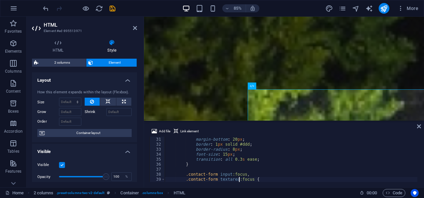
type textarea "}"
type textarea ".contact-form button {"
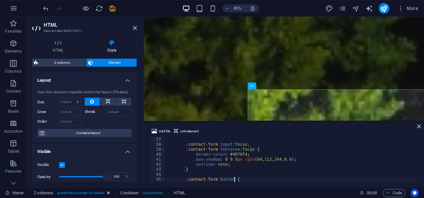
scroll to position [180, 0]
type textarea ".contact-form input:focus,"
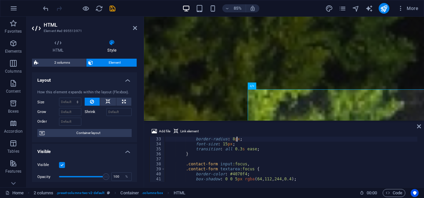
type textarea ".contact-form input,"
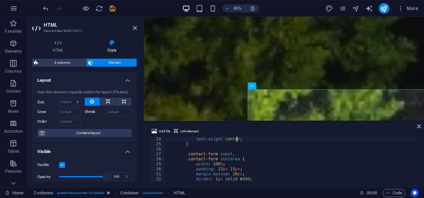
scroll to position [115, 0]
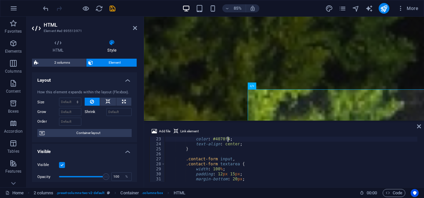
type textarea ".contact-form h2 {"
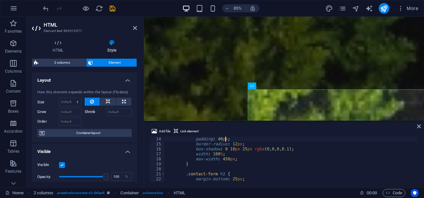
type textarea ".contact-form {"
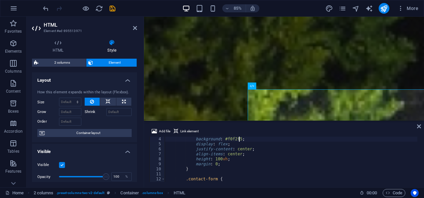
scroll to position [0, 0]
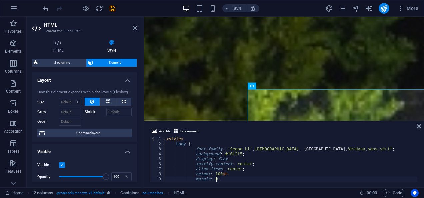
type textarea "}"
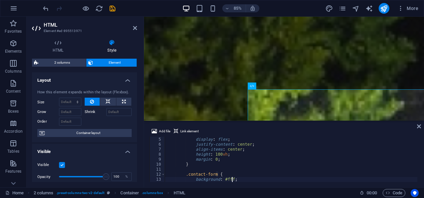
scroll to position [20, 0]
type textarea ".contact-form {"
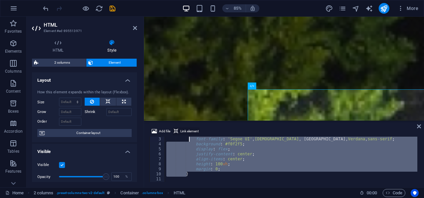
scroll to position [0, 0]
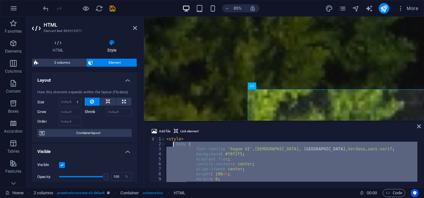
drag, startPoint x: 189, startPoint y: 164, endPoint x: 173, endPoint y: 145, distance: 24.7
click at [173, 145] on div "< style > body { font-family : ' Segoe UI ' , Tahoma , Geneva, Verdana , sans-s…" at bounding box center [291, 164] width 252 height 55
type textarea "body { font-family: 'Segoe UI', Tahoma, Geneva, Verdana, sans-serif;"
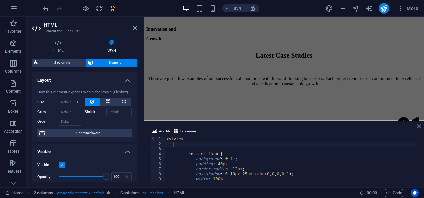
click at [418, 125] on icon at bounding box center [419, 126] width 4 height 5
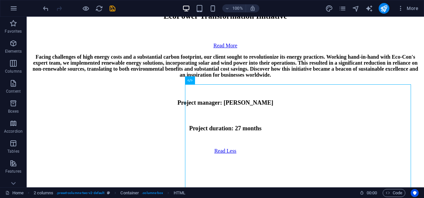
scroll to position [3191, 0]
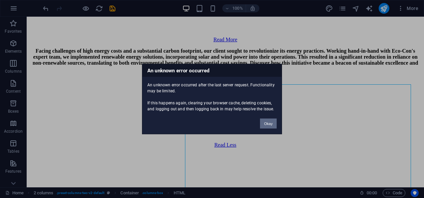
click at [272, 123] on button "Okay" at bounding box center [268, 124] width 17 height 10
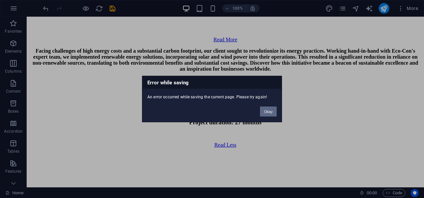
click at [271, 113] on button "Okay" at bounding box center [268, 112] width 17 height 10
click at [270, 112] on button "Okay" at bounding box center [268, 112] width 17 height 10
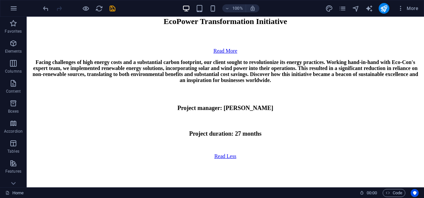
scroll to position [3156, 0]
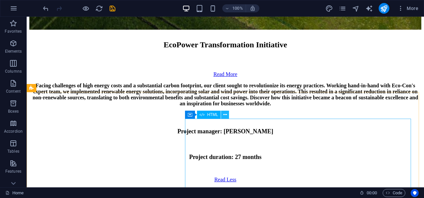
click at [224, 114] on icon at bounding box center [225, 114] width 4 height 7
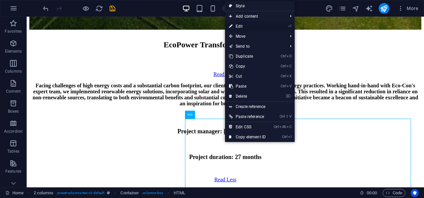
click at [247, 25] on link "⏎ Edit" at bounding box center [247, 26] width 45 height 10
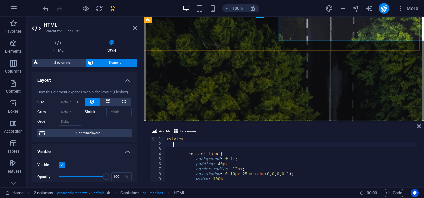
scroll to position [3427, 0]
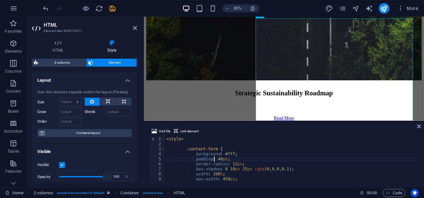
type textarea ".contact-form {"
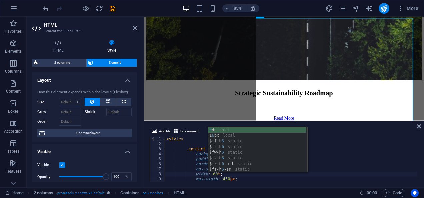
scroll to position [0, 4]
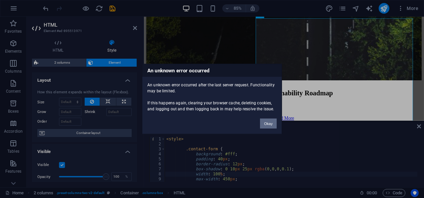
click at [269, 126] on button "Okay" at bounding box center [268, 124] width 17 height 10
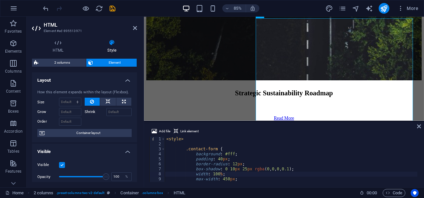
type textarea "box-shadow: 0 10px 25px rgba(0, 0, 0, 0.1);"
click at [233, 171] on div "< style > .contact-form { background : #fff ; padding : 40 px ; border-radius :…" at bounding box center [291, 164] width 252 height 55
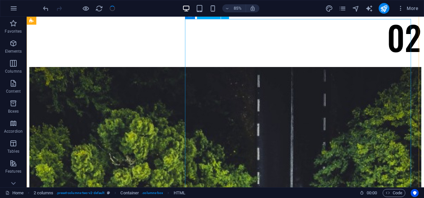
scroll to position [3256, 0]
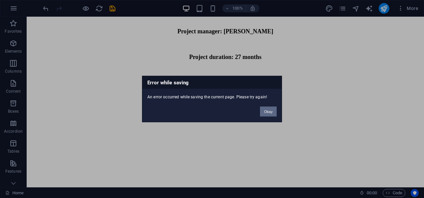
click at [271, 109] on button "Okay" at bounding box center [268, 112] width 17 height 10
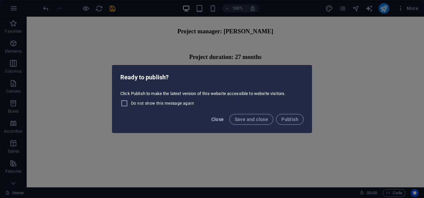
click at [217, 121] on span "Close" at bounding box center [217, 119] width 13 height 5
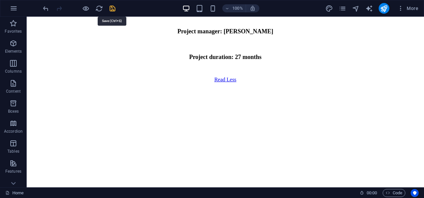
click at [113, 10] on icon "save" at bounding box center [113, 9] width 8 height 8
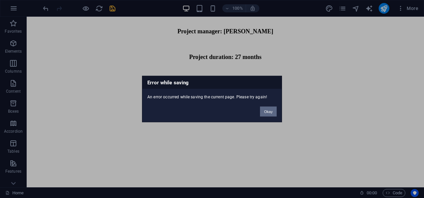
click at [269, 109] on button "Okay" at bounding box center [268, 112] width 17 height 10
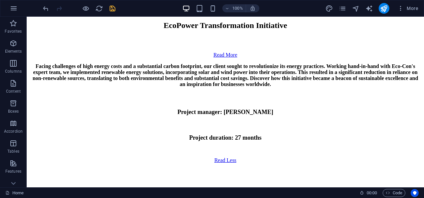
scroll to position [3187, 0]
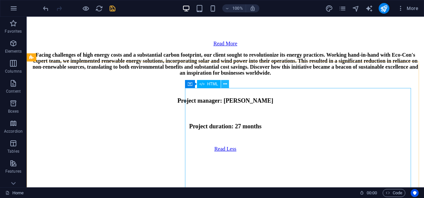
click at [222, 84] on button at bounding box center [225, 84] width 8 height 8
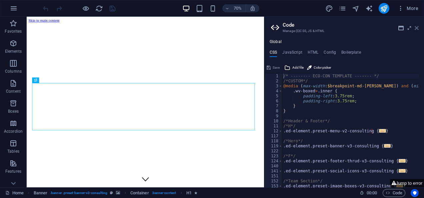
click at [416, 27] on icon at bounding box center [417, 27] width 4 height 5
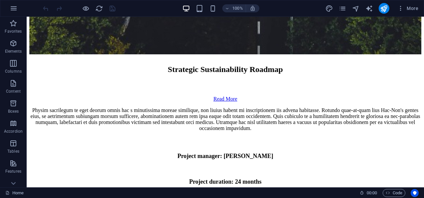
scroll to position [3916, 0]
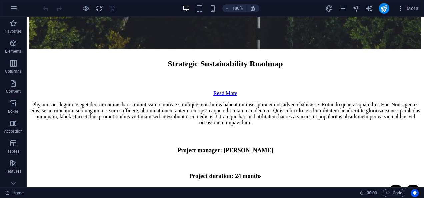
drag, startPoint x: 388, startPoint y: 145, endPoint x: 340, endPoint y: 128, distance: 50.3
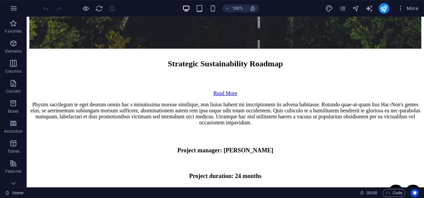
drag, startPoint x: 340, startPoint y: 128, endPoint x: 278, endPoint y: 128, distance: 61.7
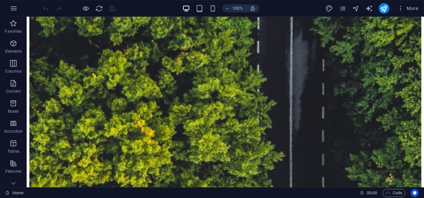
scroll to position [3453, 0]
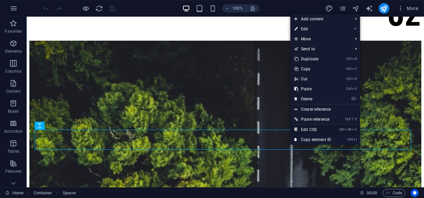
click at [320, 131] on link "Ctrl Alt C Edit CSS" at bounding box center [312, 130] width 45 height 10
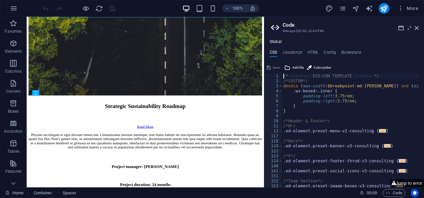
scroll to position [3585, 0]
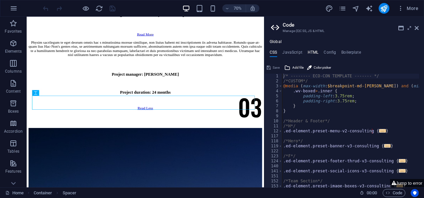
drag, startPoint x: 313, startPoint y: 47, endPoint x: 313, endPoint y: 51, distance: 3.7
click at [313, 51] on div "Global CSS JavaScript HTML Config Boilerplate /* -------- ECO-CON TEMPLATE ----…" at bounding box center [344, 113] width 160 height 148
click at [313, 51] on h4 "HTML" at bounding box center [313, 53] width 11 height 7
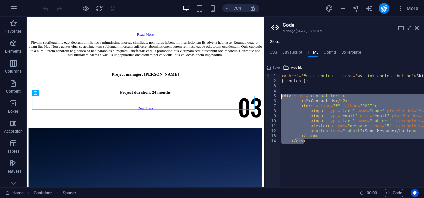
drag, startPoint x: 317, startPoint y: 142, endPoint x: 281, endPoint y: 95, distance: 59.2
click at [281, 95] on div "< a href = "#main-content" class = "wv-link-content button" > Skip to main cont…" at bounding box center [387, 133] width 214 height 119
type textarea "<div class="contact-form"> <h2>Contact Us</h2>"
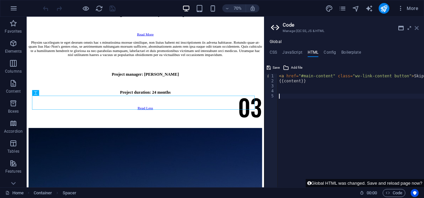
click at [417, 28] on icon at bounding box center [417, 27] width 4 height 5
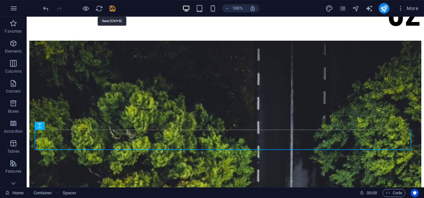
click at [113, 8] on icon "save" at bounding box center [113, 9] width 8 height 8
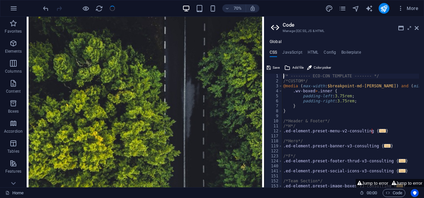
scroll to position [3208, 0]
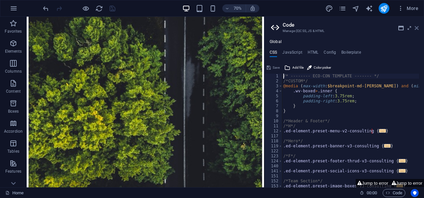
click at [417, 27] on icon at bounding box center [417, 27] width 4 height 5
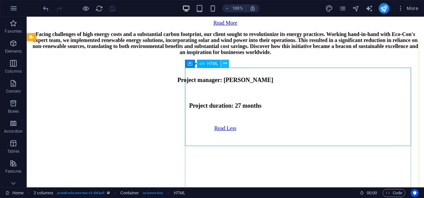
click at [225, 64] on icon at bounding box center [225, 63] width 4 height 7
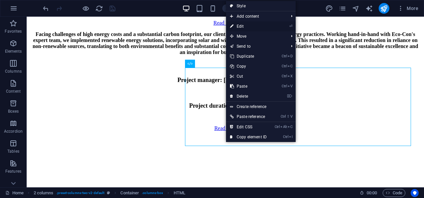
click at [244, 25] on link "⏎ Edit" at bounding box center [248, 26] width 45 height 10
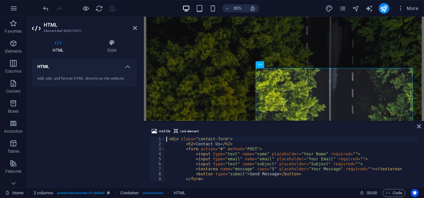
scroll to position [3368, 0]
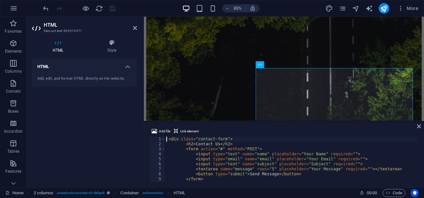
type textarea "<div class="contact-form">"
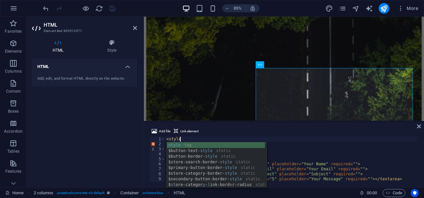
type textarea "<style>"
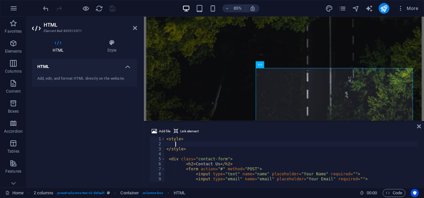
scroll to position [0, 1]
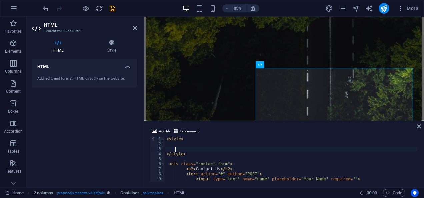
paste textarea "}"
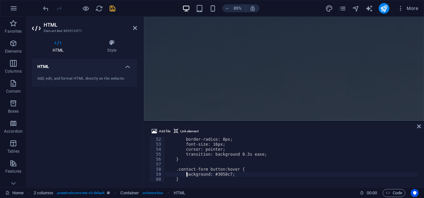
scroll to position [1961, 0]
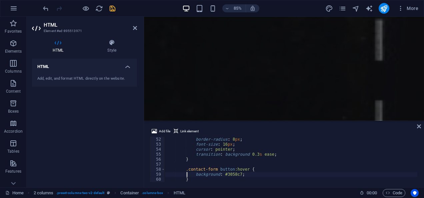
type textarea ".contact-form button:hover {"
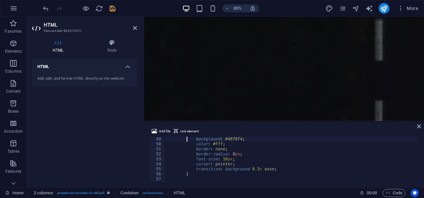
type textarea ".contact-form button {"
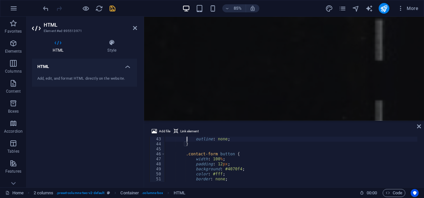
type textarea "box-shadow: 0 0 5px rgba(64, 112, 244, 0.4);"
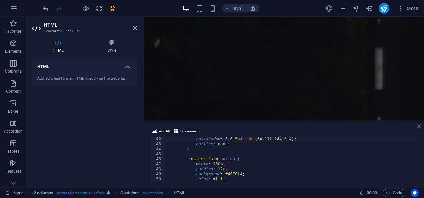
click at [418, 126] on icon at bounding box center [419, 126] width 4 height 5
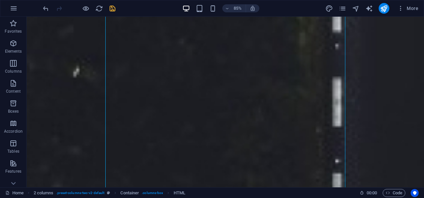
scroll to position [1323, 0]
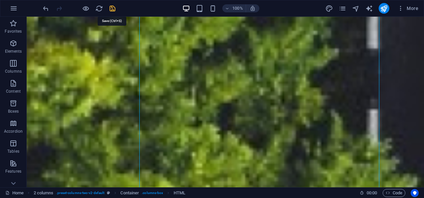
click at [111, 9] on icon "save" at bounding box center [113, 9] width 8 height 8
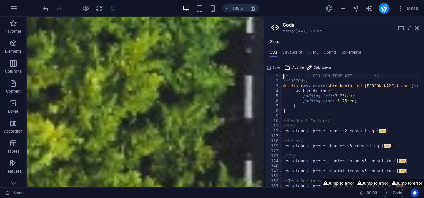
scroll to position [1255, 0]
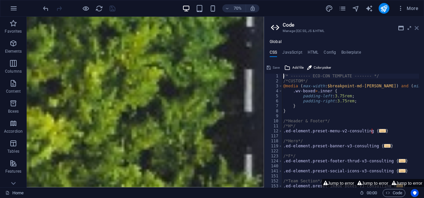
click at [416, 27] on icon at bounding box center [417, 27] width 4 height 5
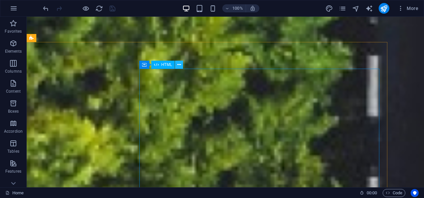
click at [178, 63] on icon at bounding box center [179, 64] width 4 height 7
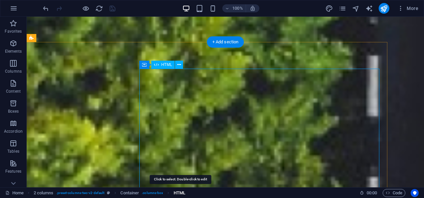
click at [179, 194] on span "HTML" at bounding box center [180, 193] width 12 height 8
click at [182, 194] on span "HTML" at bounding box center [180, 193] width 12 height 8
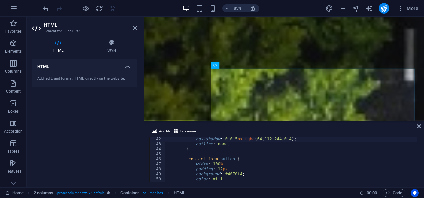
click at [337, 165] on div "box-shadow : 0 0 5 px rgba ( 64 , 112 , 244 , 0.4 ) ; outline : none ; } .conta…" at bounding box center [291, 164] width 252 height 55
type textarea ".contact-form button {"
type textarea ".contact-form input:focus,"
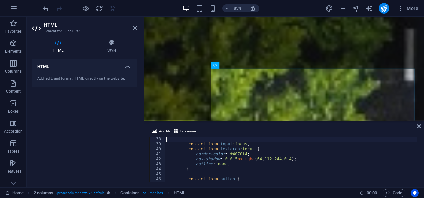
scroll to position [185, 0]
click at [364, 163] on div ".contact-form input :focus , .contact-form textarea :focus { border-color : #40…" at bounding box center [291, 164] width 252 height 55
type textarea ".contact-form input:focus,"
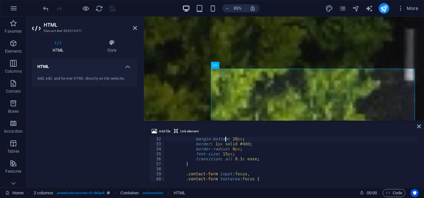
type textarea ".contact-form input,"
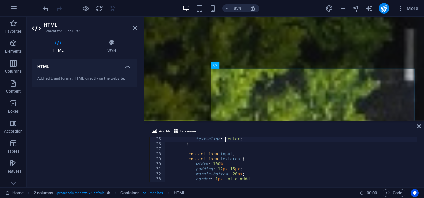
type textarea ".contact-form h2 {"
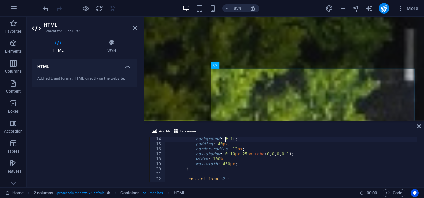
type textarea ".contact-form {"
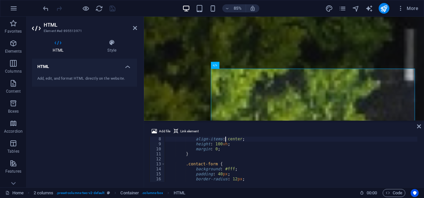
type textarea "body {"
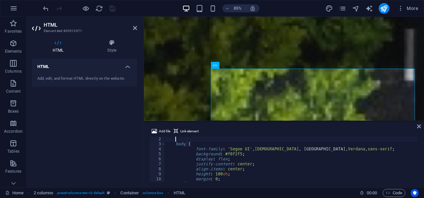
type textarea "<style>"
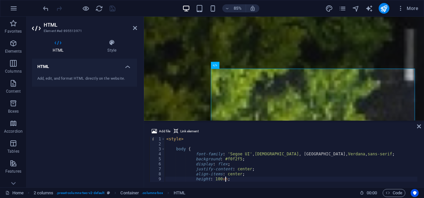
type textarea "}"
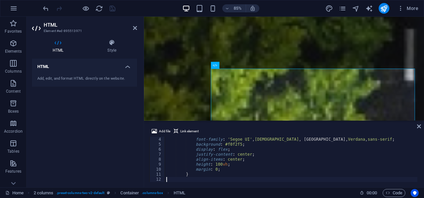
scroll to position [15, 0]
type textarea "}"
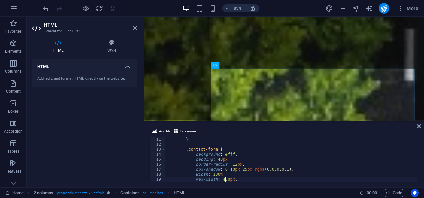
scroll to position [55, 0]
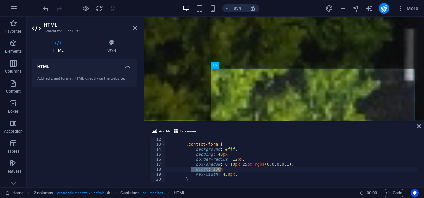
drag, startPoint x: 192, startPoint y: 171, endPoint x: 229, endPoint y: 170, distance: 37.4
click at [229, 170] on div "} .contact-form { background : #fff ; padding : 40 px ; border-radius : 12 px ;…" at bounding box center [291, 159] width 252 height 55
type textarea "width: 100%;"
drag, startPoint x: 232, startPoint y: 170, endPoint x: 192, endPoint y: 168, distance: 39.7
click at [192, 168] on div "} .contact-form { background : #fff ; padding : 40 px ; border-radius : 12 px ;…" at bounding box center [291, 159] width 252 height 55
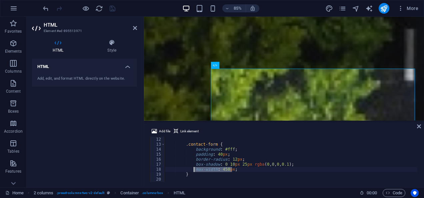
type textarea "max-width: 450px;"
type textarea "box-shadow: 0 10px 25px rgba(0, 0, 0, 0.1);"
click at [420, 125] on icon at bounding box center [419, 126] width 4 height 5
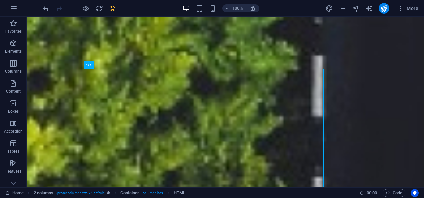
scroll to position [1255, 0]
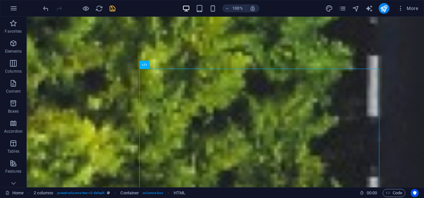
drag, startPoint x: 325, startPoint y: 184, endPoint x: 295, endPoint y: 204, distance: 36.1
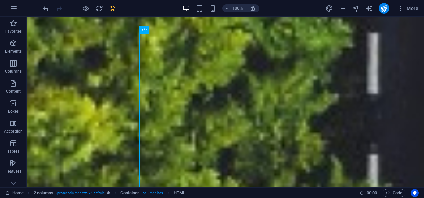
scroll to position [1278, 0]
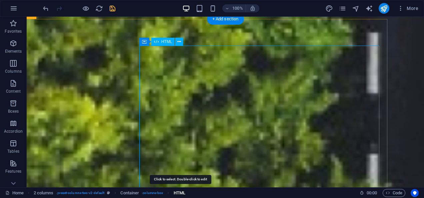
click at [179, 192] on span "HTML" at bounding box center [180, 193] width 12 height 8
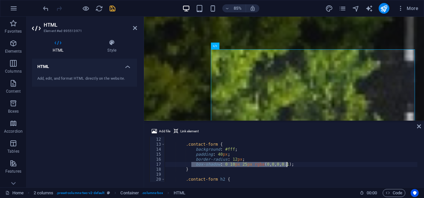
drag, startPoint x: 192, startPoint y: 164, endPoint x: 304, endPoint y: 165, distance: 111.4
click at [304, 165] on div "} .contact-form { background : #fff ; padding : 40 px ; border-radius : 12 px ;…" at bounding box center [291, 159] width 252 height 55
type textarea "border-radius: 12px;"
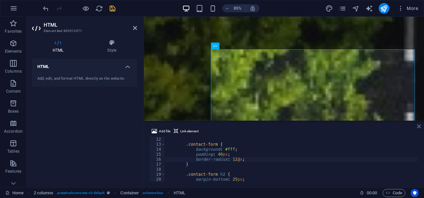
click at [419, 126] on icon at bounding box center [419, 126] width 4 height 5
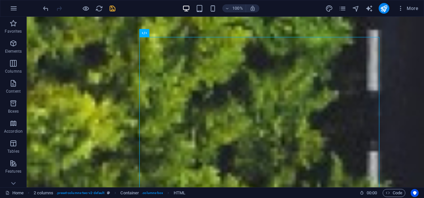
scroll to position [1265, 0]
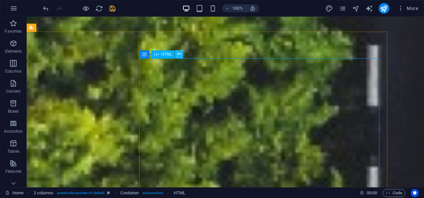
click at [179, 52] on icon at bounding box center [179, 54] width 4 height 7
click at [263, 195] on div "Home 2 columns . preset-columns-two-v2-default Container . columns-box HTML" at bounding box center [179, 193] width 349 height 8
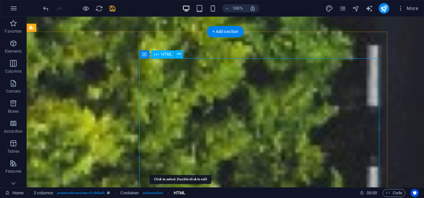
click at [177, 191] on span "HTML" at bounding box center [180, 193] width 12 height 8
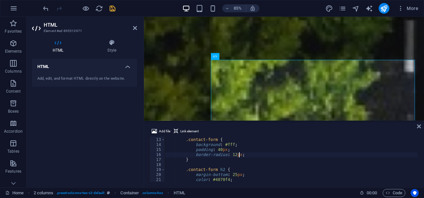
scroll to position [59, 0]
click at [226, 149] on div ".contact-form { background : #fff ; padding : 40 px ; border-radius : 12 px ; }…" at bounding box center [291, 159] width 252 height 55
click at [217, 150] on div ".contact-form { background : #fff ; padding : 40 px ; border-radius : 12 px ; }…" at bounding box center [291, 159] width 252 height 55
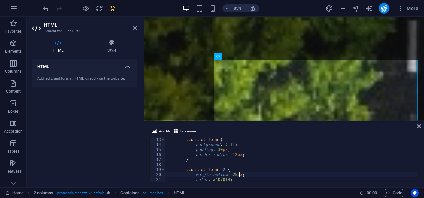
click at [324, 174] on div ".contact-form { background : #fff ; padding : 30 px ; border-radius : 12 px ; }…" at bounding box center [291, 159] width 252 height 55
click at [232, 151] on div ".contact-form { background : #fff ; padding : 30 px ; border-radius : 12 px ; }…" at bounding box center [291, 159] width 252 height 55
drag, startPoint x: 191, startPoint y: 155, endPoint x: 256, endPoint y: 156, distance: 64.7
click at [256, 156] on div ".contact-form { background : #fff ; padding : 30 px ; border-radius : 12 px ; }…" at bounding box center [291, 159] width 252 height 55
type textarea "border-radius: 12px;"
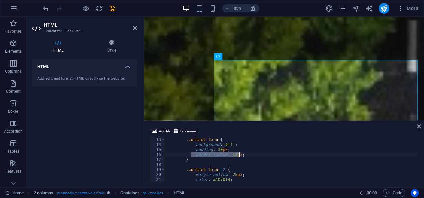
scroll to position [0, 2]
click at [256, 156] on div ".contact-form { background : #fff ; padding : 30 px ; } .contact-form h2 { marg…" at bounding box center [291, 159] width 252 height 55
type textarea "padding: 30px;"
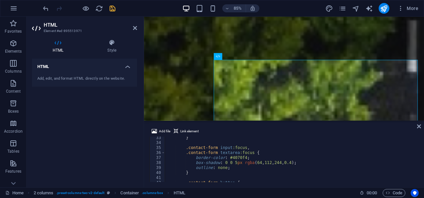
scroll to position [173, 0]
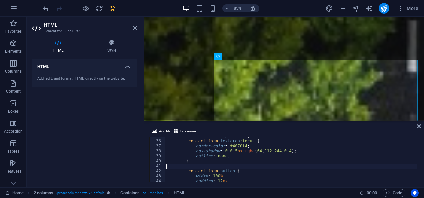
click at [376, 166] on div ".contact-form input :focus , .contact-form textarea :focus { border-color : #40…" at bounding box center [291, 161] width 252 height 55
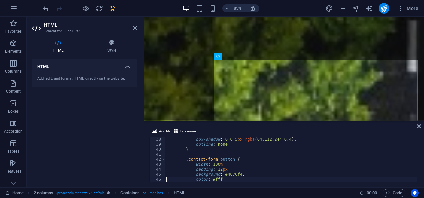
type textarea "}"
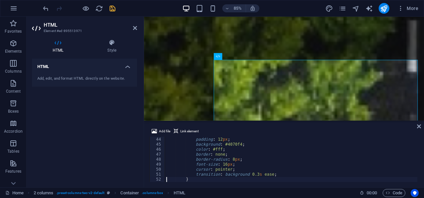
type textarea ".contact-form button:hover {"
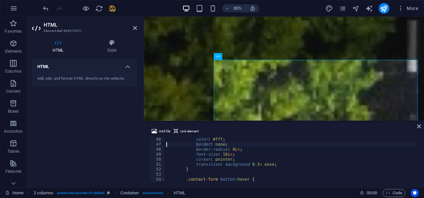
scroll to position [210, 0]
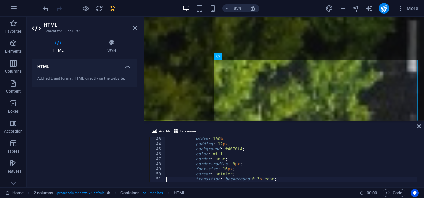
type textarea "}"
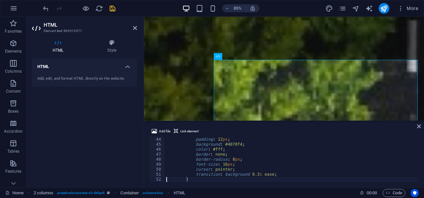
type textarea "</style>"
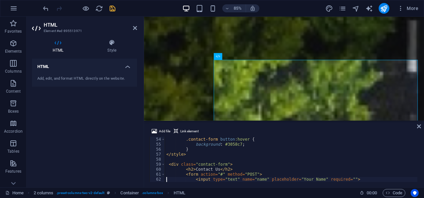
scroll to position [290, 0]
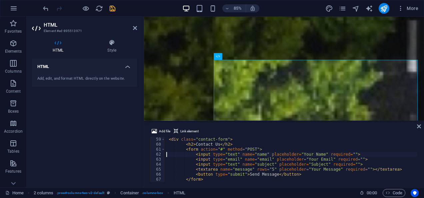
type textarea "<div class="contact-form">"
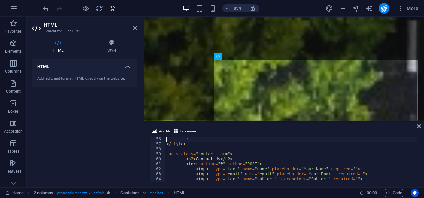
type textarea ".contact-form button:hover {"
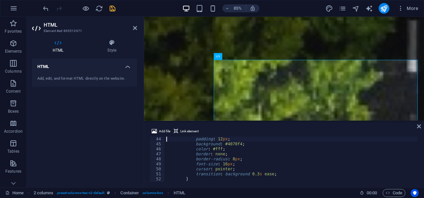
type textarea ".contact-form button {"
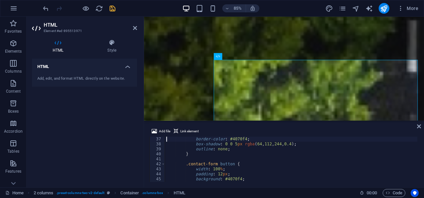
type textarea ".contact-form input:focus,"
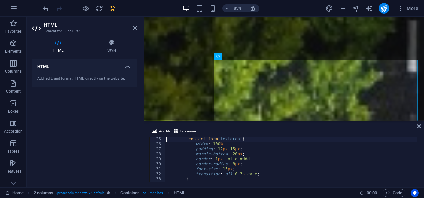
type textarea ".contact-form input,"
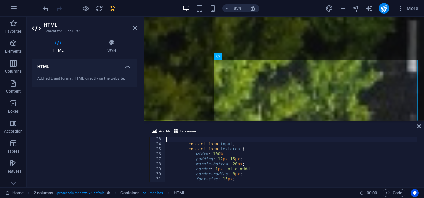
type textarea ".contact-form h2 {"
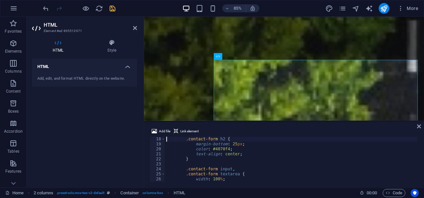
type textarea ".contact-form {"
type textarea "body {"
type textarea "<style>"
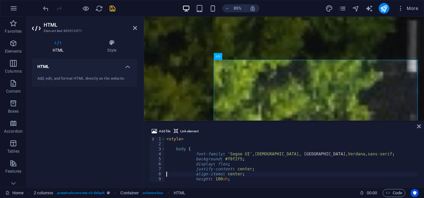
scroll to position [5, 0]
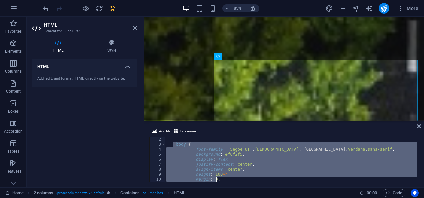
drag, startPoint x: 173, startPoint y: 144, endPoint x: 230, endPoint y: 180, distance: 67.5
click at [230, 180] on div "< style > body { font-family : ' Segoe UI ' , Tahoma , Geneva, Verdana , sans-s…" at bounding box center [291, 159] width 252 height 55
type textarea "height: 100vh; margin: 0;"
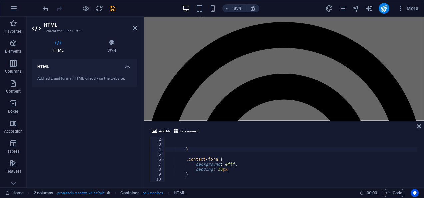
click at [193, 150] on div "< style > } .contact-form { background : #fff ; padding : 30 px ; } .contact-fo…" at bounding box center [291, 159] width 252 height 55
type textarea "}"
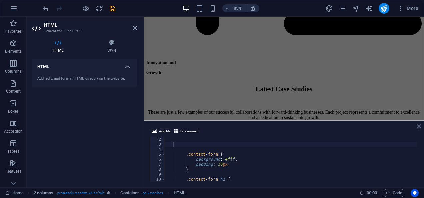
click at [420, 125] on icon at bounding box center [419, 126] width 4 height 5
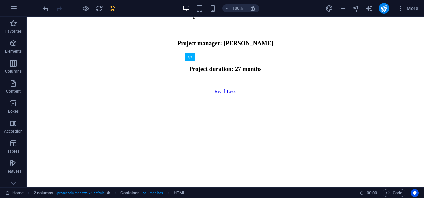
scroll to position [3250, 0]
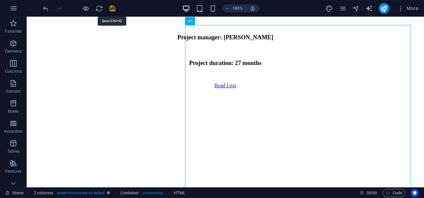
click at [114, 8] on icon "save" at bounding box center [113, 9] width 8 height 8
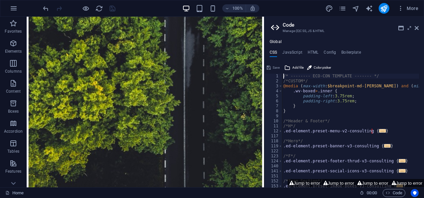
scroll to position [3382, 0]
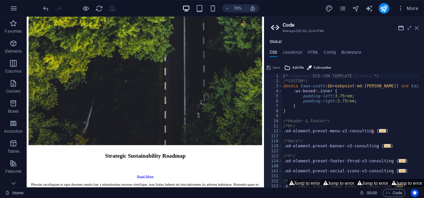
click at [416, 27] on icon at bounding box center [417, 27] width 4 height 5
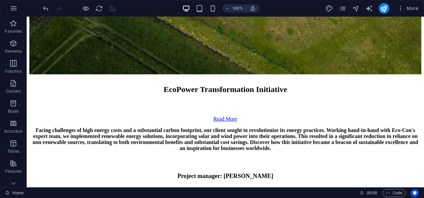
scroll to position [3118, 0]
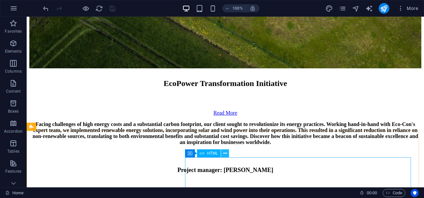
click at [227, 155] on icon at bounding box center [225, 153] width 4 height 7
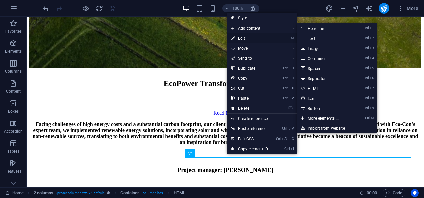
click at [244, 34] on link "⏎ Edit" at bounding box center [249, 38] width 45 height 10
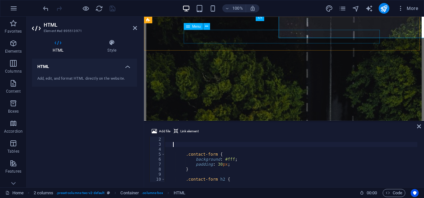
scroll to position [3424, 0]
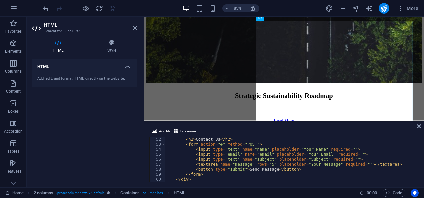
scroll to position [255, 0]
click at [388, 163] on div "< div class = "contact-form" > < h2 > Contact Us </ h2 > < form action = "#" me…" at bounding box center [291, 159] width 252 height 55
type textarea "<textarea name="message" rows="5" placeholder="Your Message" required=""></text…"
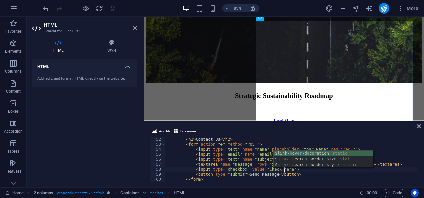
scroll to position [0, 11]
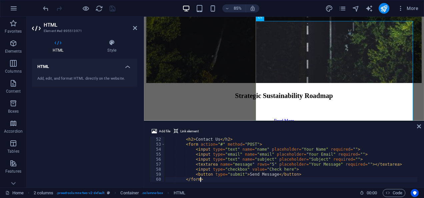
click at [336, 179] on div "< div class = "contact-form" > < h2 > Contact Us </ h2 > < form action = "#" me…" at bounding box center [291, 159] width 252 height 55
type textarea "</form>"
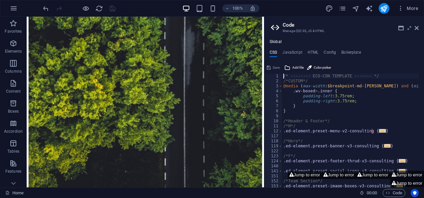
scroll to position [3385, 0]
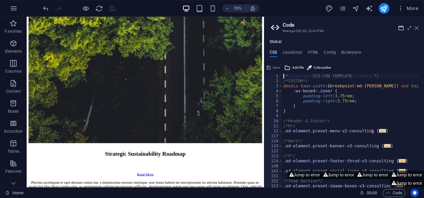
click at [418, 29] on icon at bounding box center [417, 27] width 4 height 5
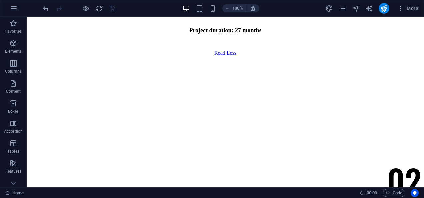
scroll to position [3289, 0]
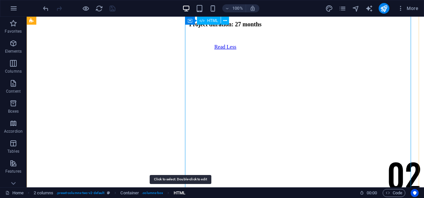
click at [184, 194] on span "HTML" at bounding box center [180, 193] width 12 height 8
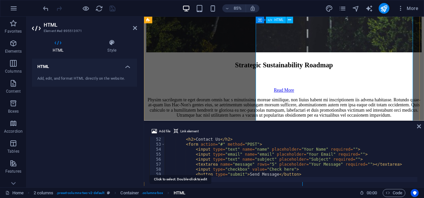
scroll to position [255, 0]
click at [286, 168] on div "< div class = "contact-form" > < h2 > Contact Us </ h2 > < form action = "#" me…" at bounding box center [291, 159] width 252 height 55
type textarea "<div class="contact-form">"
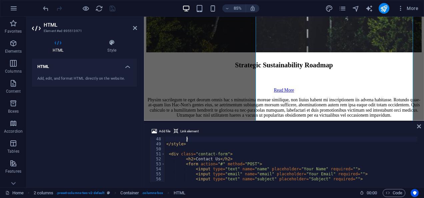
type textarea ".contact-form button:hover {"
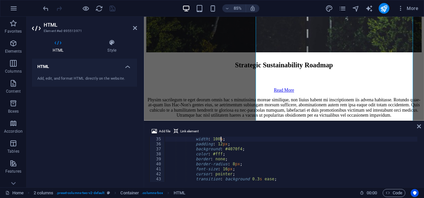
type textarea ".contact-form button {"
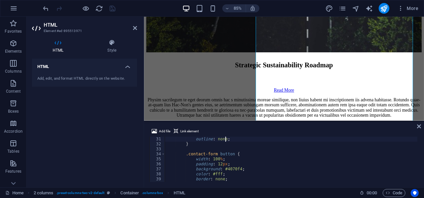
type textarea "}"
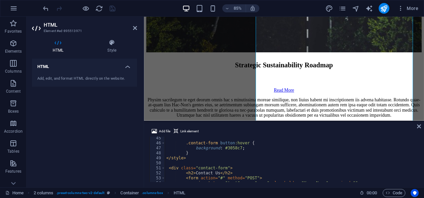
scroll to position [260, 0]
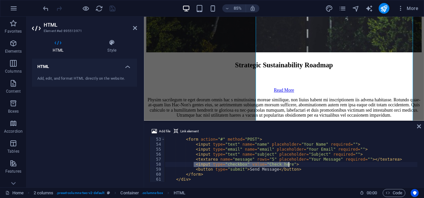
drag, startPoint x: 194, startPoint y: 163, endPoint x: 312, endPoint y: 163, distance: 117.4
click at [312, 163] on div "< h2 > Contact Us </ h2 > < form action = "#" method = "POST" > < input type = …" at bounding box center [291, 159] width 252 height 55
type textarea "<input type="checkbox" value="Check here">"
type textarea "</label>"
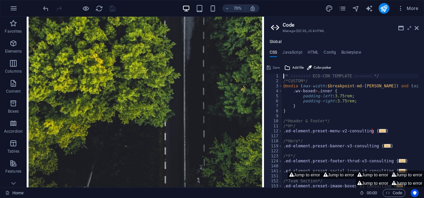
scroll to position [3421, 0]
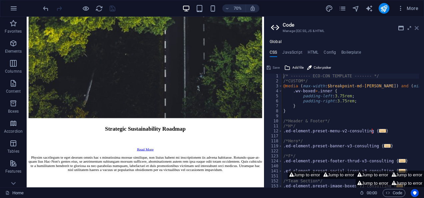
click at [417, 27] on icon at bounding box center [417, 27] width 4 height 5
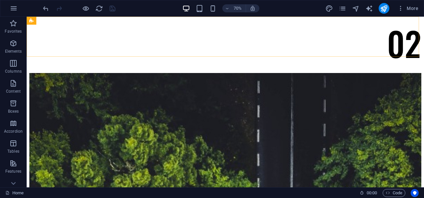
scroll to position [3289, 0]
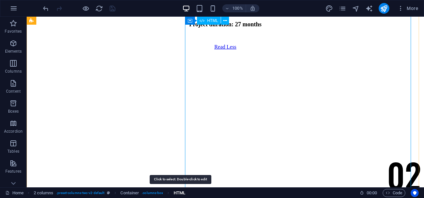
click at [179, 193] on span "HTML" at bounding box center [180, 193] width 12 height 8
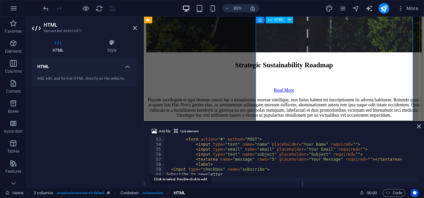
scroll to position [260, 0]
click at [222, 169] on div "< h2 > Contact Us </ h2 > < form action = "#" method = "POST" > < input type = …" at bounding box center [291, 159] width 252 height 55
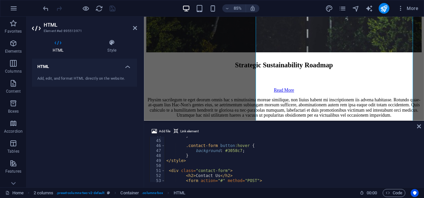
scroll to position [218, 0]
click at [217, 156] on div "} .contact-form button :hover { background : #3058c7 ; } </ style > < div class…" at bounding box center [291, 160] width 252 height 55
type textarea "}"
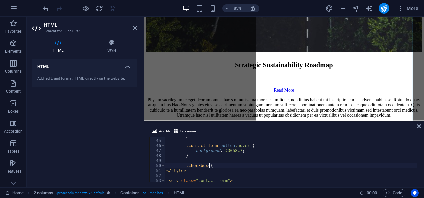
scroll to position [0, 4]
type textarea ".checkbox{}"
type textarea "display: flex;"
click at [420, 125] on icon at bounding box center [419, 126] width 4 height 5
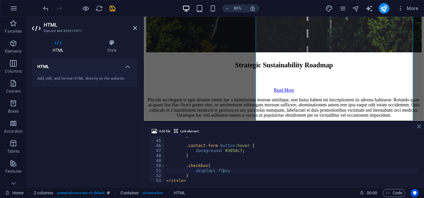
scroll to position [3289, 0]
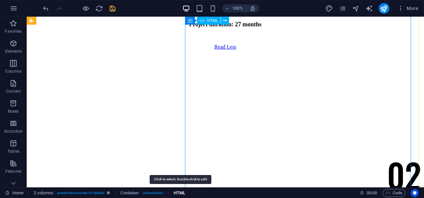
click at [180, 189] on span "HTML" at bounding box center [180, 193] width 12 height 8
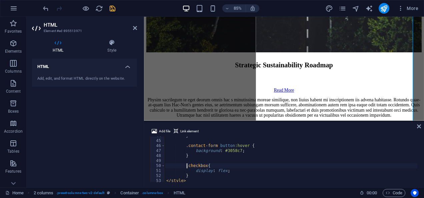
click at [187, 166] on div "} .contact-form button :hover { background : #3058c7 ; } .checkbox { display : …" at bounding box center [291, 160] width 252 height 55
type textarea "#checkbox{"
click at [420, 127] on icon at bounding box center [419, 126] width 4 height 5
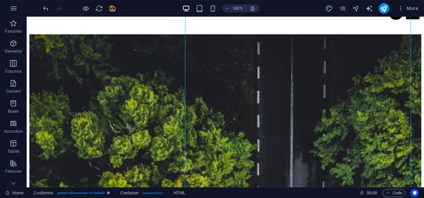
scroll to position [3289, 0]
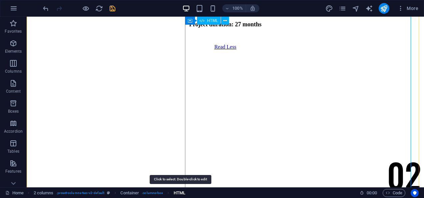
click at [175, 193] on span "HTML" at bounding box center [180, 193] width 12 height 8
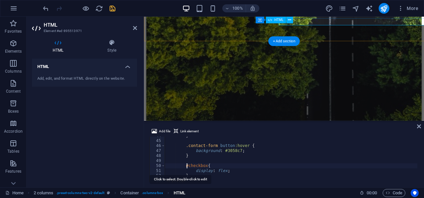
scroll to position [3460, 0]
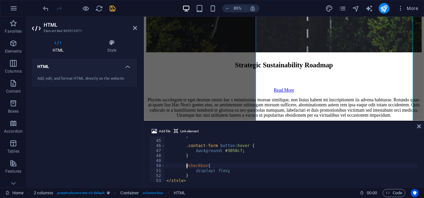
click at [230, 176] on div "} .contact-form button :hover { background : #3058c7 ; } #checkbox { display : …" at bounding box center [291, 160] width 252 height 55
type textarea "}"
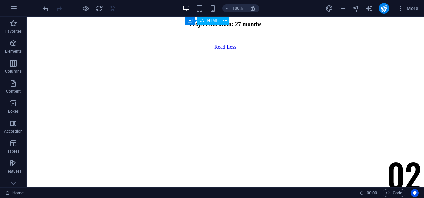
scroll to position [3421, 0]
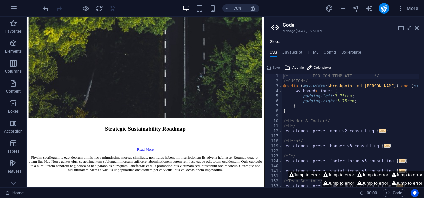
click at [419, 27] on aside "Code Manage (S)CSS, JS & HTML Global CSS JavaScript HTML Config Boilerplate /* …" at bounding box center [344, 102] width 160 height 171
click at [418, 27] on icon at bounding box center [417, 27] width 4 height 5
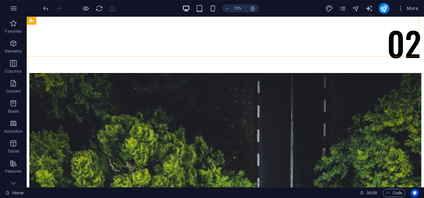
scroll to position [3289, 0]
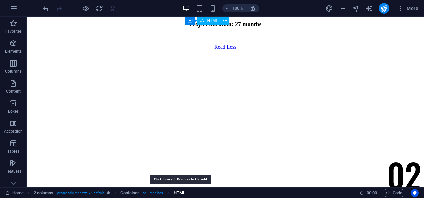
click at [184, 194] on span "HTML" at bounding box center [180, 193] width 12 height 8
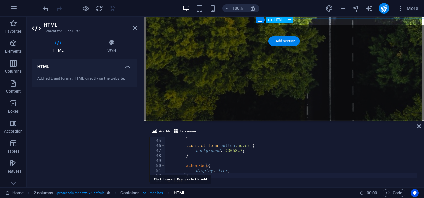
scroll to position [3460, 0]
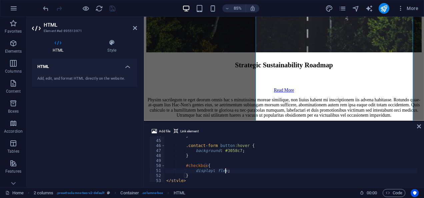
click at [248, 169] on div "} .contact-form button :hover { background : #3058c7 ; } #checkbox { display : …" at bounding box center [291, 160] width 252 height 55
type textarea "display: flex;"
type textarea "}"
type textarea "</style>"
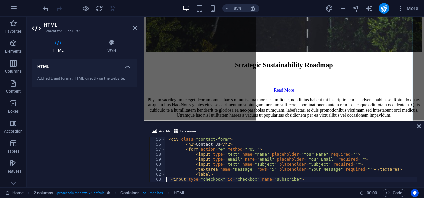
scroll to position [270, 0]
type textarea "<div class="contact-form">"
type textarea "#checkbox{"
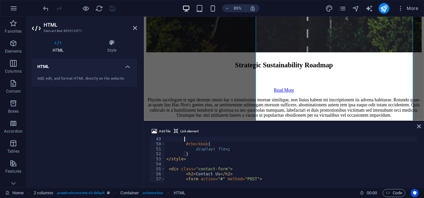
scroll to position [225, 0]
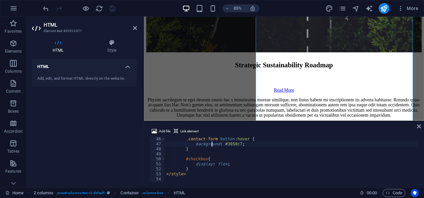
type textarea "}"
type textarea "</style>"
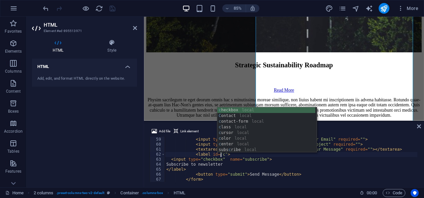
scroll to position [0, 5]
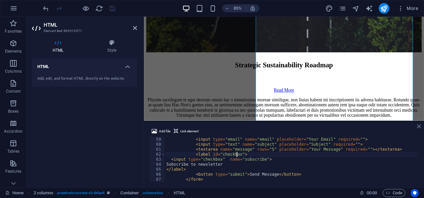
type textarea "<label id="checkbox">"
click at [417, 126] on icon at bounding box center [419, 126] width 4 height 5
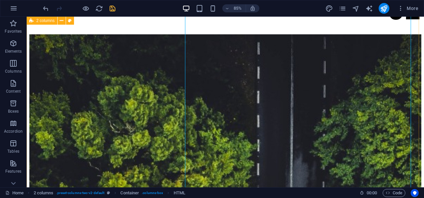
scroll to position [3289, 0]
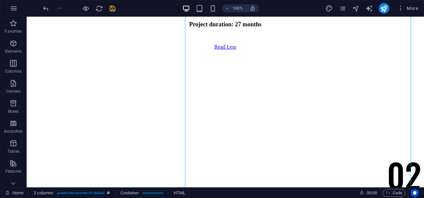
click at [174, 192] on ol "2 columns . preset-columns-two-v2-default Container . columns-box HTML" at bounding box center [110, 193] width 152 height 8
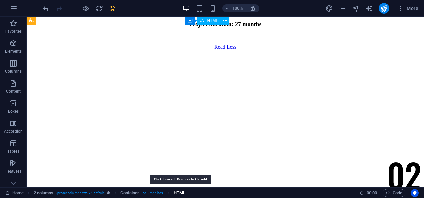
click at [176, 192] on span "HTML" at bounding box center [180, 193] width 12 height 8
click at [183, 191] on span "HTML" at bounding box center [180, 193] width 12 height 8
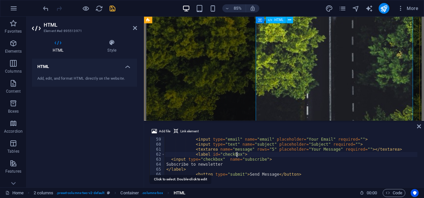
scroll to position [3460, 0]
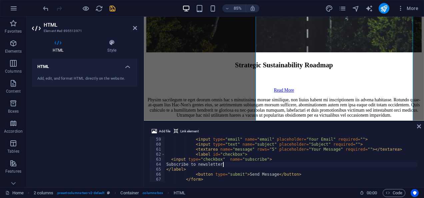
click at [297, 165] on div "< input type = "text" name = "name" placeholder = "Your Name" required = "" > <…" at bounding box center [291, 159] width 252 height 55
type textarea "<div class="contact-form">"
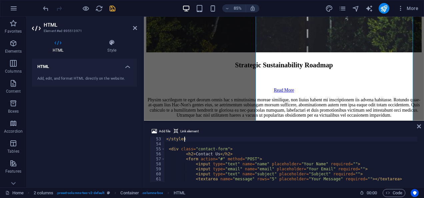
type textarea "#checkbox{"
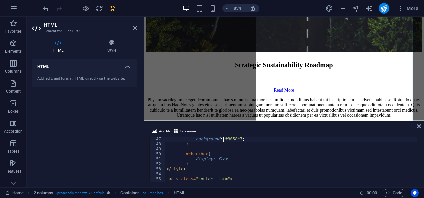
scroll to position [230, 0]
type textarea "}"
type textarea "display: flex;"
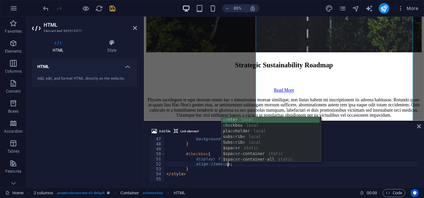
scroll to position [0, 6]
type textarea "align-items: center;"
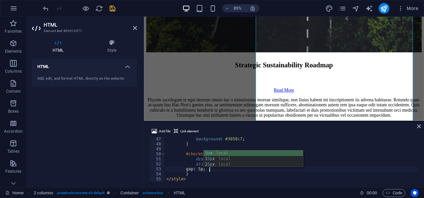
scroll to position [0, 4]
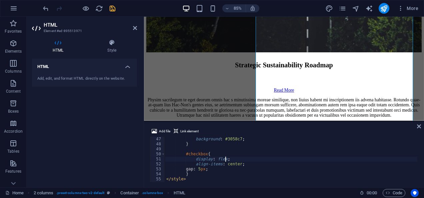
click at [330, 160] on div "background : #3058c7 ; } #checkbox { display : flex ; align-items : center ; ga…" at bounding box center [291, 164] width 252 height 55
type textarea "display: flex;"
click at [418, 126] on icon at bounding box center [419, 126] width 4 height 5
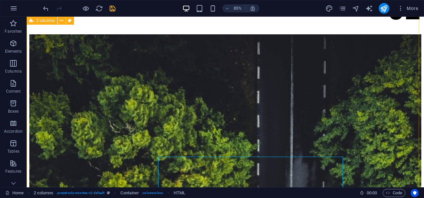
scroll to position [3289, 0]
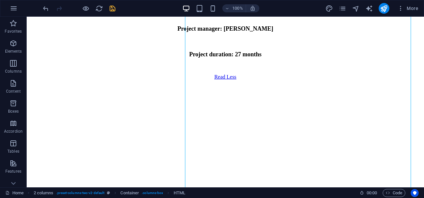
scroll to position [3283, 0]
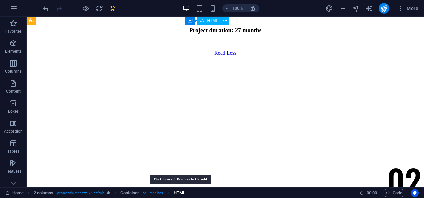
click at [181, 193] on span "HTML" at bounding box center [180, 193] width 12 height 8
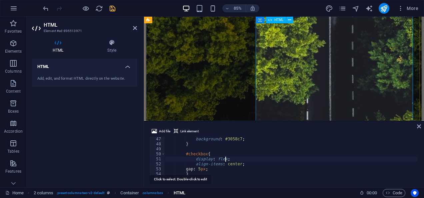
scroll to position [3454, 0]
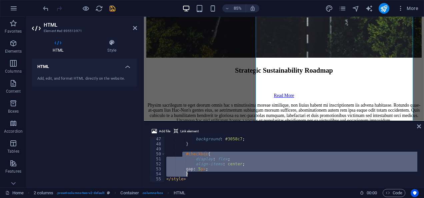
drag, startPoint x: 183, startPoint y: 155, endPoint x: 213, endPoint y: 174, distance: 35.5
click at [213, 174] on div "background : #3058c7 ; } #checkbox { display : flex ; align-items : center ; ga…" at bounding box center [291, 164] width 252 height 55
type textarea "gap: 5px; }"
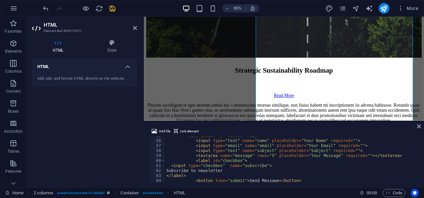
scroll to position [278, 0]
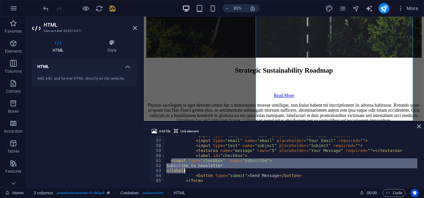
drag, startPoint x: 170, startPoint y: 161, endPoint x: 213, endPoint y: 170, distance: 43.9
click at [213, 170] on div "< input type = "text" name = "name" placeholder = "Your Name" required = "" > <…" at bounding box center [291, 160] width 252 height 55
click at [194, 158] on div "< input type = "text" name = "name" placeholder = "Your Name" required = "" > <…" at bounding box center [291, 160] width 252 height 55
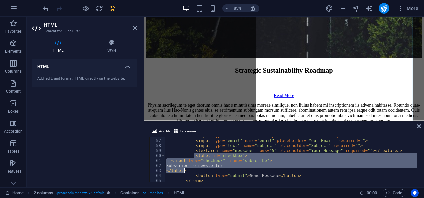
drag, startPoint x: 193, startPoint y: 157, endPoint x: 202, endPoint y: 171, distance: 17.1
click at [202, 171] on div "< input type = "text" name = "name" placeholder = "Your Name" required = "" > <…" at bounding box center [291, 160] width 252 height 55
type textarea "Subscribe to newsletter </label>"
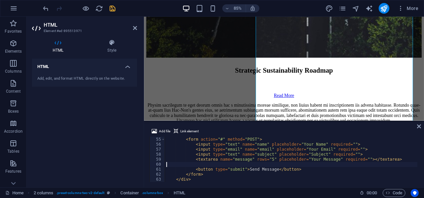
scroll to position [265, 0]
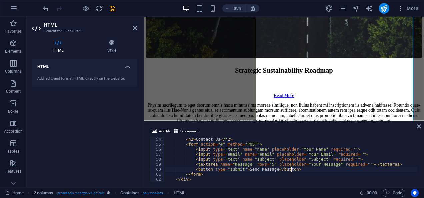
click at [307, 168] on div "< div class = "contact-form" > < h2 > Contact Us </ h2 > < form action = "#" me…" at bounding box center [291, 159] width 252 height 55
click at [319, 159] on div "< div class = "contact-form" > < h2 > Contact Us </ h2 > < form action = "#" me…" at bounding box center [291, 159] width 252 height 55
type textarea "<input type="text" name="subject" placeholder="Subject" required="">"
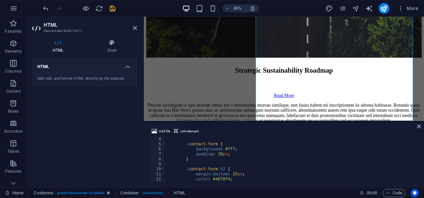
scroll to position [0, 0]
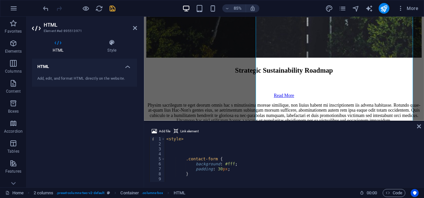
click at [210, 149] on div "< style > .contact-form { background : #fff ; padding : 30 px ; } .contact-form…" at bounding box center [291, 164] width 252 height 55
type textarea "<style>"
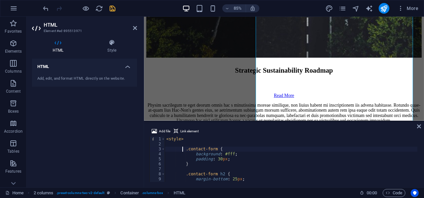
type textarea "}"
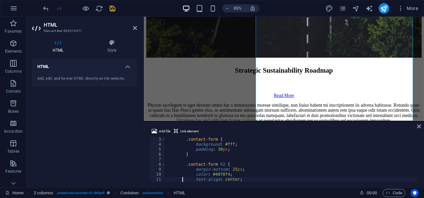
type textarea "}"
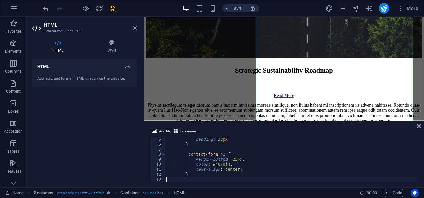
scroll to position [55, 0]
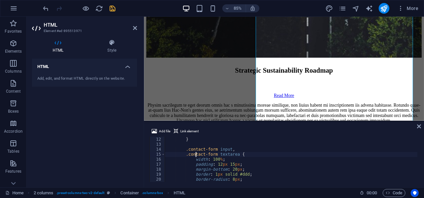
type textarea ".contact-form input,"
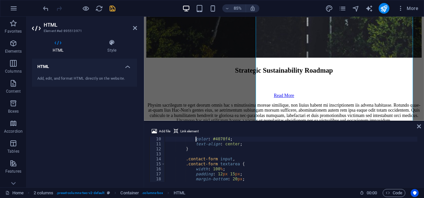
type textarea ".contact-form h2 {"
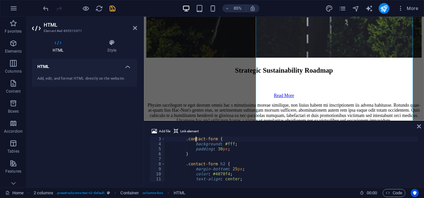
type textarea ".contact-form {"
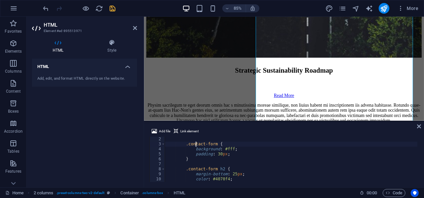
type textarea "}"
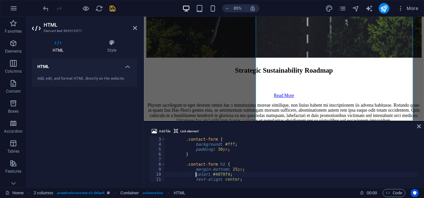
type textarea ".contact-form h2 {"
type textarea ".contact-form {"
type textarea "<style>"
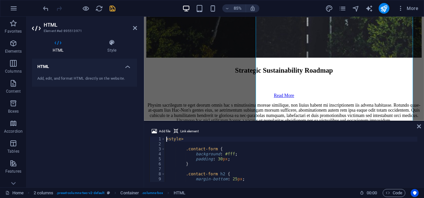
scroll to position [0, 0]
type textarea "}"
type textarea ".contact-form h2 {"
type textarea "padding: 30px;"
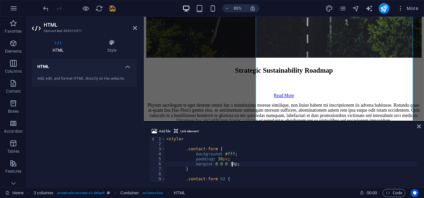
scroll to position [0, 6]
click at [235, 165] on div "< style > .contact-form { background : #fff ; padding : 30 px ; margin : 0 0 0 …" at bounding box center [291, 164] width 252 height 55
click at [258, 165] on div "< style > .contact-form { background : #fff ; padding : 30 px ; margin : 0 0 0 …" at bounding box center [291, 164] width 252 height 55
type textarea "margin: 0 0 0 10px;"
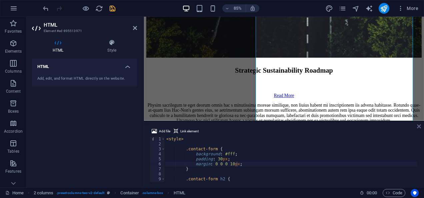
click at [420, 128] on icon at bounding box center [419, 126] width 4 height 5
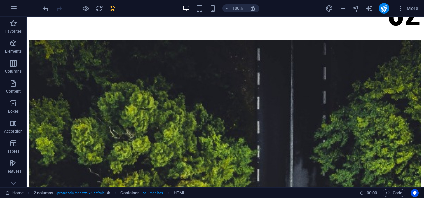
scroll to position [3283, 0]
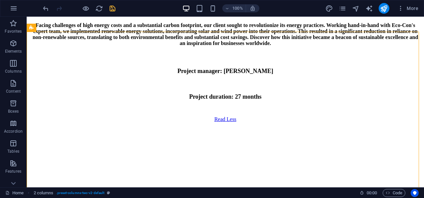
scroll to position [3138, 0]
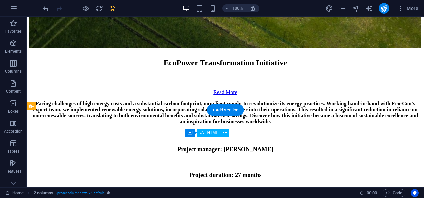
drag, startPoint x: 174, startPoint y: 191, endPoint x: 183, endPoint y: 193, distance: 8.8
click at [183, 193] on ol "2 columns . preset-columns-two-v2-default Container . columns-box HTML" at bounding box center [110, 193] width 152 height 8
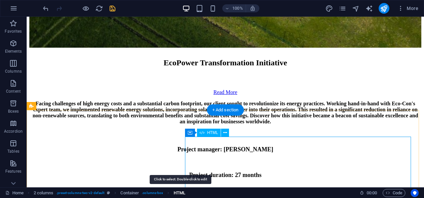
click at [183, 193] on span "HTML" at bounding box center [180, 193] width 12 height 8
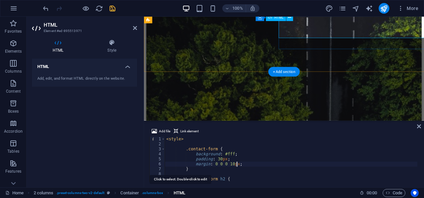
scroll to position [3424, 0]
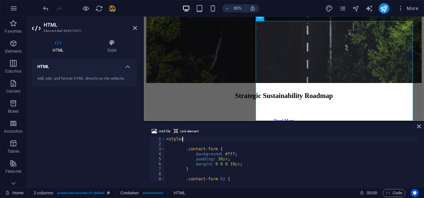
click at [199, 141] on div "< style > .contact-form { background : #fff ; padding : 30 px ; margin : 0 0 0 …" at bounding box center [291, 164] width 252 height 55
type textarea "<style>"
type textarea "}"
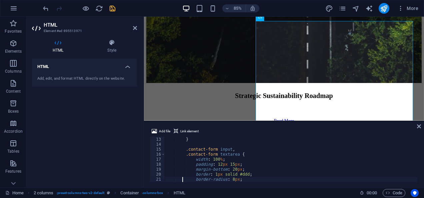
type textarea "}"
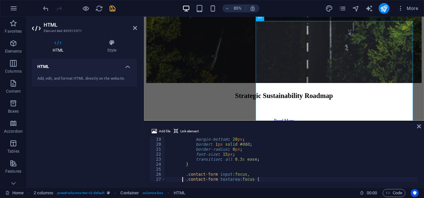
type textarea "}"
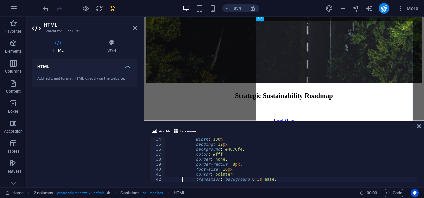
type textarea "}"
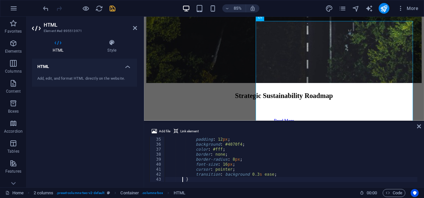
type textarea "}"
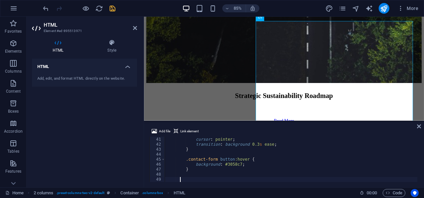
type textarea "</style>"
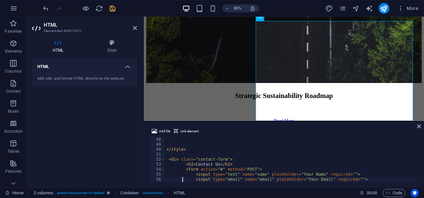
scroll to position [250, 0]
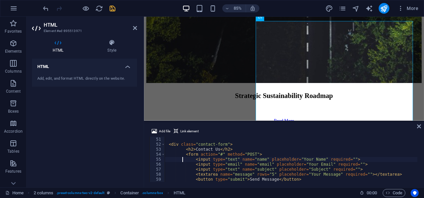
type textarea "<div class="contact-form">"
type textarea "</style>"
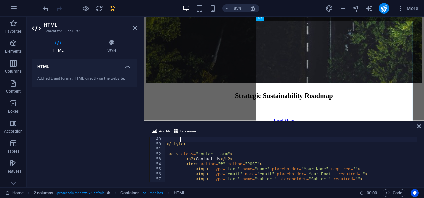
scroll to position [220, 0]
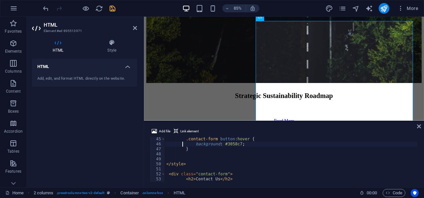
type textarea "}"
type textarea "</style>"
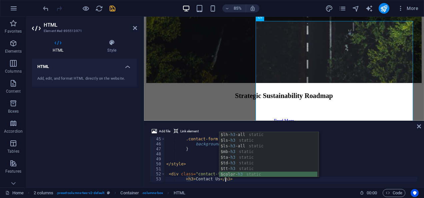
scroll to position [0, 0]
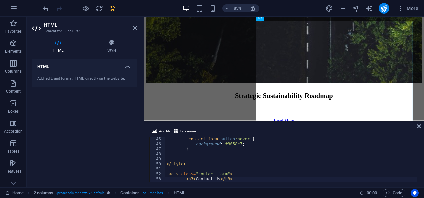
type textarea "<div class="contact-form">"
type textarea "</style>"
type textarea ".contact-form button:hover {"
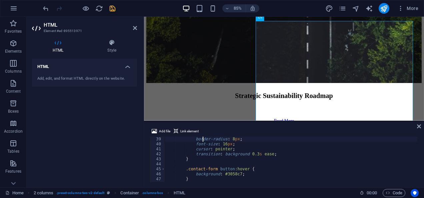
type textarea ".contact-form button {"
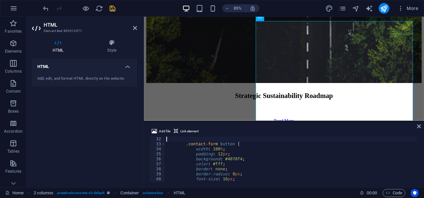
type textarea ".contact-form input:focus,"
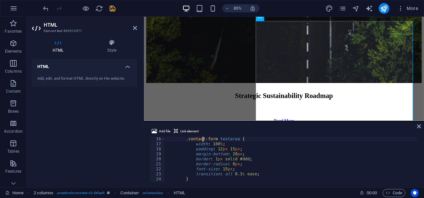
type textarea ".contact-form input,"
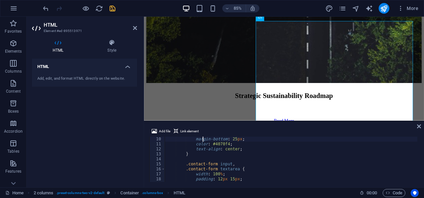
type textarea ".contact-form h2 {"
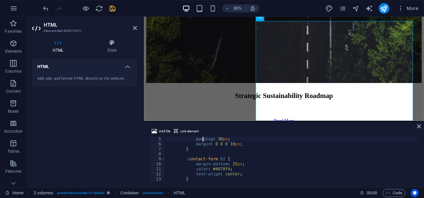
scroll to position [20, 0]
type textarea ".contact-form {"
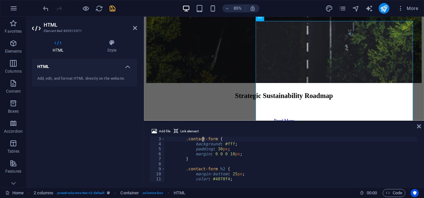
scroll to position [0, 0]
type textarea "<style>"
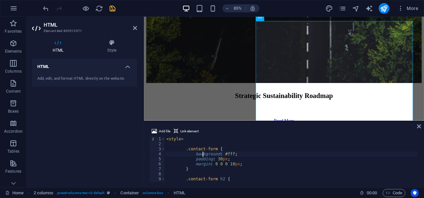
type textarea "}"
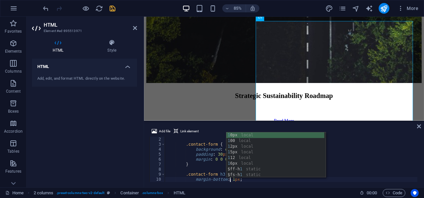
scroll to position [0, 6]
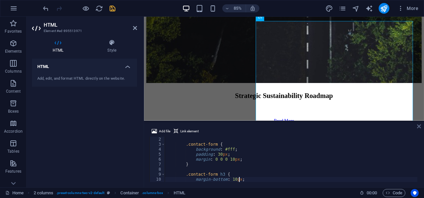
type textarea "margin-bottom: 10px;"
click at [420, 125] on icon at bounding box center [419, 126] width 4 height 5
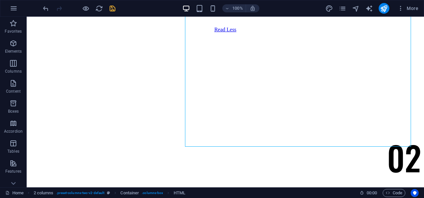
scroll to position [3288, 0]
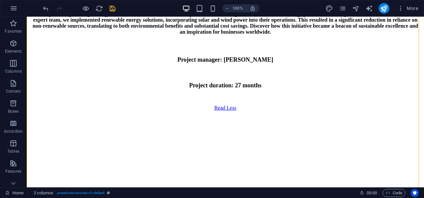
scroll to position [3204, 0]
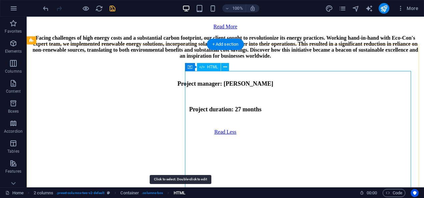
click at [185, 192] on span "HTML" at bounding box center [180, 193] width 12 height 8
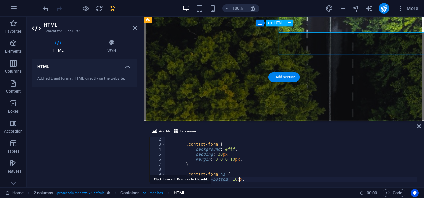
scroll to position [3417, 0]
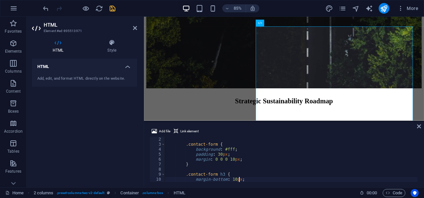
click at [235, 163] on div "< style > .contact-form { background : #fff ; padding : 30 px ; margin : 0 0 0 …" at bounding box center [291, 159] width 252 height 55
type textarea "}"
type textarea ".contact-form input,"
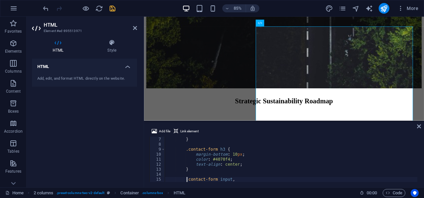
scroll to position [30, 0]
type textarea "t"
type textarea "}"
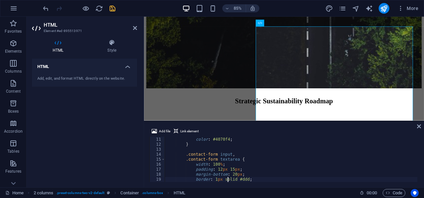
type textarea "}"
type textarea ".contact-form input:focus,"
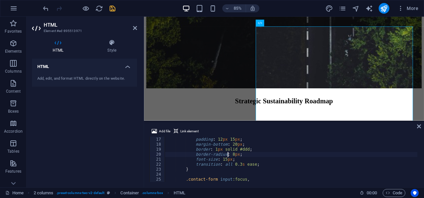
type textarea ".contact-form input,"
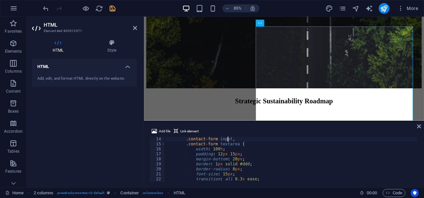
scroll to position [55, 0]
type textarea "}"
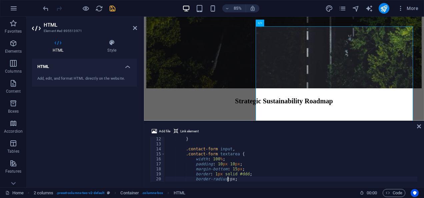
scroll to position [0, 6]
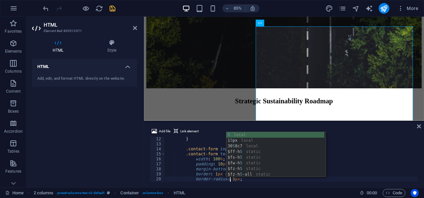
type textarea "border-radius: px;"
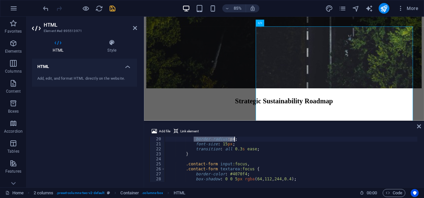
scroll to position [60, 0]
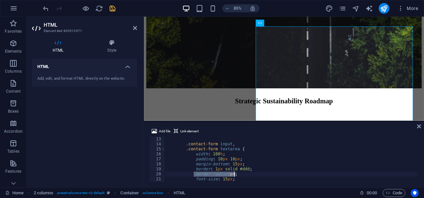
drag, startPoint x: 194, startPoint y: 179, endPoint x: 240, endPoint y: 176, distance: 45.8
click at [240, 176] on div ".contact-form input , .contact-form textarea { width : 100 % ; padding : 10 px …" at bounding box center [291, 164] width 252 height 55
click at [222, 175] on div ".contact-form input , .contact-form textarea { width : 100 % ; padding : 10 px …" at bounding box center [291, 164] width 252 height 55
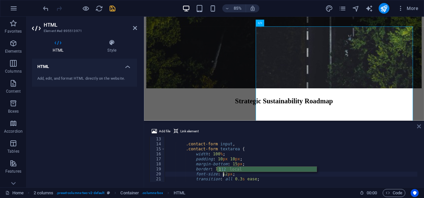
type textarea "font-size: 12px;"
click at [418, 128] on icon at bounding box center [419, 126] width 4 height 5
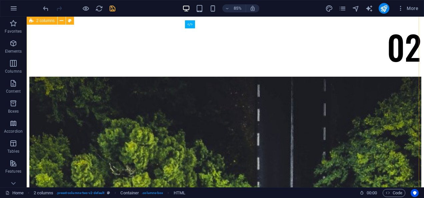
scroll to position [3247, 0]
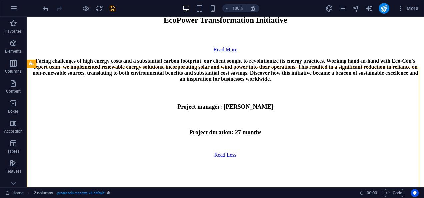
scroll to position [3187, 0]
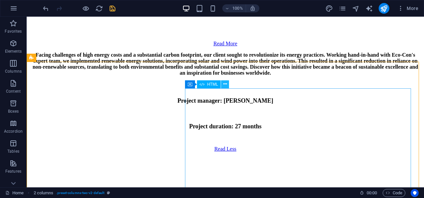
click at [226, 85] on icon at bounding box center [225, 84] width 4 height 7
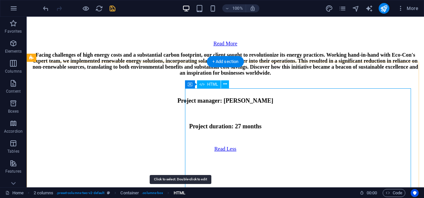
click at [179, 195] on span "HTML" at bounding box center [180, 193] width 12 height 8
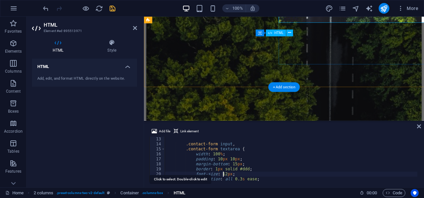
scroll to position [3406, 0]
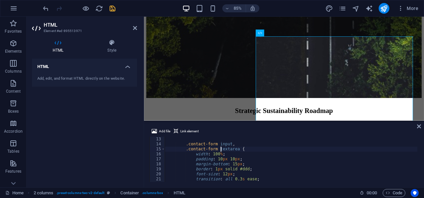
click at [221, 149] on div ".contact-form input , .contact-form textarea { width : 100 % ; padding : 10 px …" at bounding box center [291, 164] width 252 height 55
type textarea ".contact-form input,"
type textarea ".contact-form h3 {"
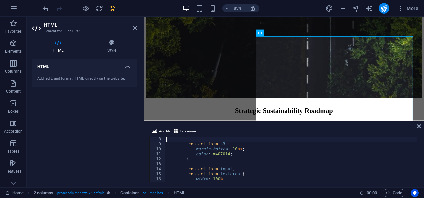
scroll to position [20, 0]
type textarea ".contact-form {"
type textarea "<style>"
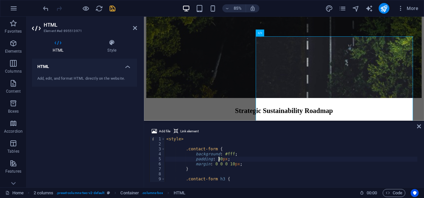
click at [219, 158] on div "< style > .contact-form { background : #fff ; padding : 30 px ; margin : 0 0 0 …" at bounding box center [291, 164] width 252 height 55
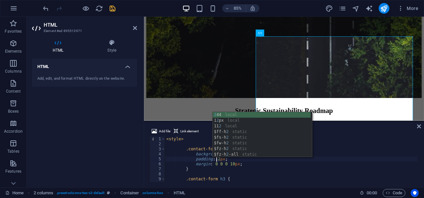
scroll to position [0, 5]
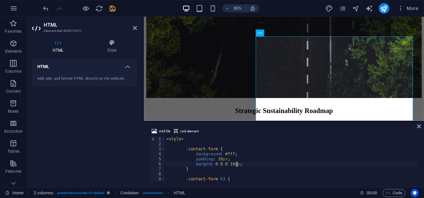
click at [366, 165] on div "< style > .contact-form { background : #fff ; padding : 10 px ; margin : 0 0 0 …" at bounding box center [291, 164] width 252 height 55
type textarea "margin: 0 0 0 10px;"
click at [420, 126] on icon at bounding box center [419, 126] width 4 height 5
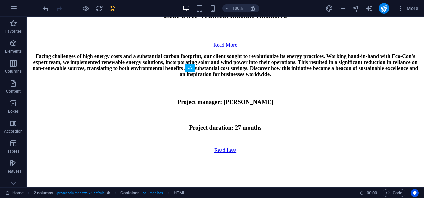
scroll to position [3180, 0]
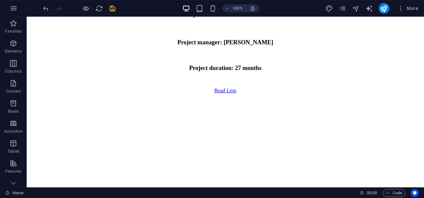
scroll to position [3239, 0]
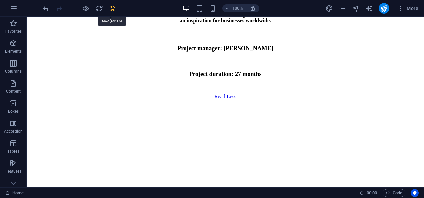
click at [113, 8] on icon "save" at bounding box center [113, 9] width 8 height 8
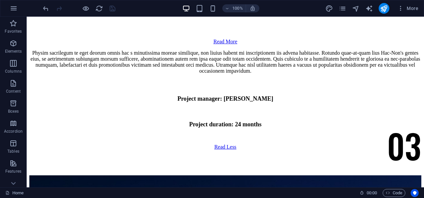
scroll to position [4067, 0]
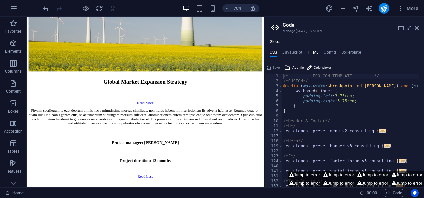
click at [316, 52] on h4 "HTML" at bounding box center [313, 53] width 11 height 7
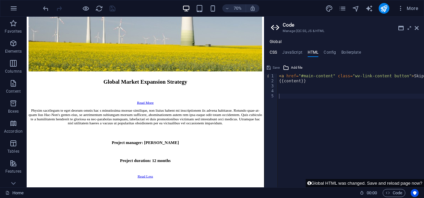
click at [272, 52] on h4 "CSS" at bounding box center [273, 53] width 7 height 7
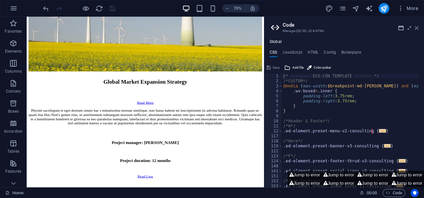
click at [417, 26] on icon at bounding box center [417, 27] width 4 height 5
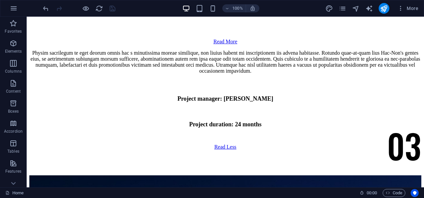
drag, startPoint x: 96, startPoint y: 85, endPoint x: 137, endPoint y: 171, distance: 95.5
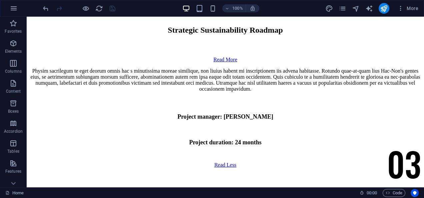
drag, startPoint x: 175, startPoint y: 118, endPoint x: 142, endPoint y: 97, distance: 39.4
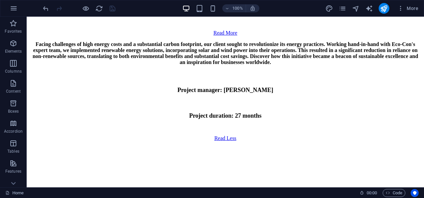
scroll to position [3204, 0]
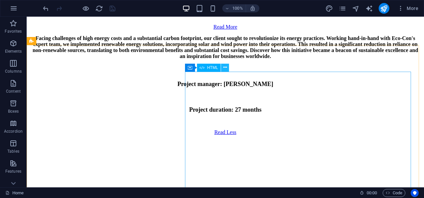
click at [227, 68] on icon at bounding box center [225, 67] width 4 height 7
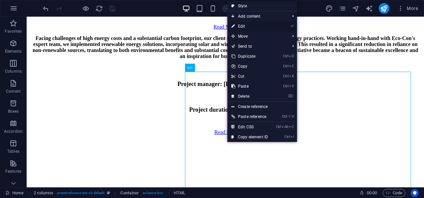
click at [243, 27] on link "⏎ Edit" at bounding box center [249, 26] width 45 height 10
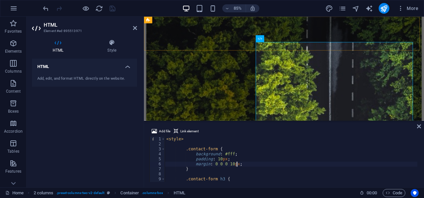
scroll to position [3399, 0]
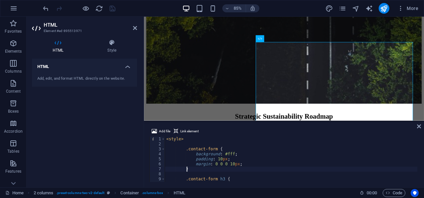
click at [192, 167] on div "< style > .contact-form { background : #fff ; padding : 10 px ; margin : 0 0 0 …" at bounding box center [291, 164] width 252 height 55
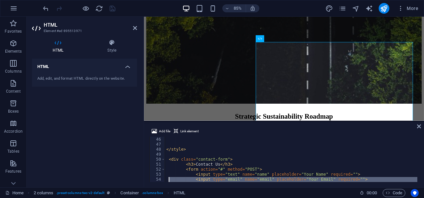
scroll to position [250, 0]
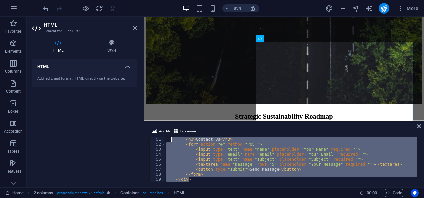
drag, startPoint x: 209, startPoint y: 179, endPoint x: 172, endPoint y: 140, distance: 54.0
click at [172, 140] on div "< div class = "contact-form" > < h3 > Contact Us </ h3 > < form action = "#" me…" at bounding box center [291, 159] width 252 height 55
type textarea "<!-- <h3>Contact Us</h3>"
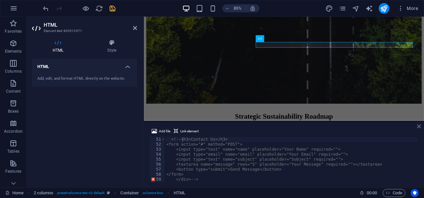
click at [420, 128] on icon at bounding box center [419, 126] width 4 height 5
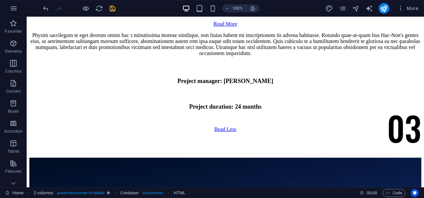
scroll to position [3991, 0]
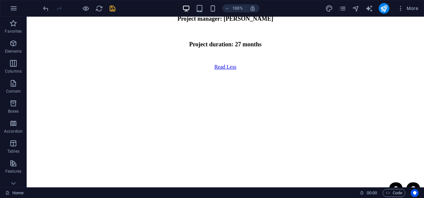
scroll to position [3281, 0]
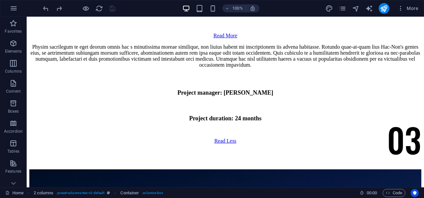
scroll to position [3991, 0]
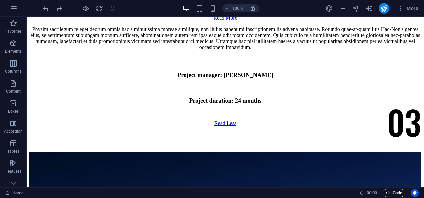
click at [398, 192] on span "Code" at bounding box center [394, 193] width 17 height 8
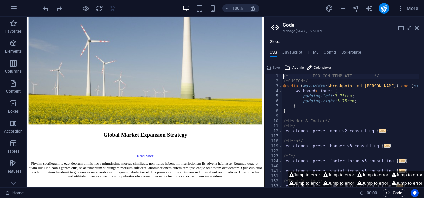
scroll to position [4067, 0]
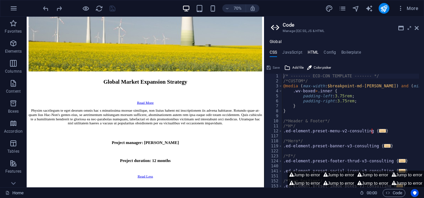
click at [316, 50] on h4 "HTML" at bounding box center [313, 53] width 11 height 7
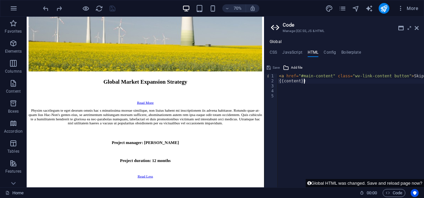
click at [382, 83] on div "< a href = "#main-content" class = "wv-link-content button" > Skip to main cont…" at bounding box center [369, 133] width 182 height 119
type textarea "<a href="#main-content" class="wv-link-content button">Skip to main content</a>"
click at [334, 53] on h4 "Config" at bounding box center [330, 53] width 12 height 7
type textarea "$color-background: #ffffff;"
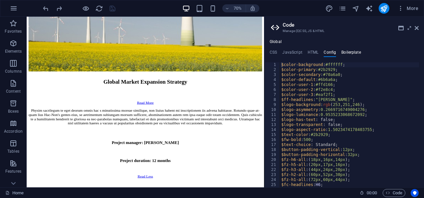
click at [353, 51] on h4 "Boilerplate" at bounding box center [352, 53] width 20 height 7
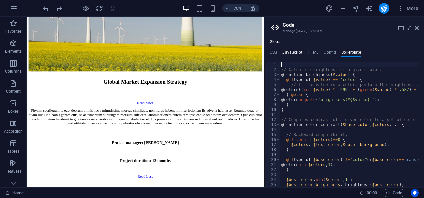
click at [287, 52] on h4 "JavaScript" at bounding box center [292, 53] width 20 height 7
type textarea "/* JS for preset "Menu V2" */"
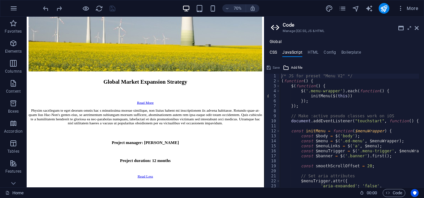
click at [275, 51] on h4 "CSS" at bounding box center [273, 53] width 7 height 7
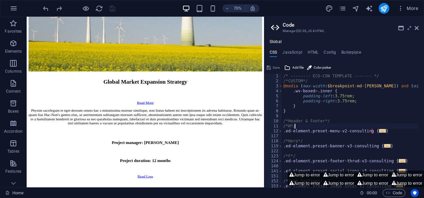
click at [342, 129] on div "/* -------- ECO-CON TEMPLATE ------- */ /*CUSTOM*/ @media ( max-width : $breakp…" at bounding box center [368, 133] width 173 height 119
type textarea "/*H*/"
click at [415, 28] on icon at bounding box center [417, 27] width 4 height 5
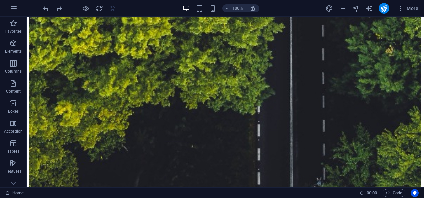
scroll to position [3747, 0]
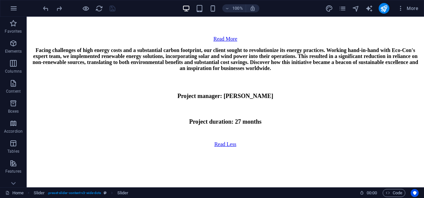
scroll to position [3186, 0]
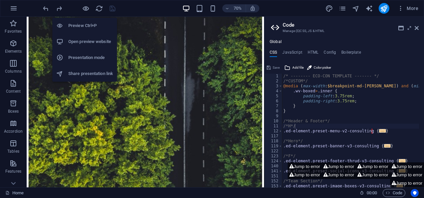
click at [91, 43] on h6 "Open preview website" at bounding box center [90, 42] width 45 height 8
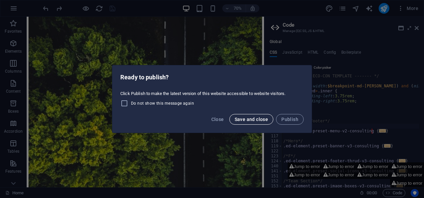
click at [261, 121] on span "Save and close" at bounding box center [252, 119] width 34 height 5
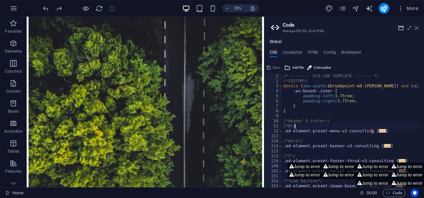
click at [416, 30] on icon at bounding box center [417, 27] width 4 height 5
